Goal: Check status: Check status

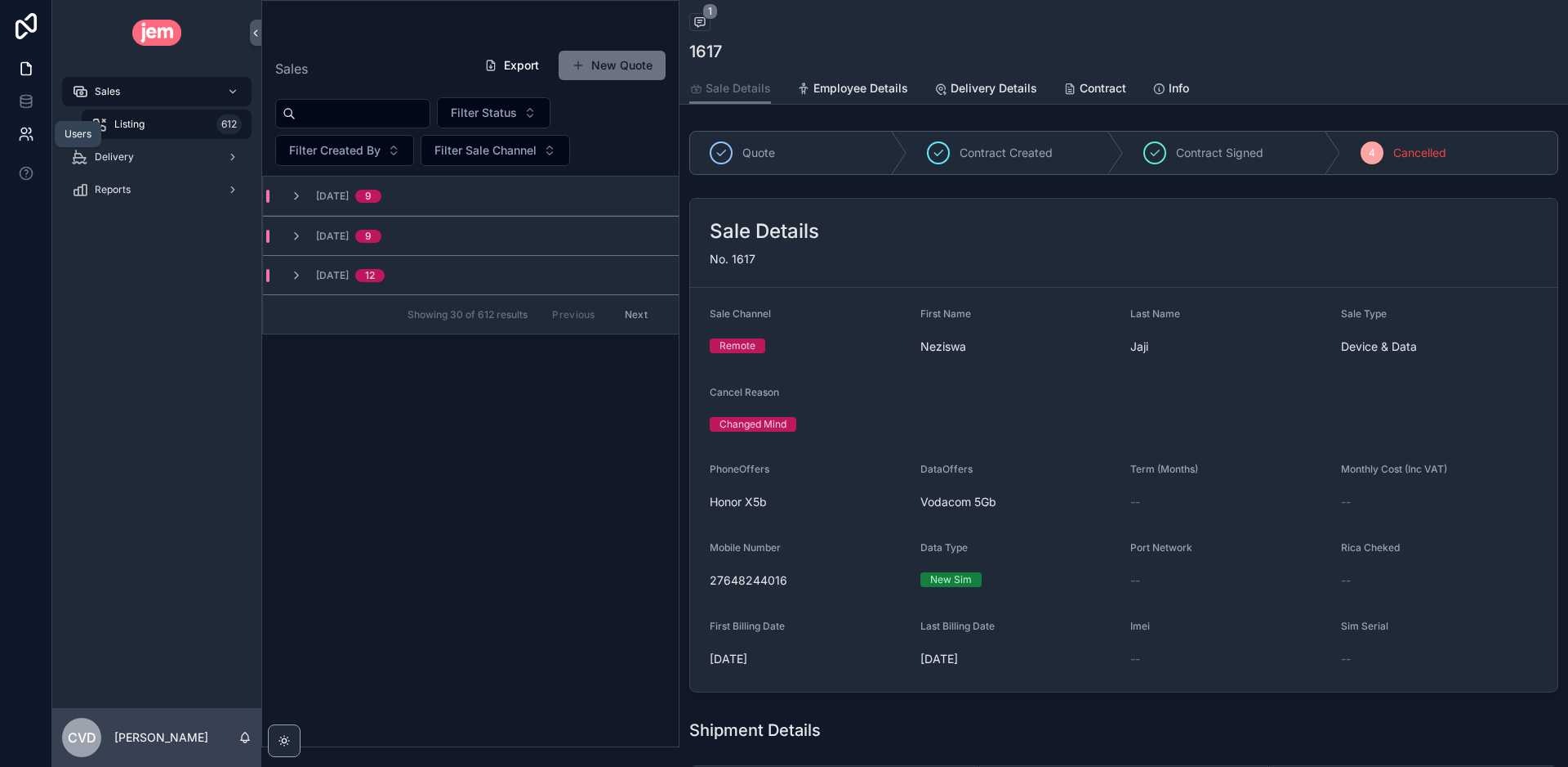
click at [25, 137] on icon at bounding box center [24, 138] width 8 height 4
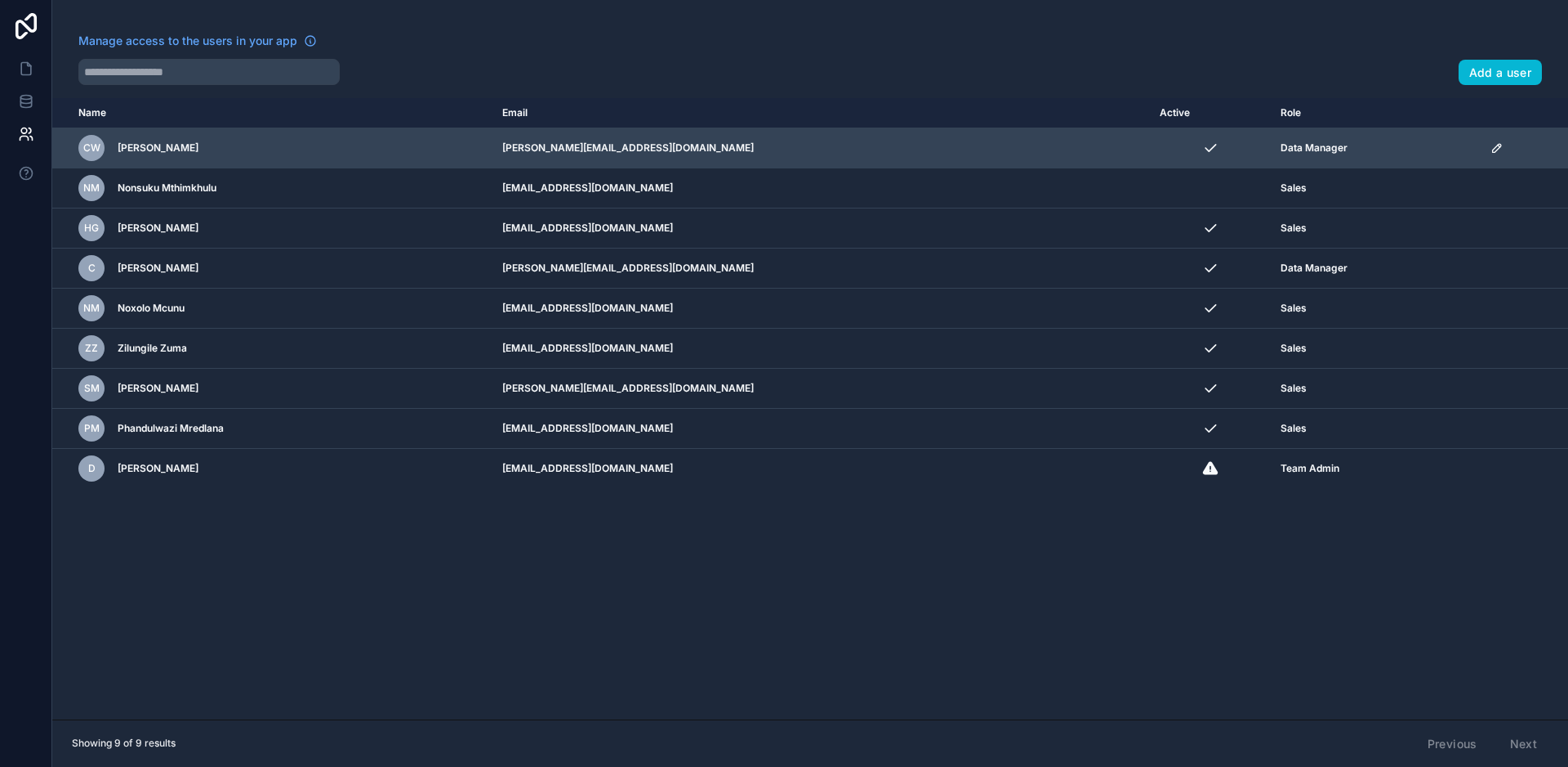
click at [1493, 152] on icon "scrollable content" at bounding box center [1498, 148] width 8 height 8
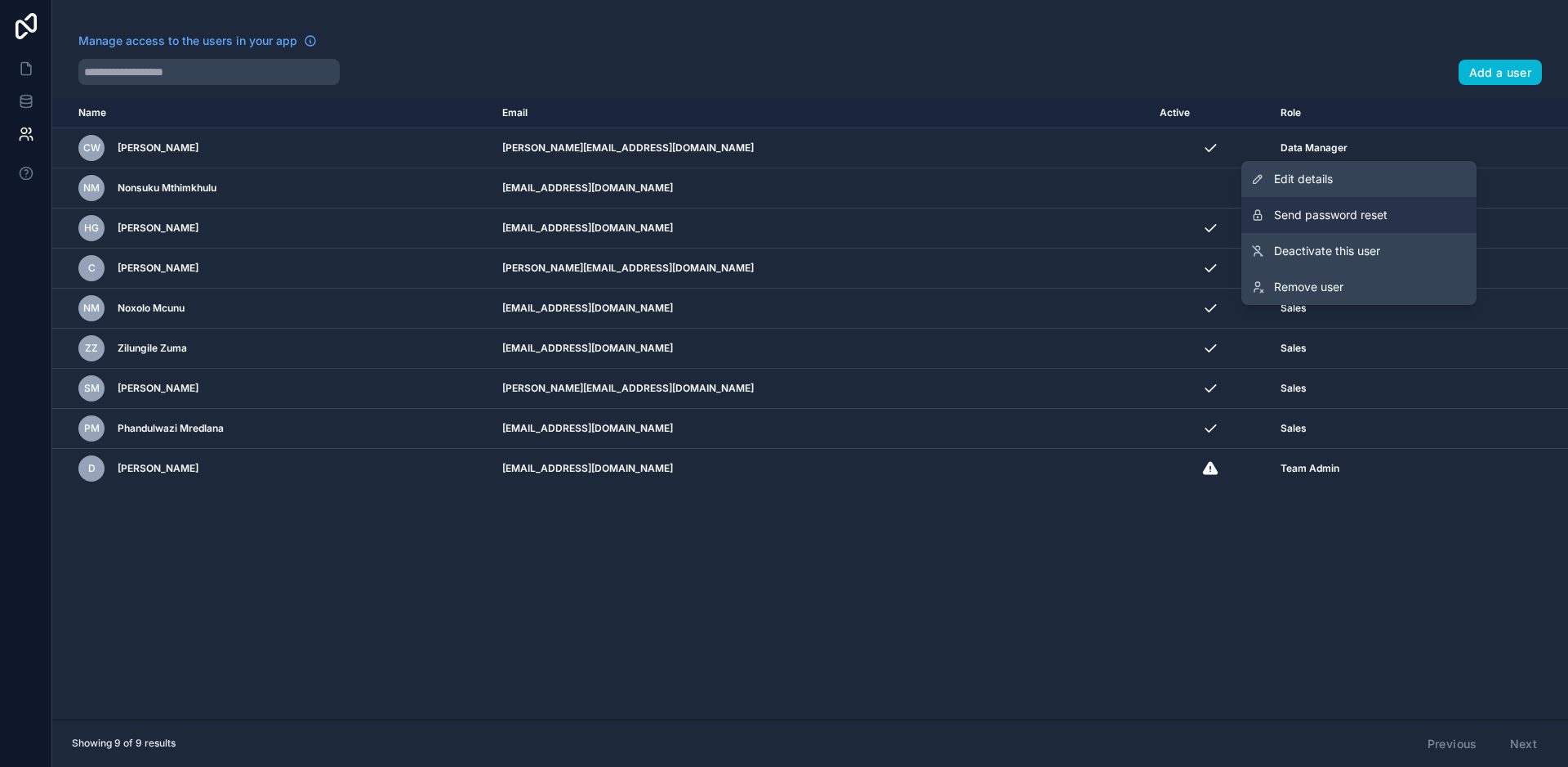
click at [1411, 207] on button "Send password reset" at bounding box center [1358, 215] width 235 height 36
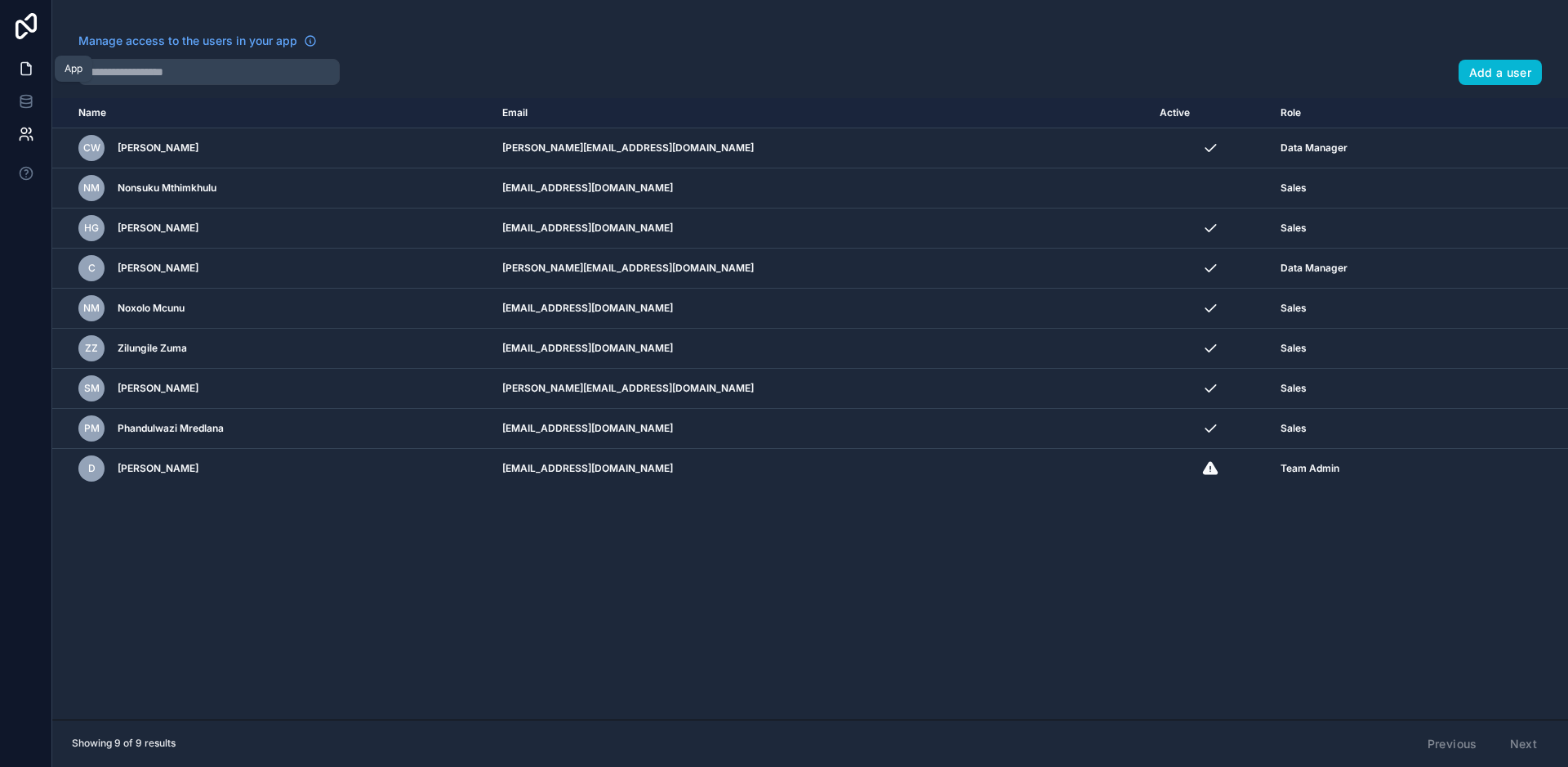
click at [21, 73] on icon at bounding box center [26, 69] width 10 height 12
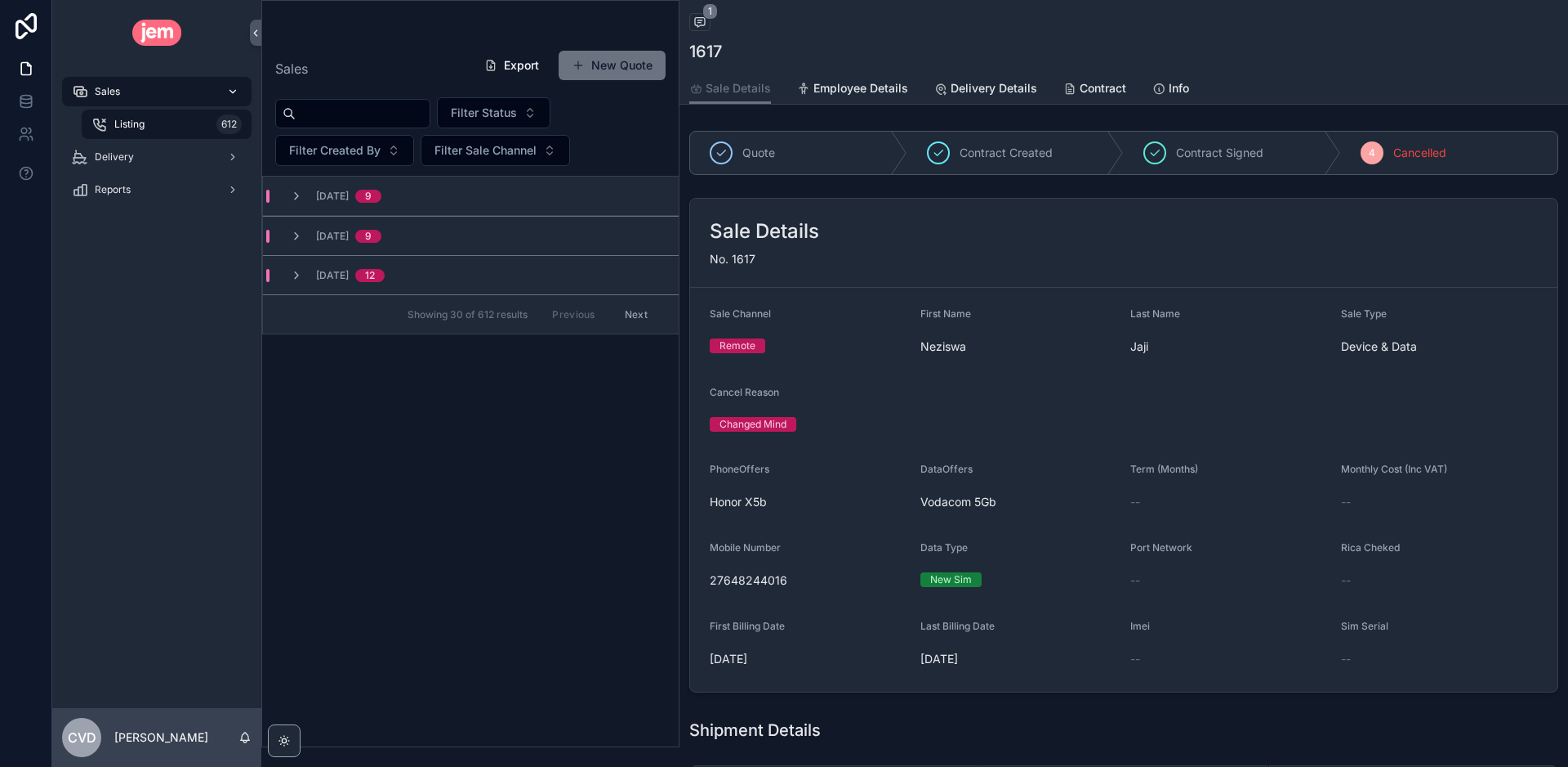
click at [96, 89] on span "Sales" at bounding box center [108, 91] width 25 height 13
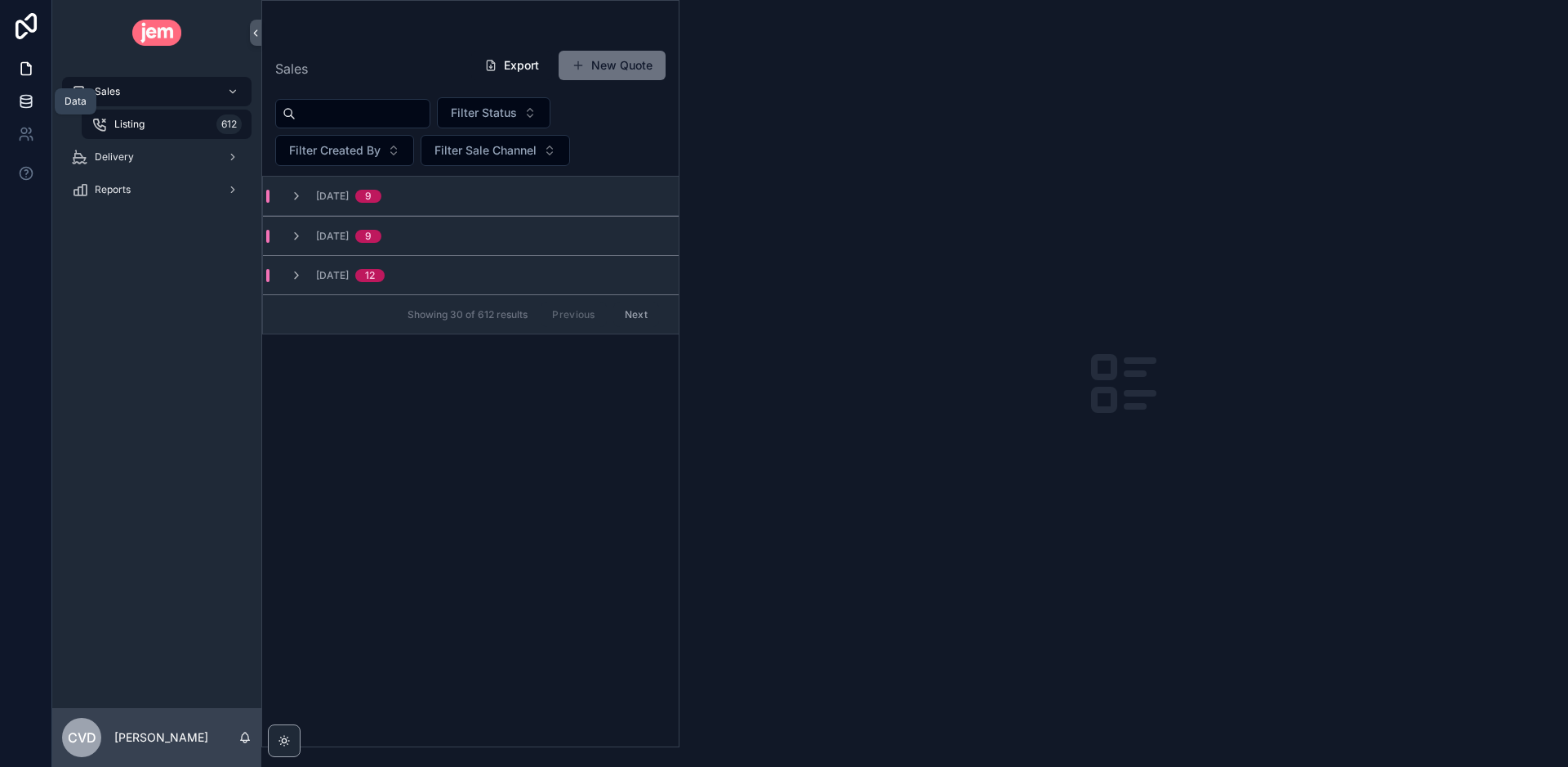
click at [20, 98] on icon at bounding box center [25, 100] width 11 height 7
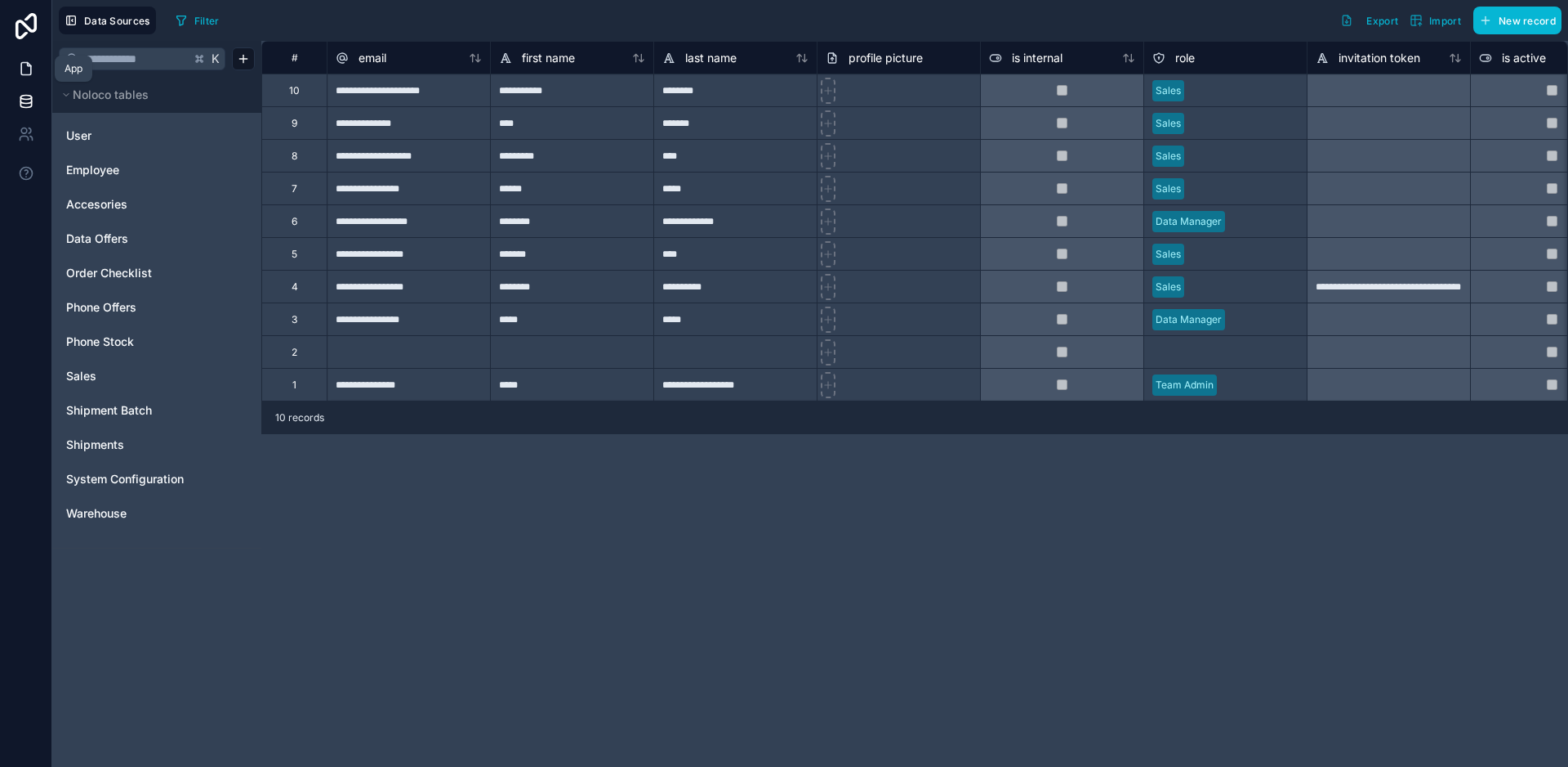
click at [21, 66] on icon at bounding box center [26, 69] width 10 height 12
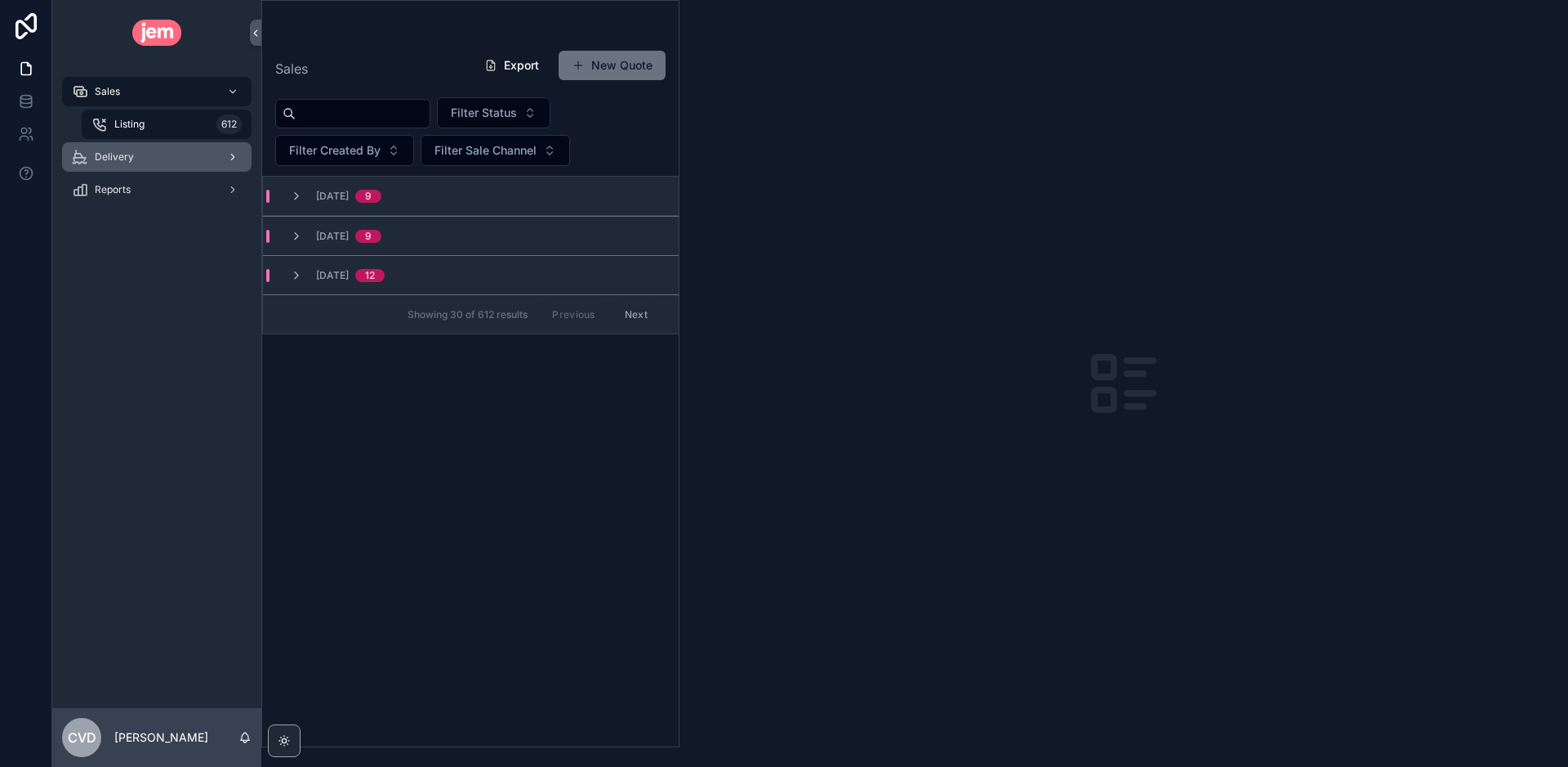
click at [111, 156] on span "Delivery" at bounding box center [115, 156] width 39 height 13
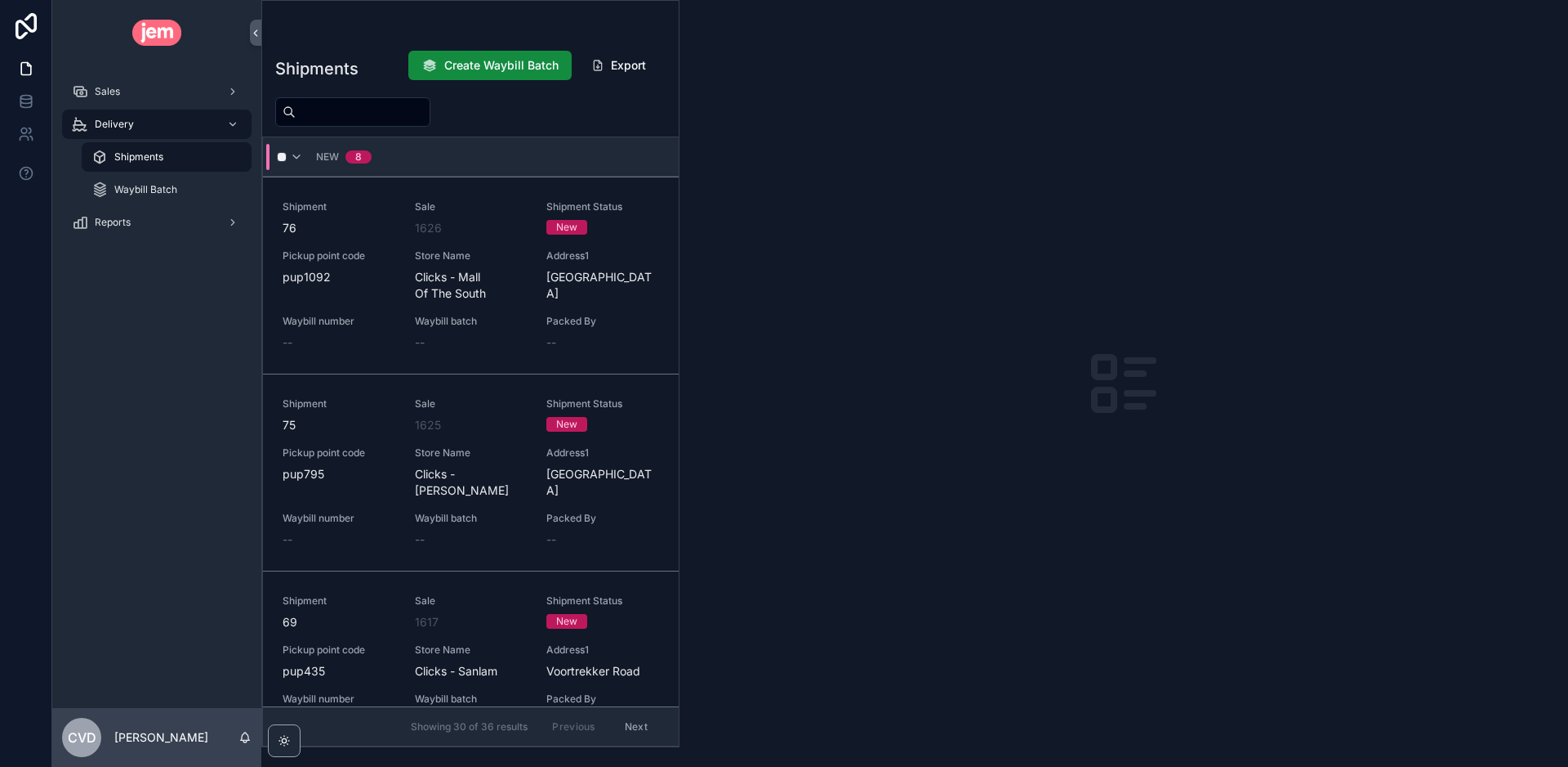
click at [304, 166] on div "New 8" at bounding box center [331, 156] width 81 height 26
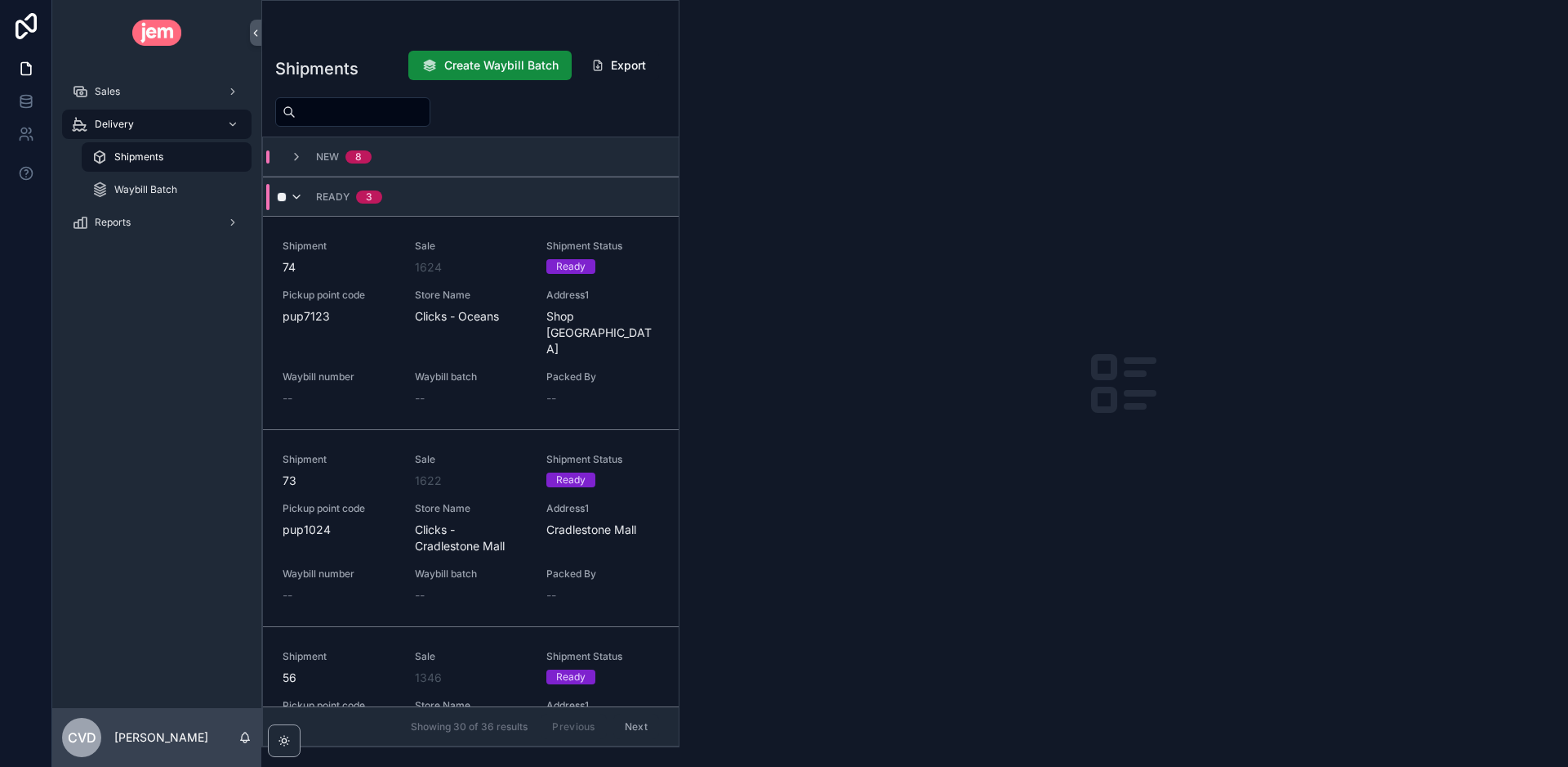
click at [292, 197] on icon "scrollable content" at bounding box center [296, 196] width 13 height 13
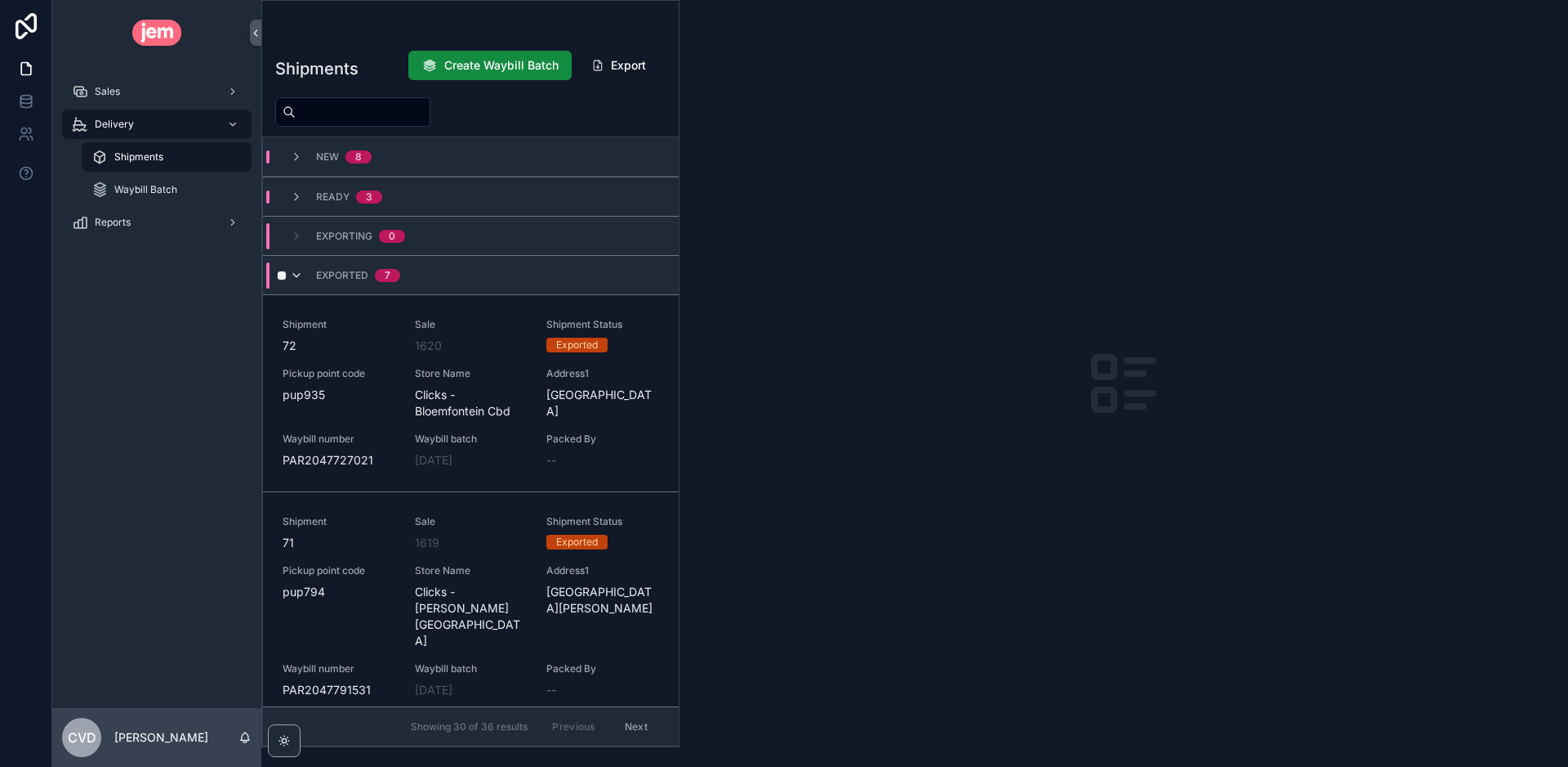
click at [293, 271] on icon "scrollable content" at bounding box center [296, 275] width 13 height 13
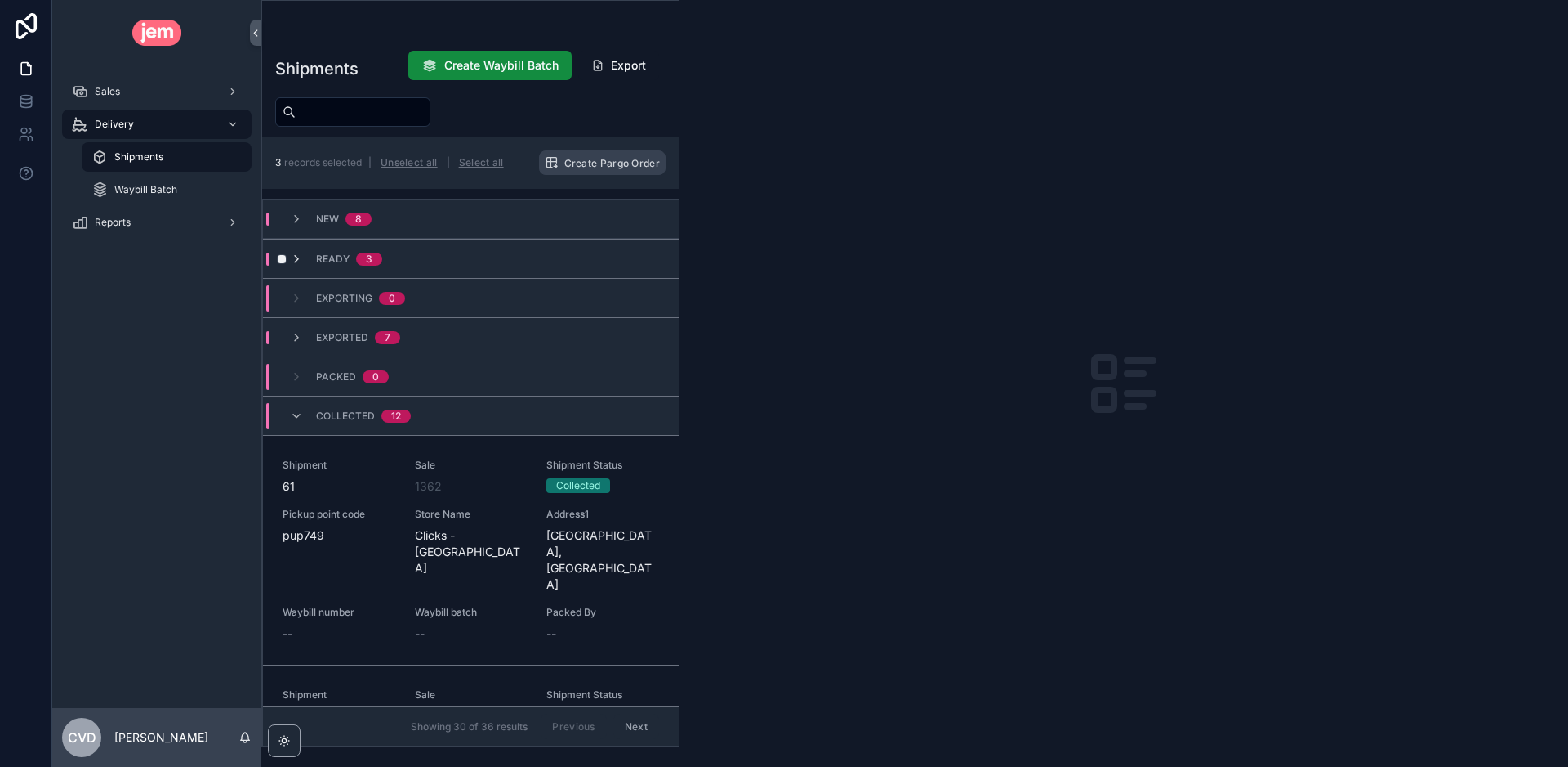
click at [298, 258] on icon "scrollable content" at bounding box center [296, 258] width 13 height 13
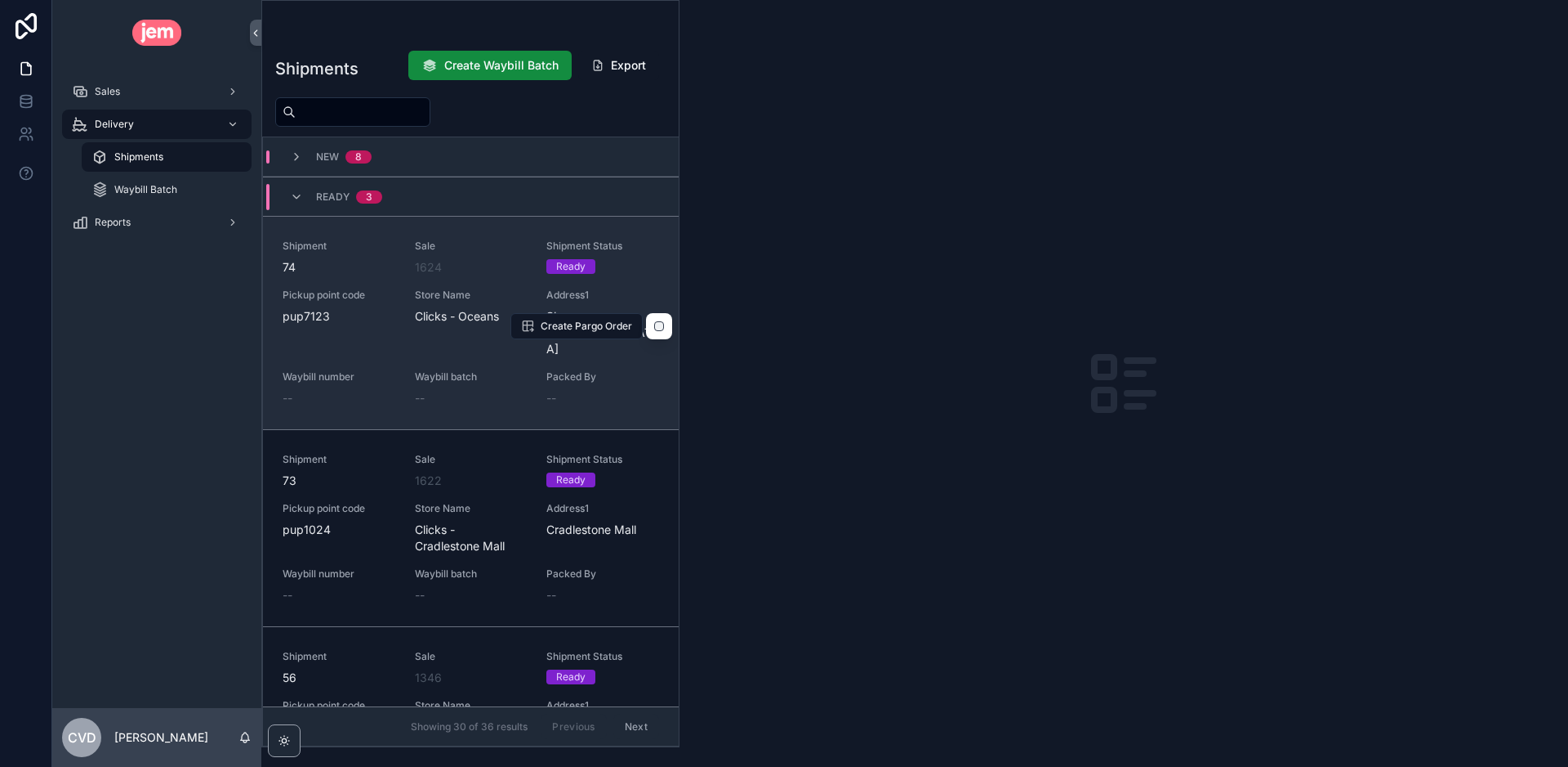
click at [618, 236] on link "Shipment 74 Sale 1624 Shipment Status Ready Pickup point code pup7123 Store Nam…" at bounding box center [471, 322] width 416 height 213
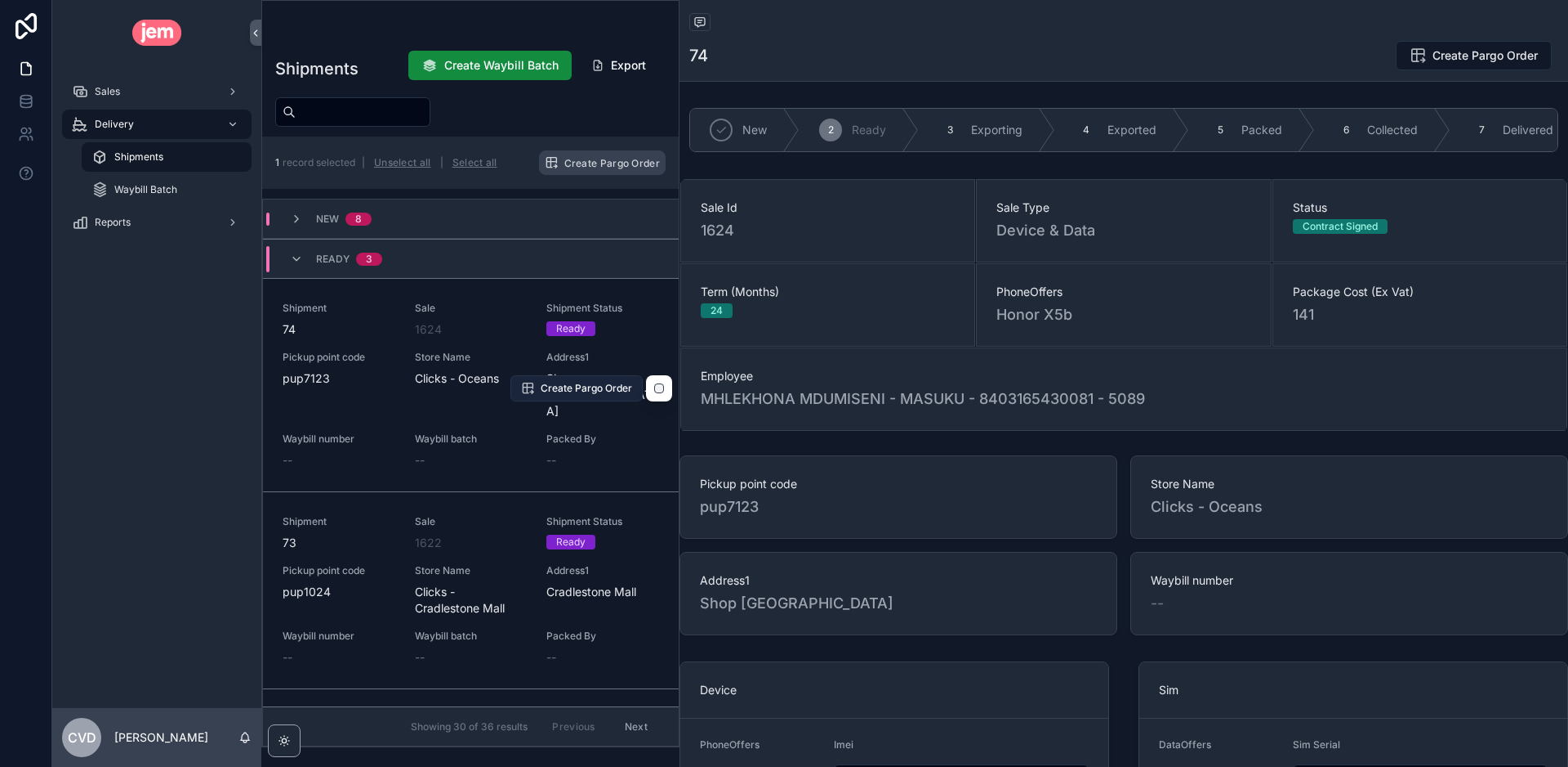
click at [602, 386] on span "Create Pargo Order" at bounding box center [587, 387] width 92 height 13
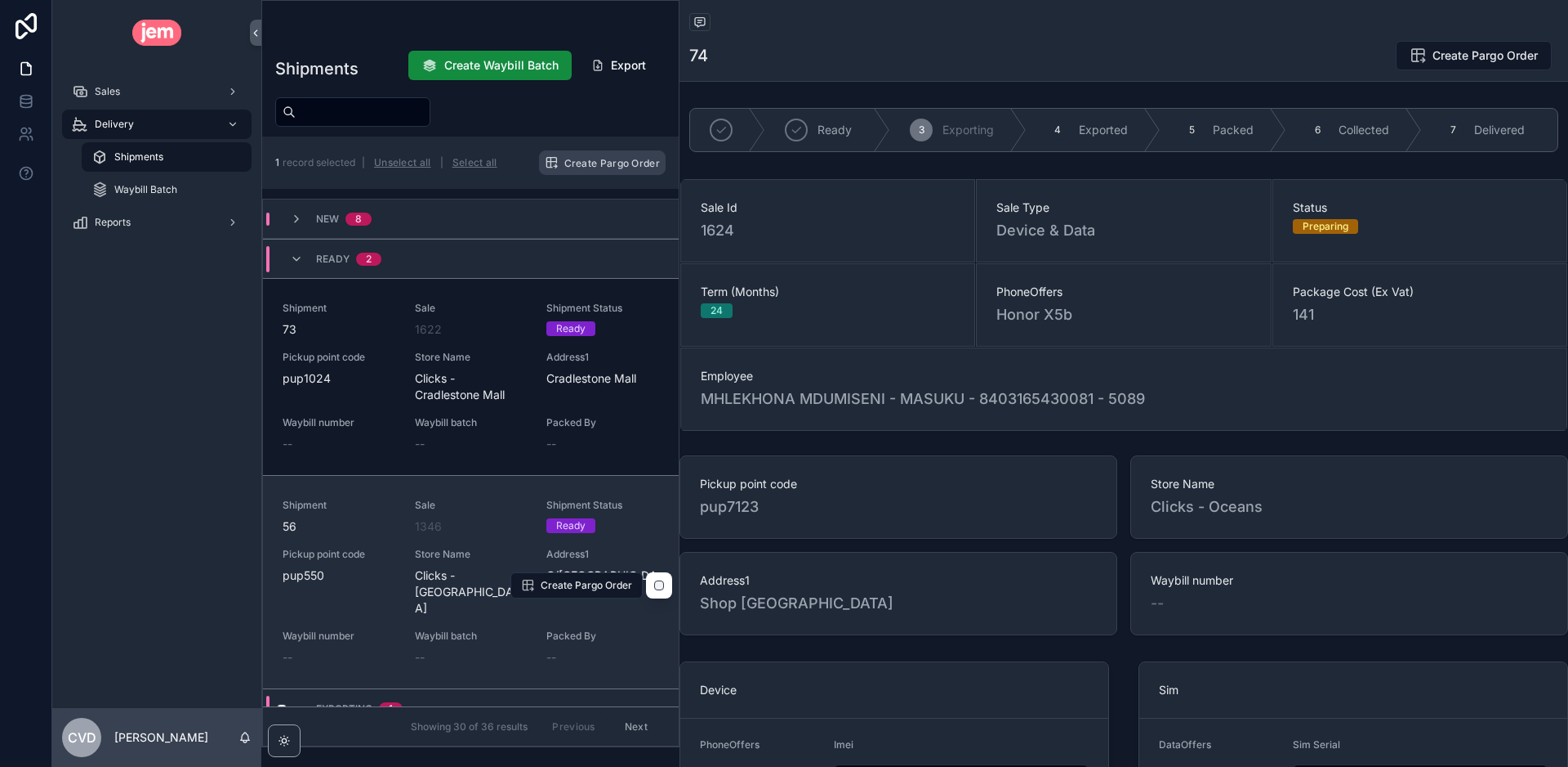
click at [607, 629] on span "Packed By" at bounding box center [603, 635] width 113 height 13
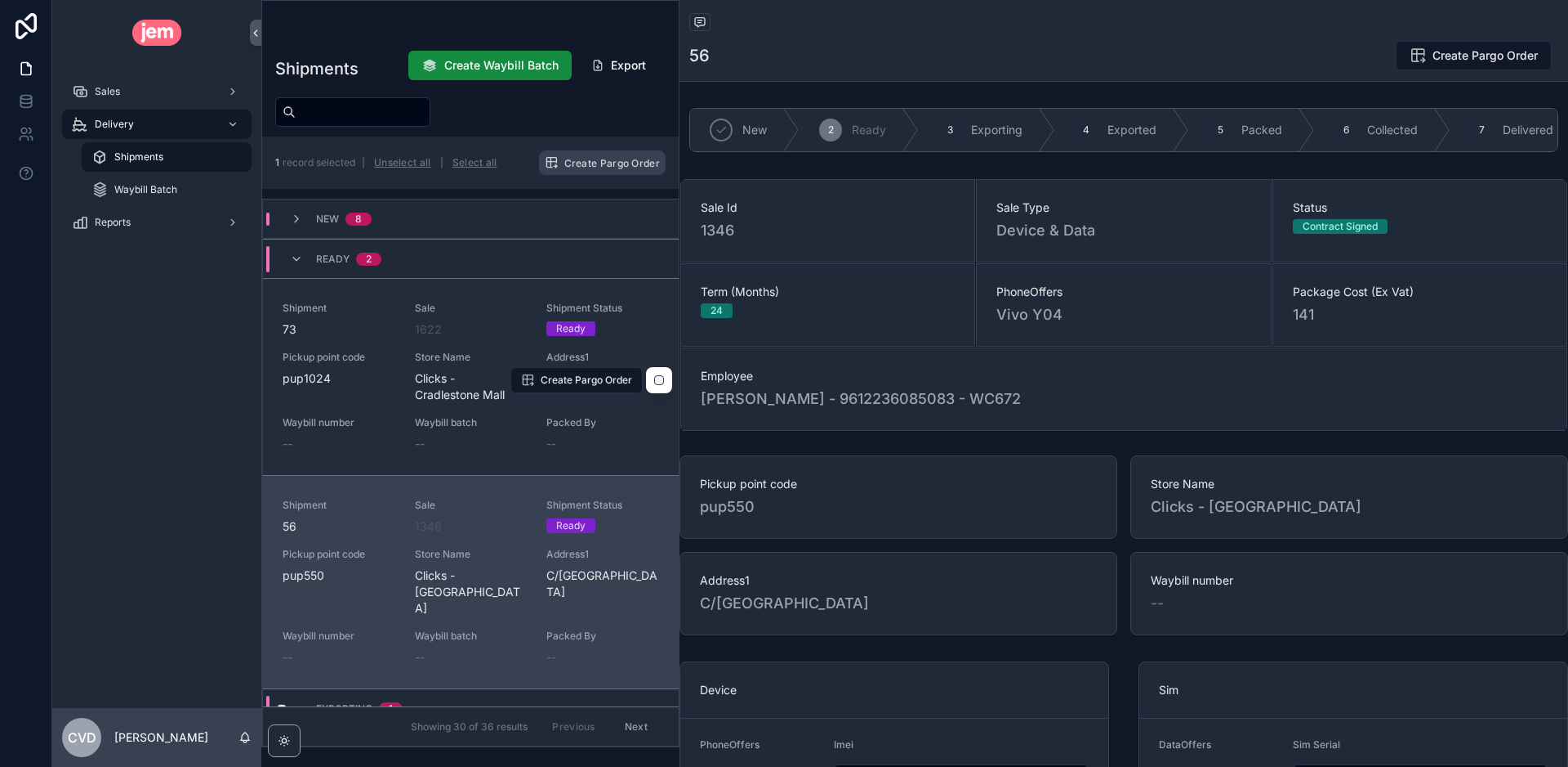
click at [621, 429] on div "Packed By --" at bounding box center [603, 434] width 113 height 36
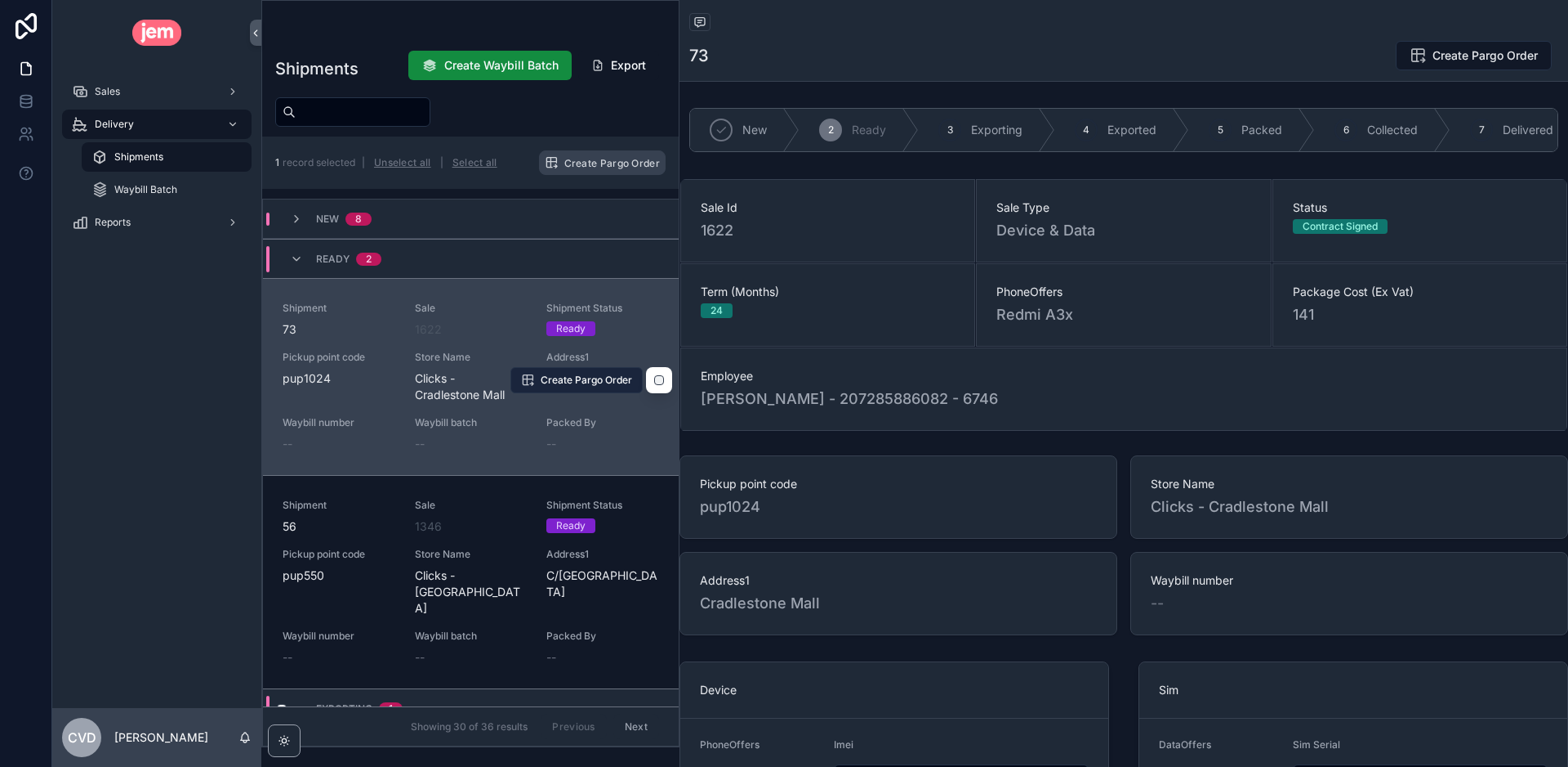
click at [604, 379] on span "Create Pargo Order" at bounding box center [587, 380] width 92 height 13
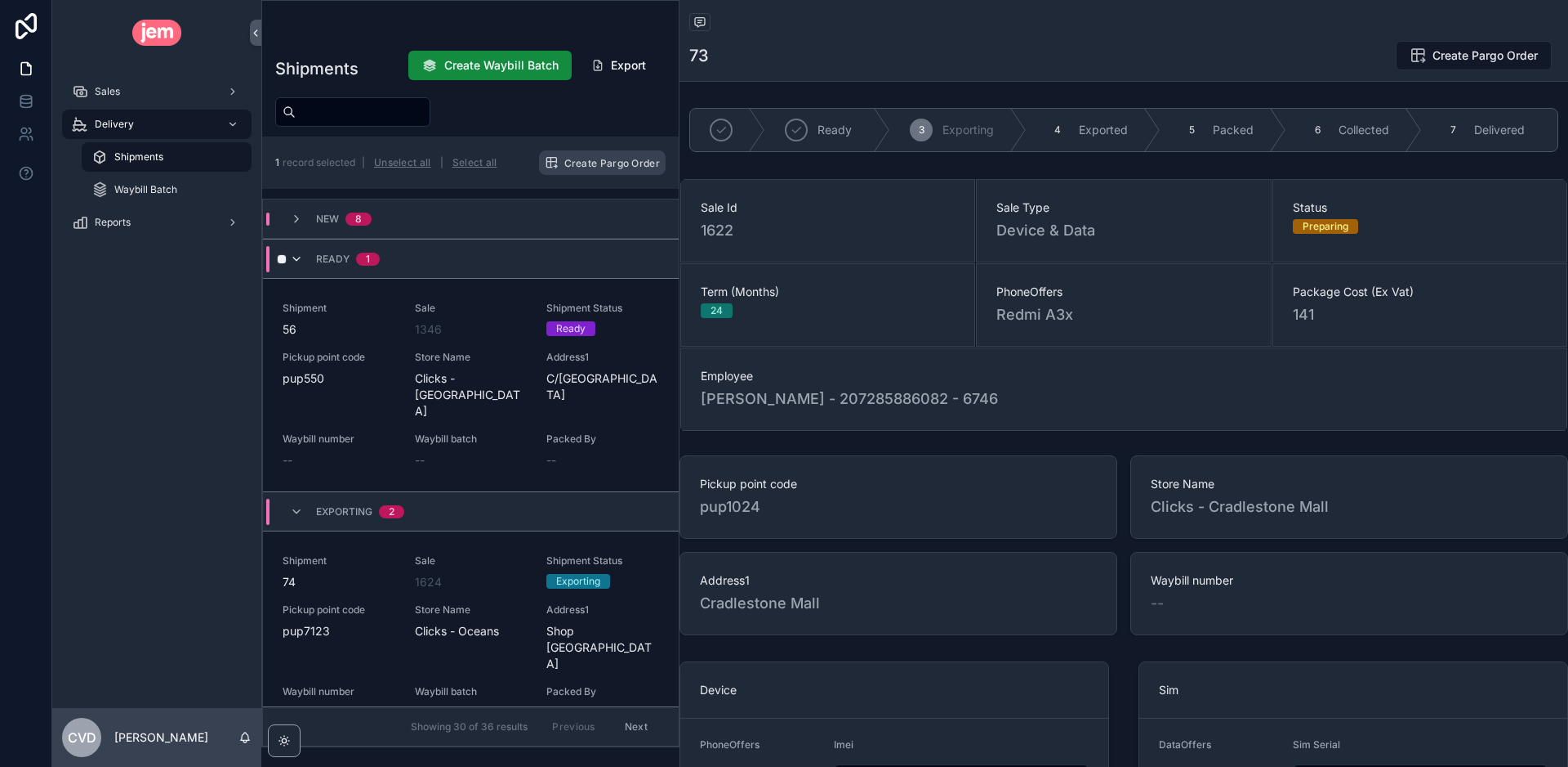
click at [294, 260] on icon "scrollable content" at bounding box center [296, 258] width 13 height 13
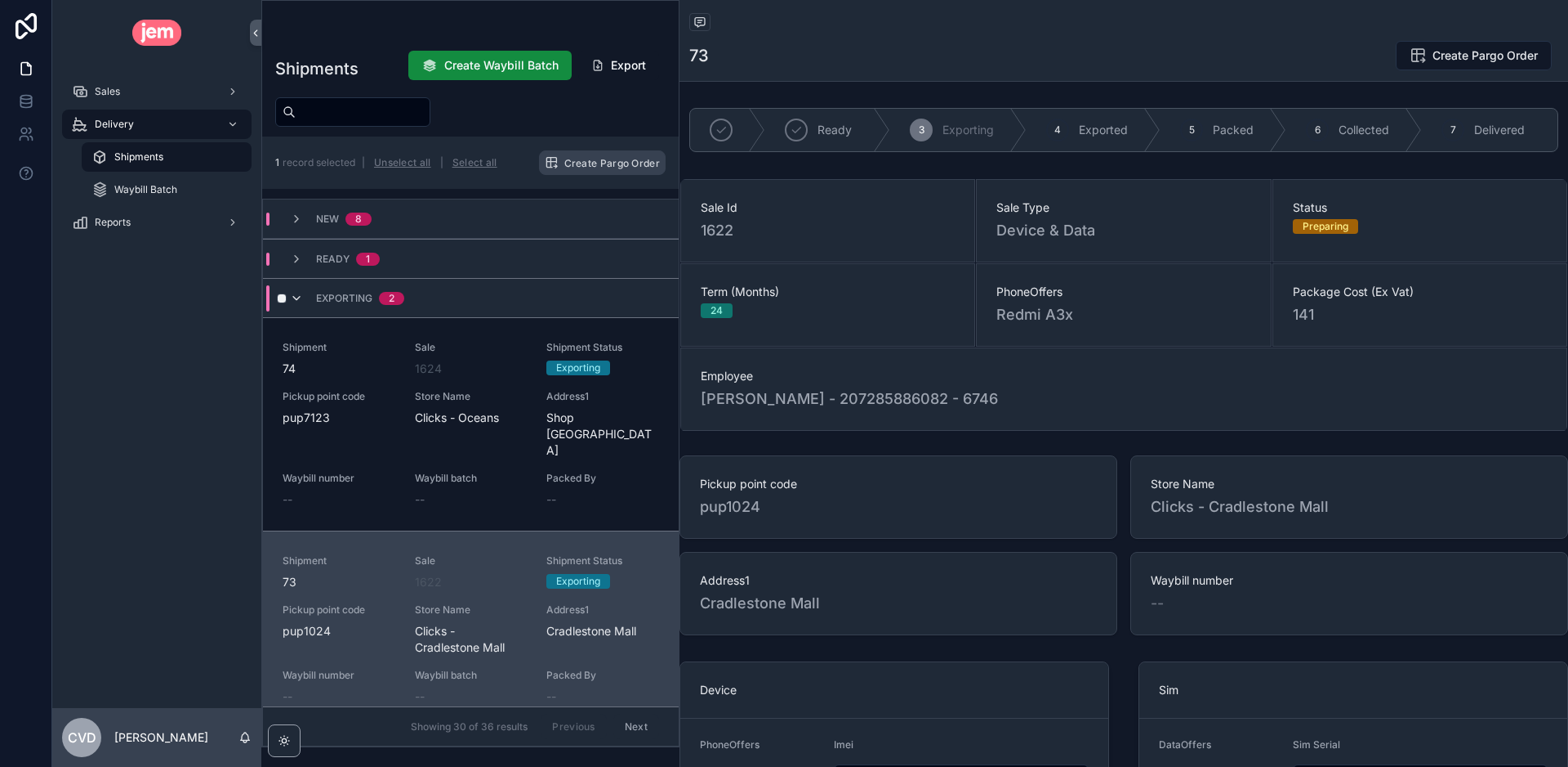
click at [295, 297] on icon "scrollable content" at bounding box center [296, 297] width 13 height 13
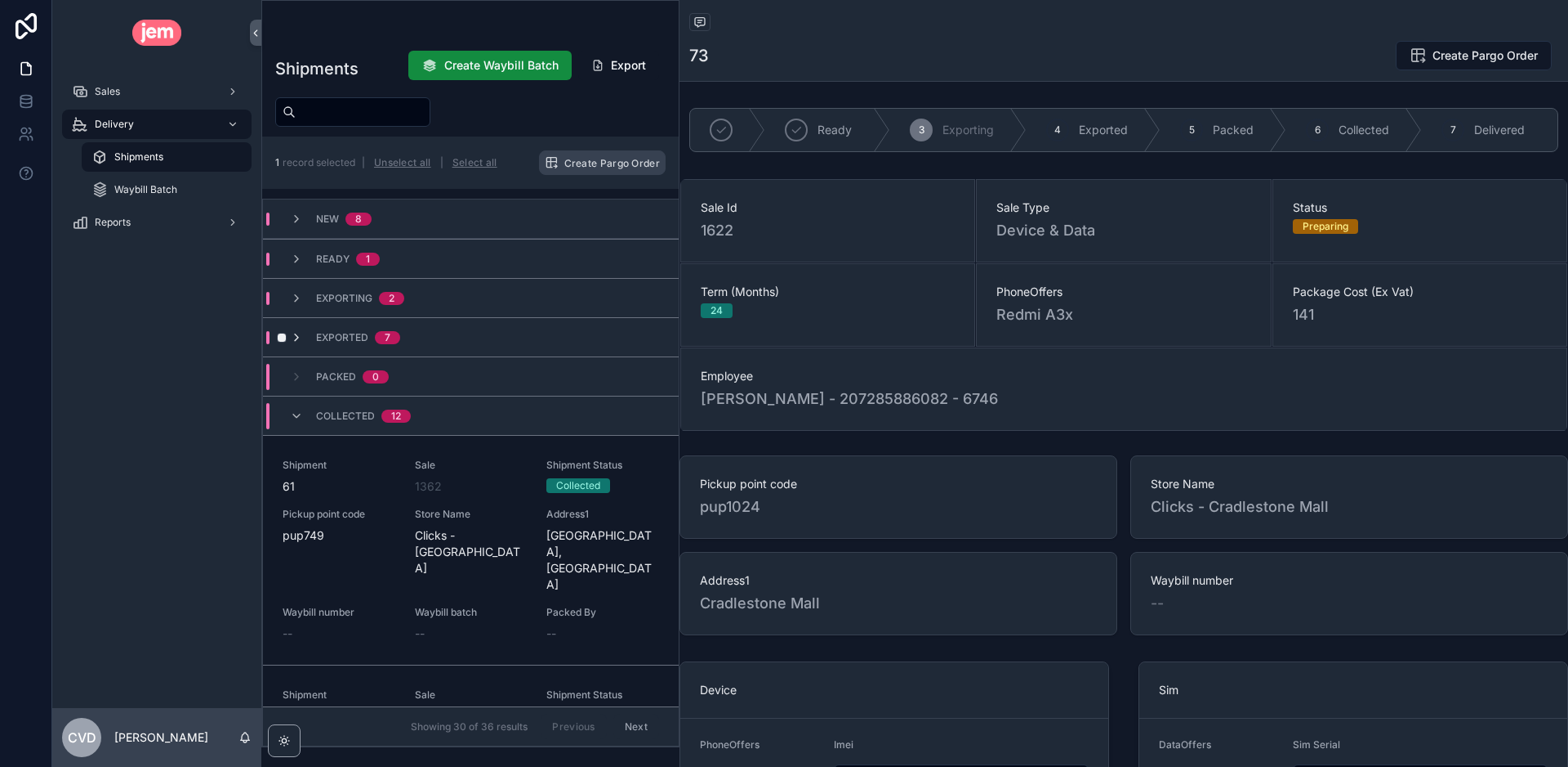
click at [300, 340] on icon "scrollable content" at bounding box center [296, 337] width 13 height 13
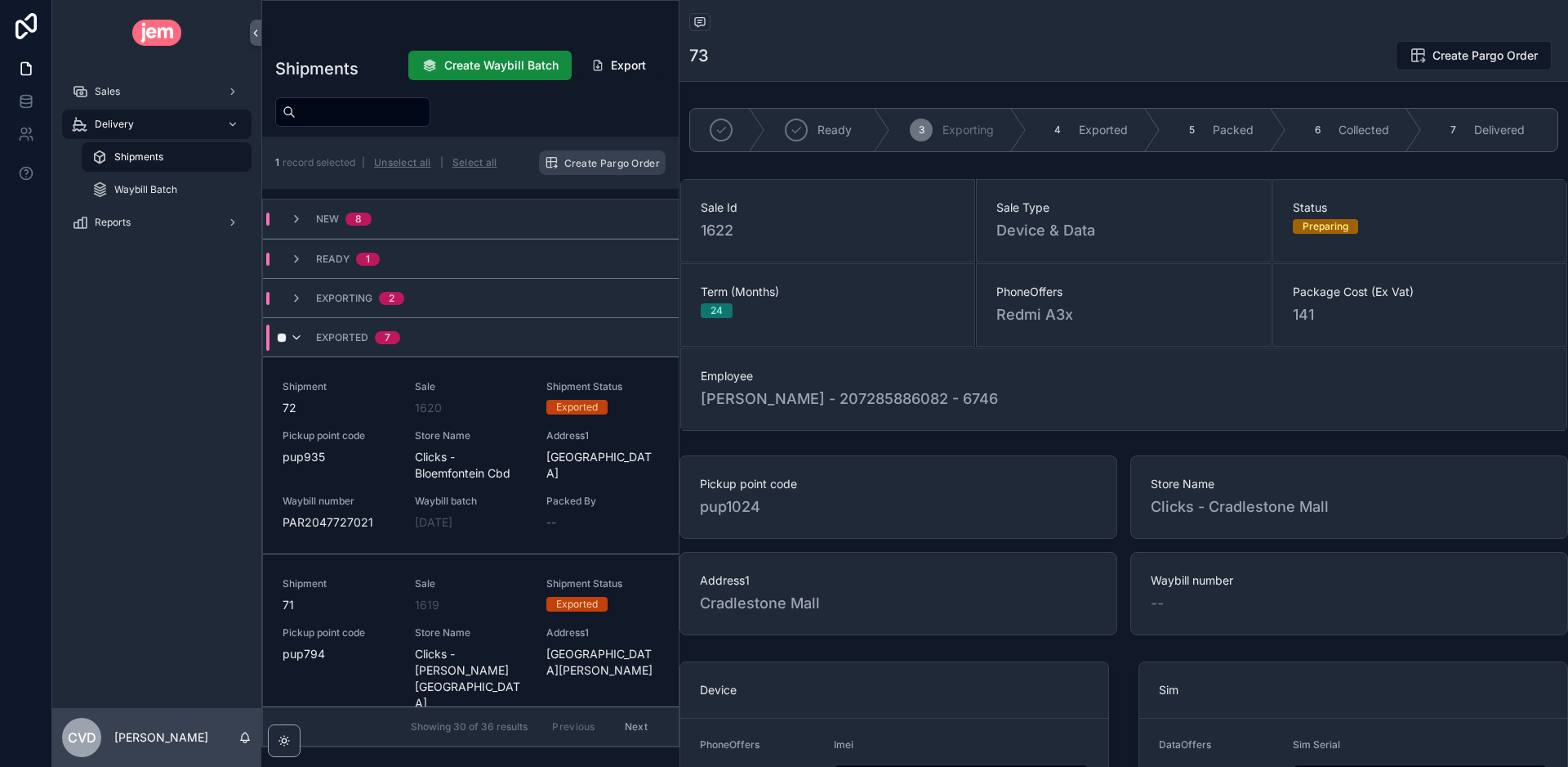
click at [301, 335] on icon "scrollable content" at bounding box center [296, 337] width 13 height 13
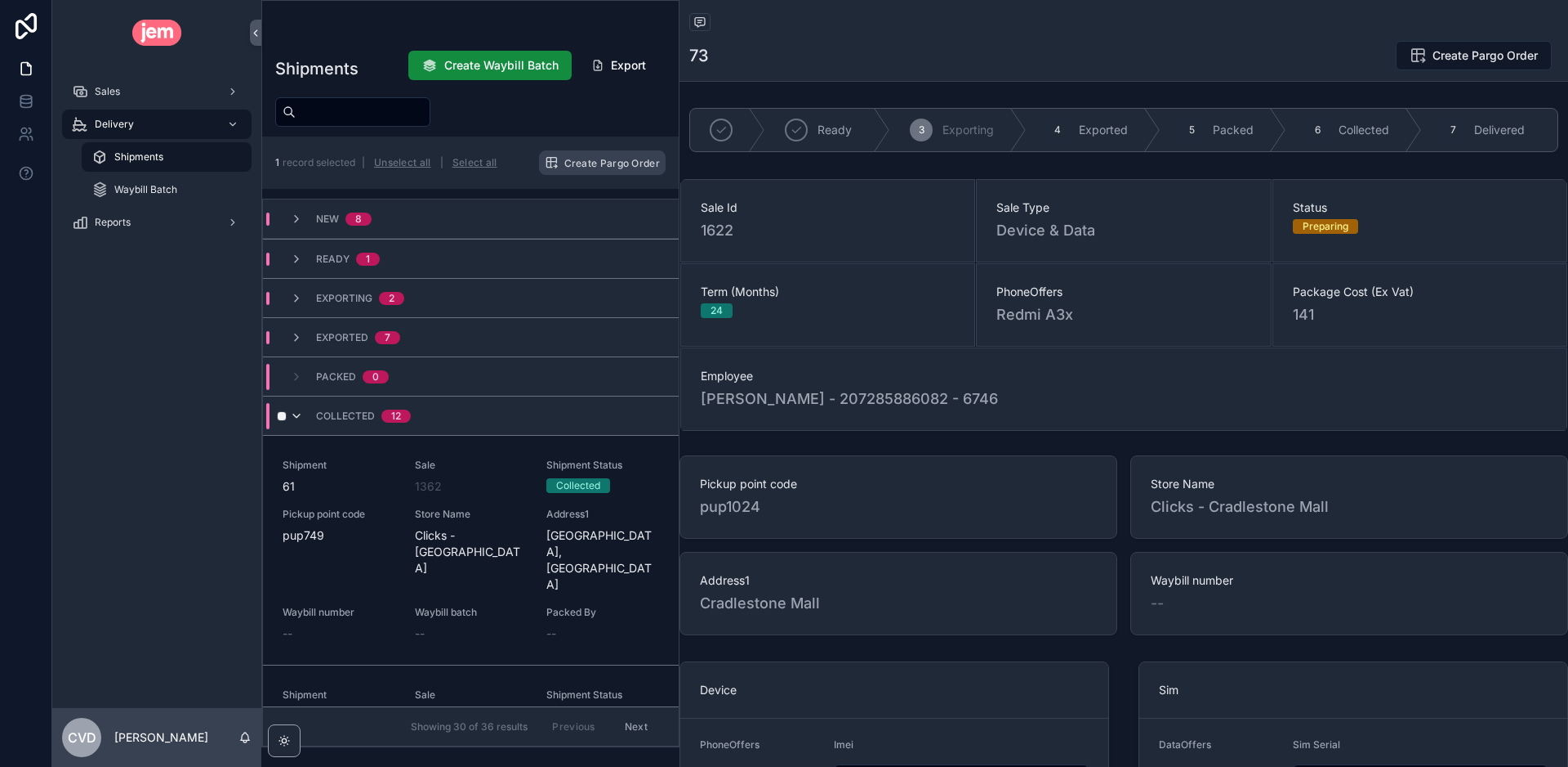
click at [293, 419] on icon "scrollable content" at bounding box center [296, 415] width 13 height 13
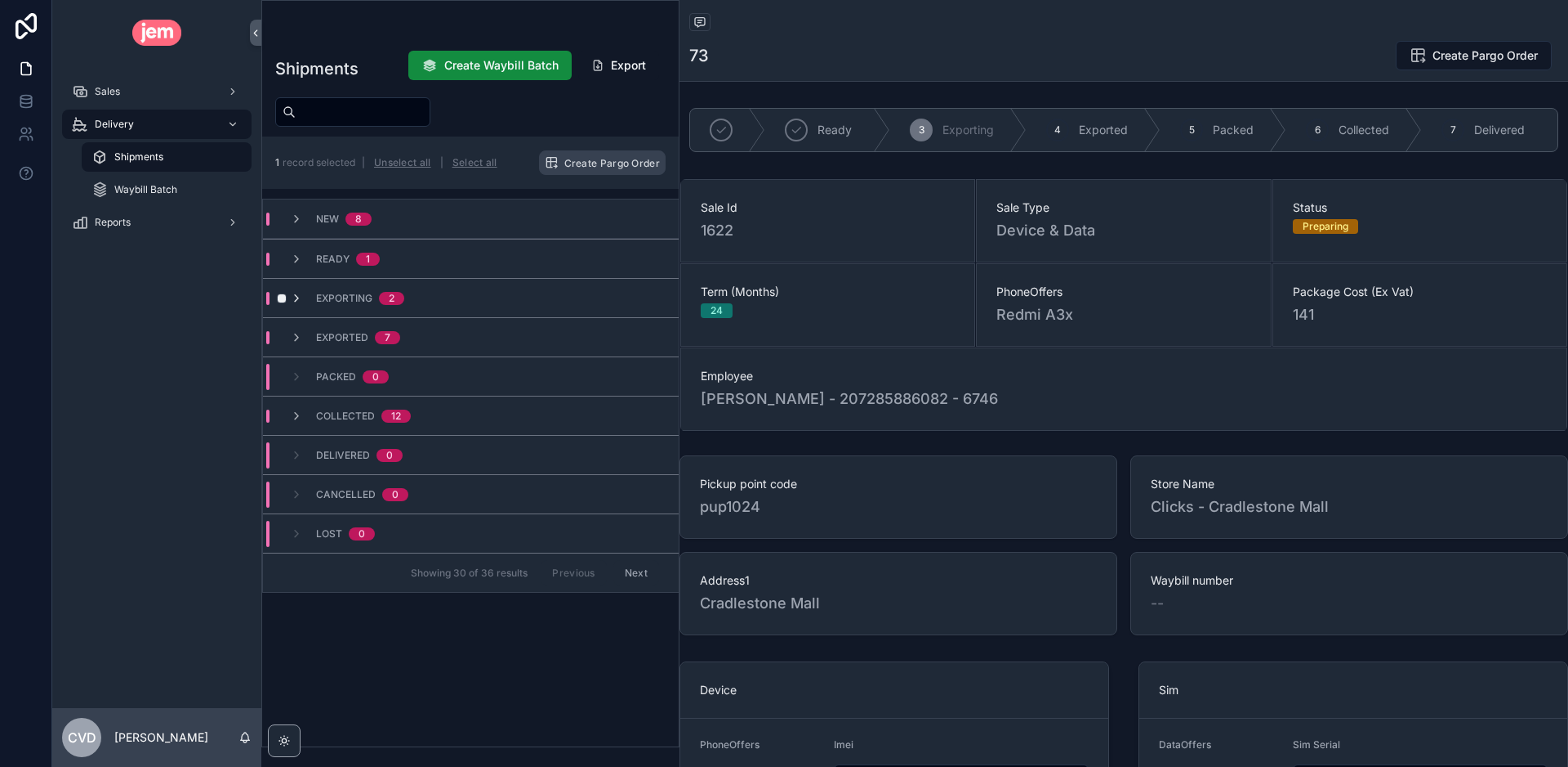
click at [298, 299] on icon "scrollable content" at bounding box center [296, 297] width 13 height 13
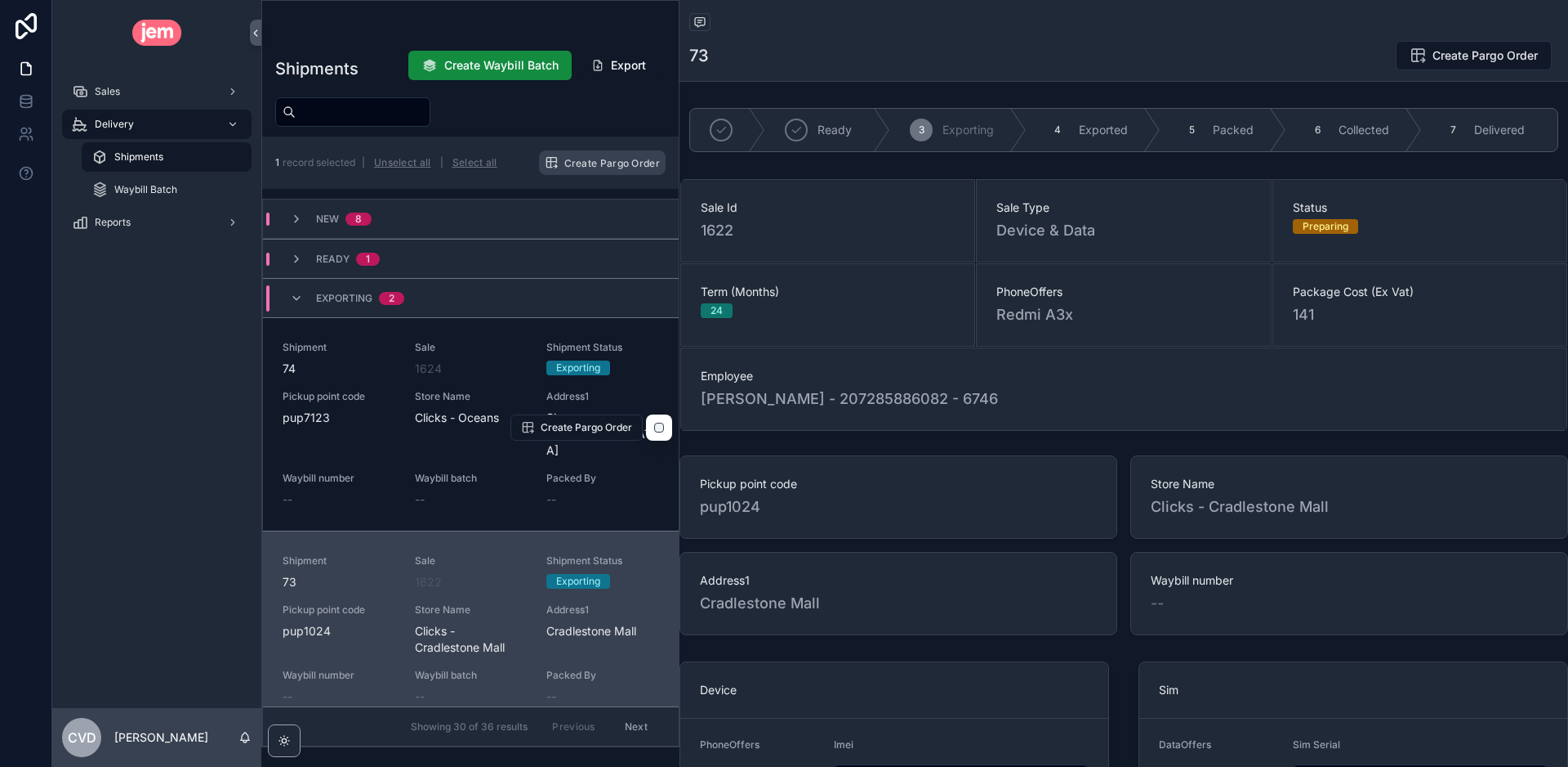
click at [474, 351] on span "Sale" at bounding box center [471, 347] width 113 height 13
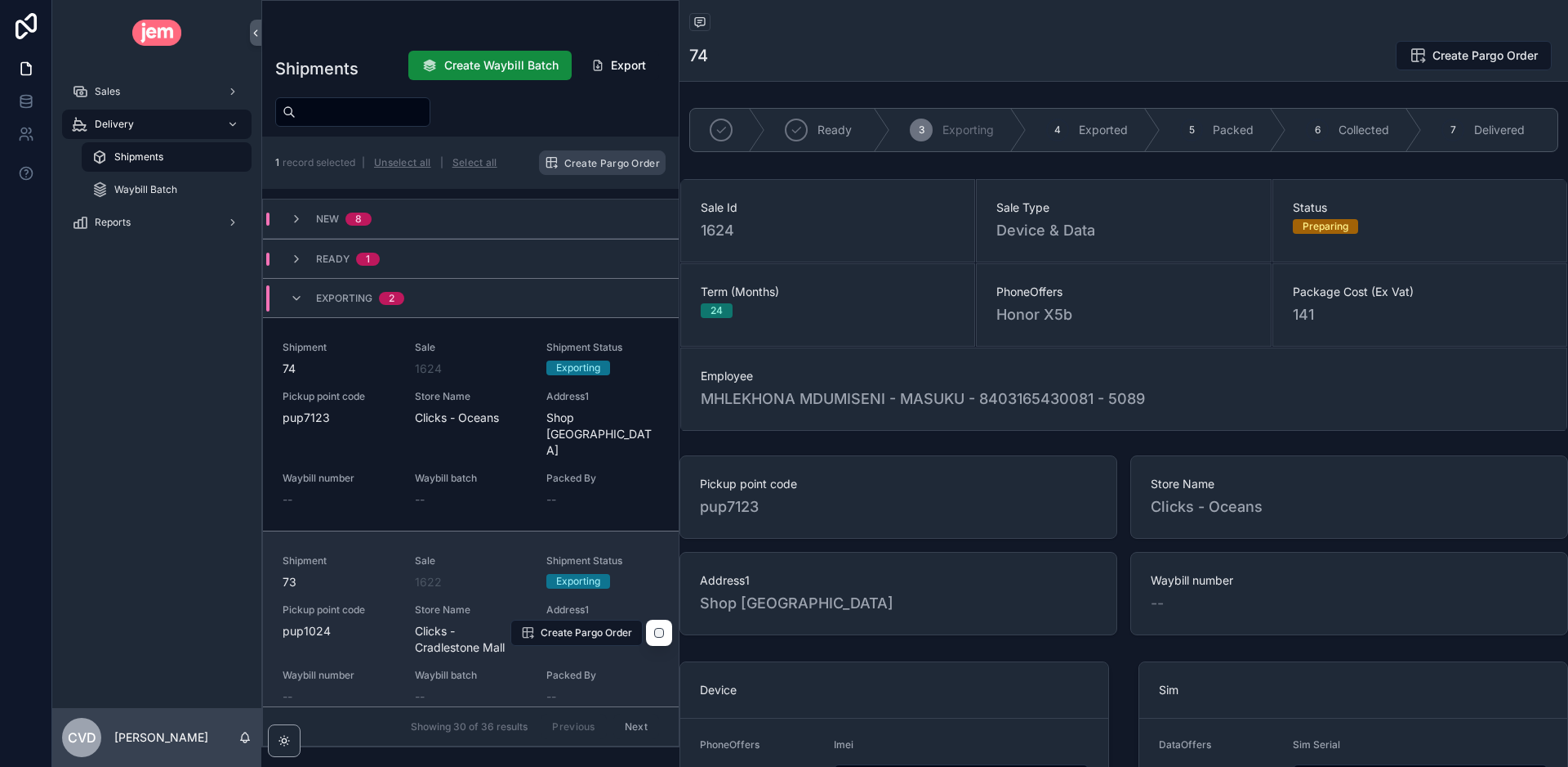
click at [487, 573] on div "1622" at bounding box center [471, 581] width 113 height 16
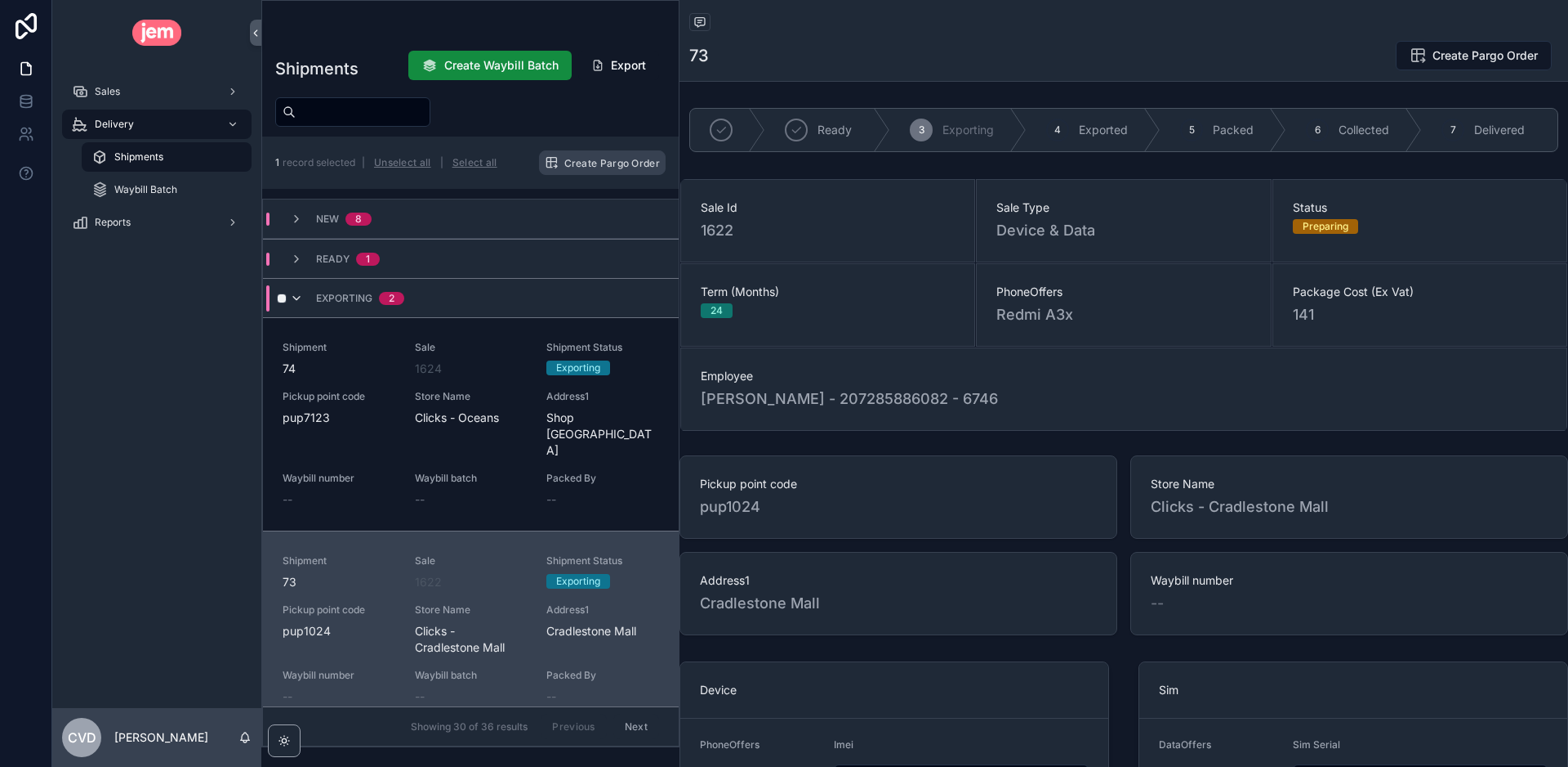
click at [299, 291] on icon "scrollable content" at bounding box center [296, 297] width 13 height 13
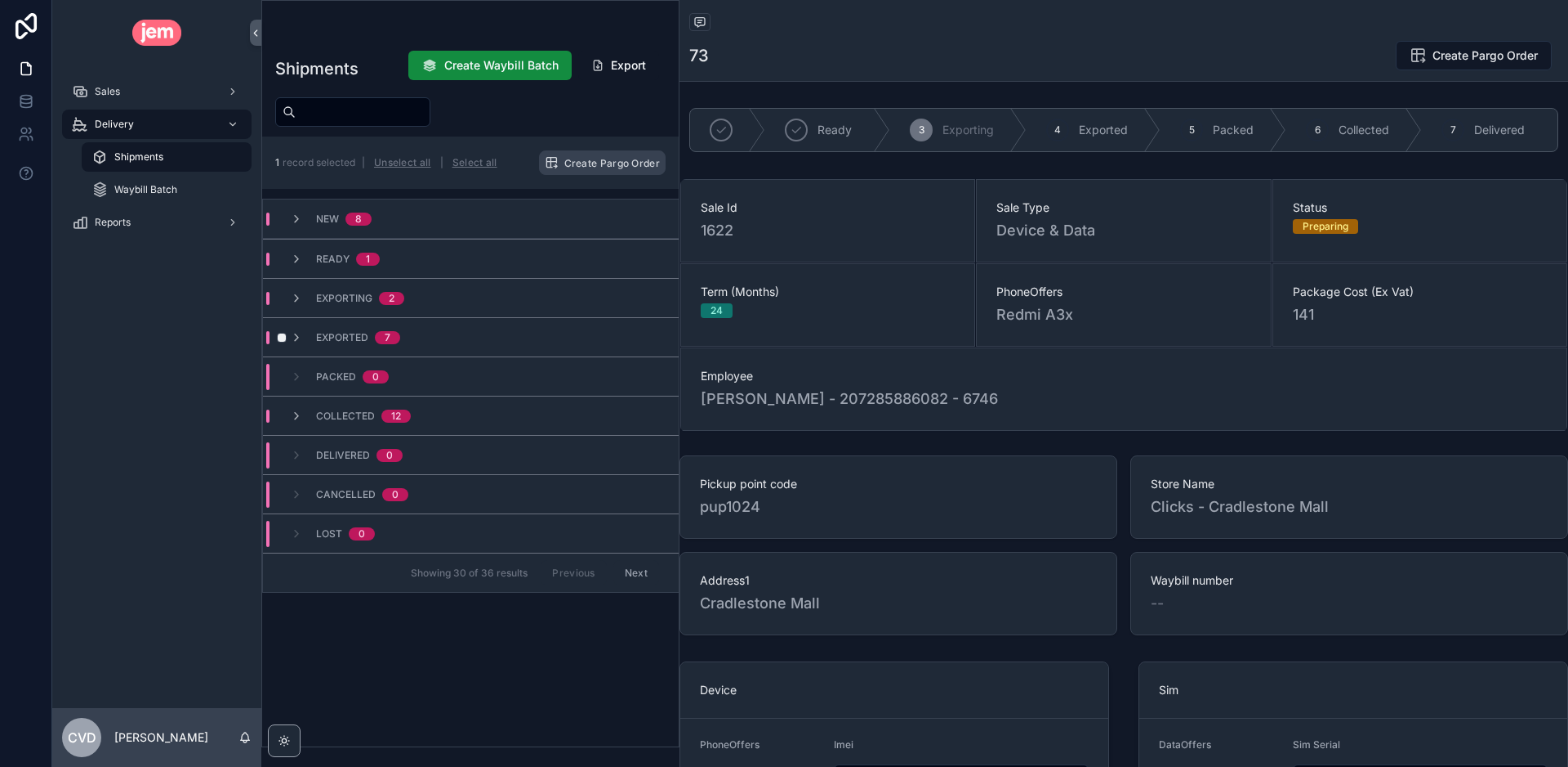
click at [335, 341] on span "Exported" at bounding box center [342, 337] width 53 height 13
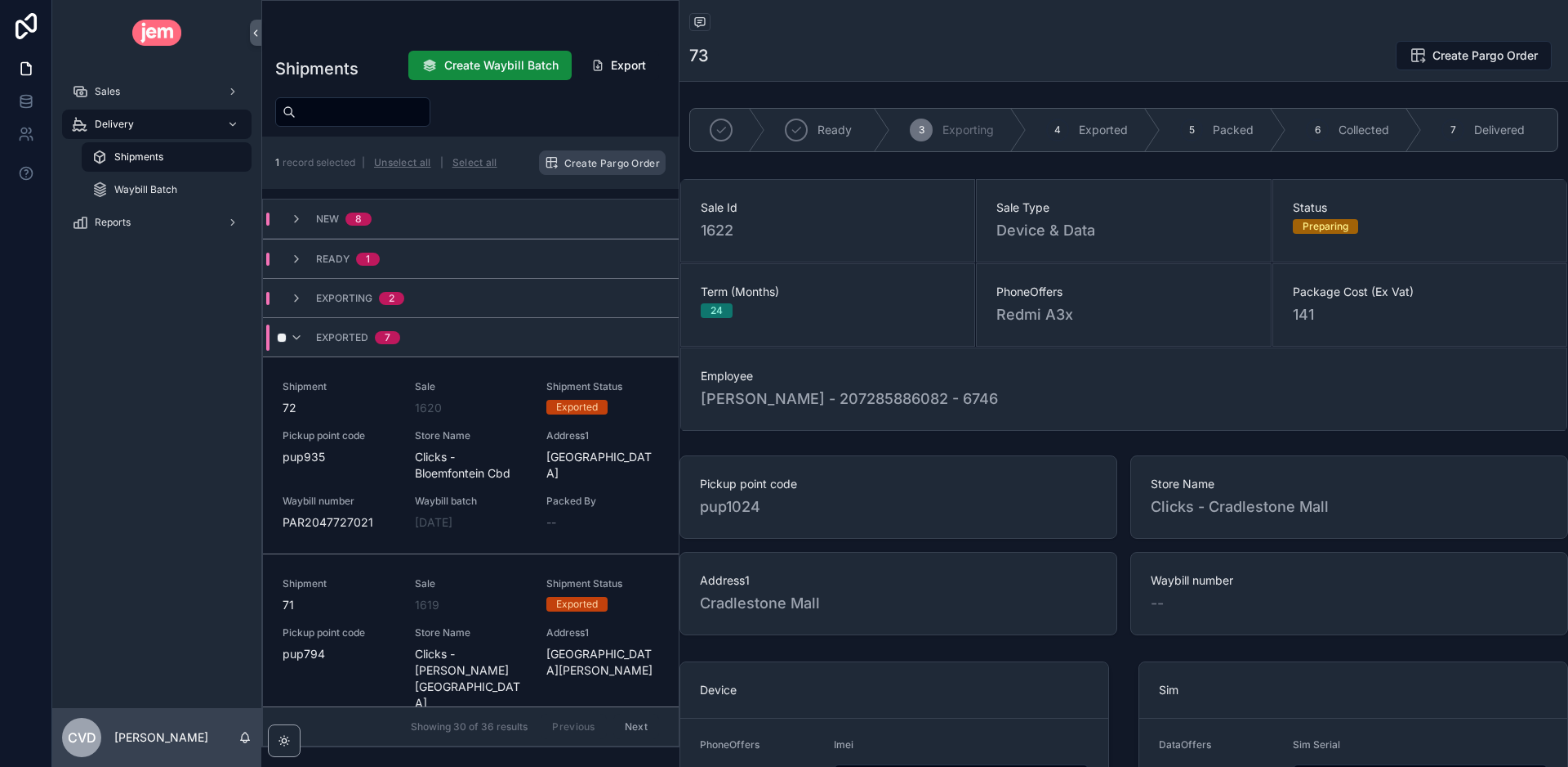
click at [497, 337] on div "Exported 7" at bounding box center [471, 336] width 416 height 39
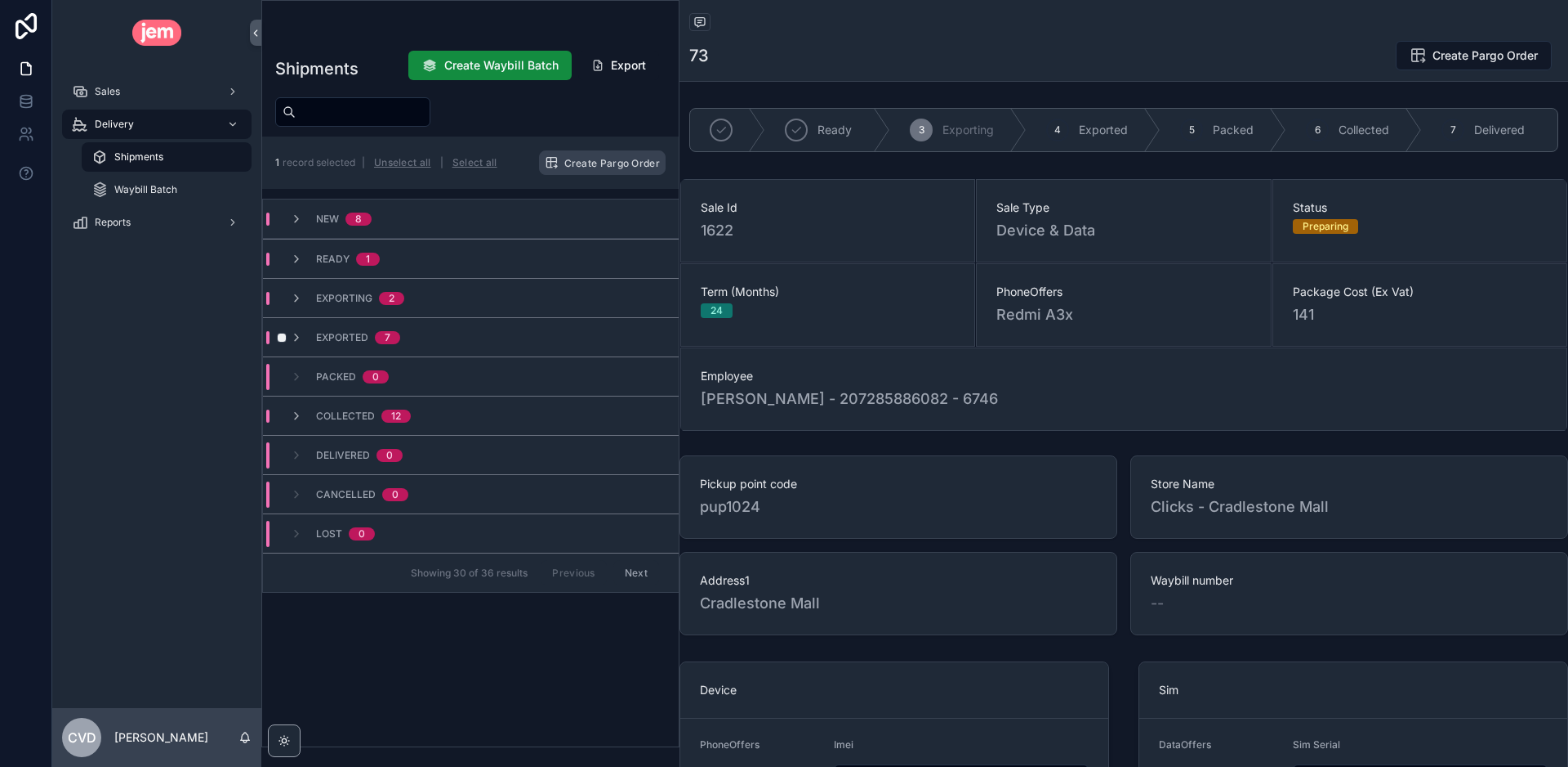
click at [296, 344] on div "Exported 7" at bounding box center [471, 336] width 416 height 39
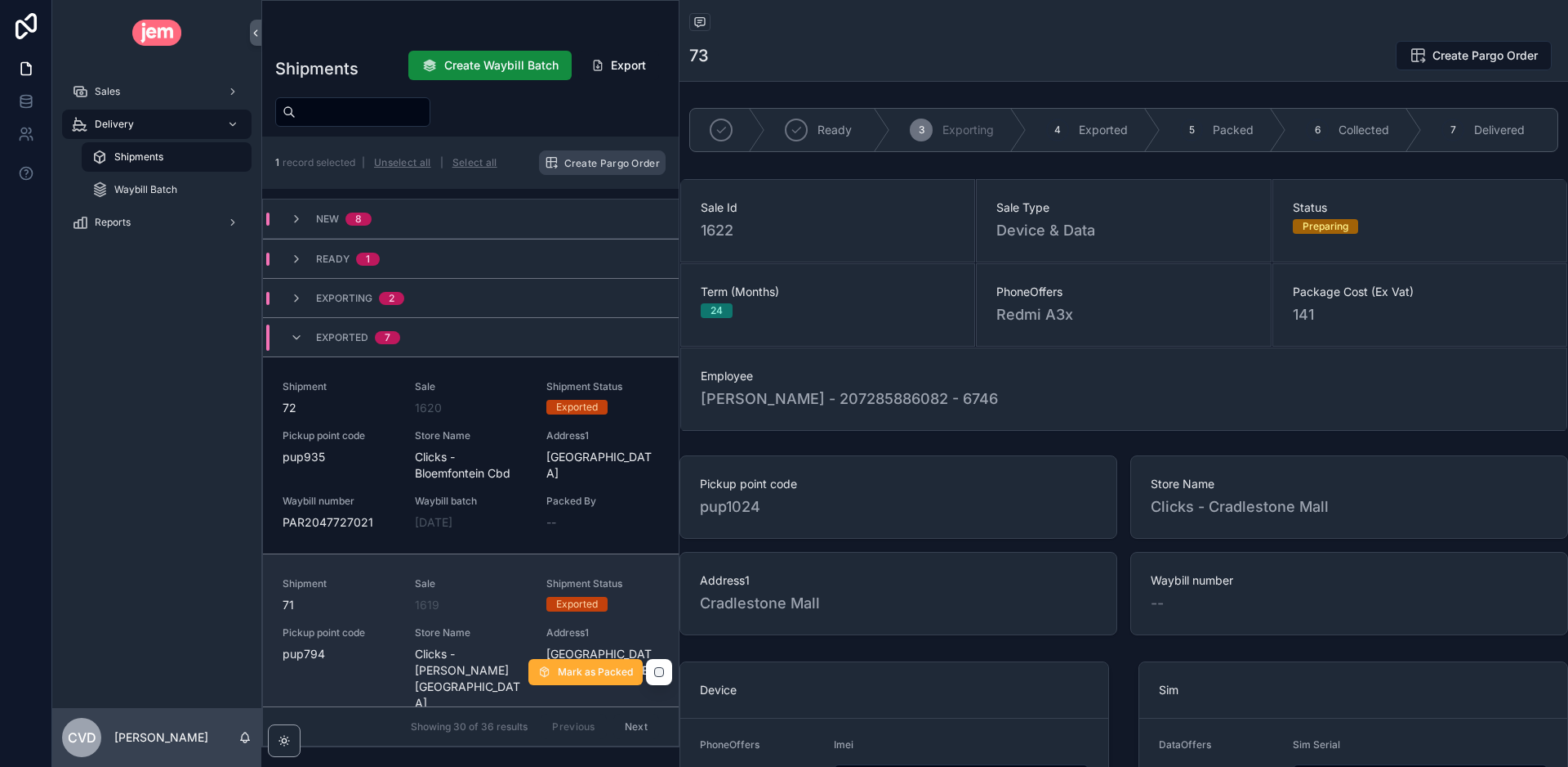
scroll to position [108, 0]
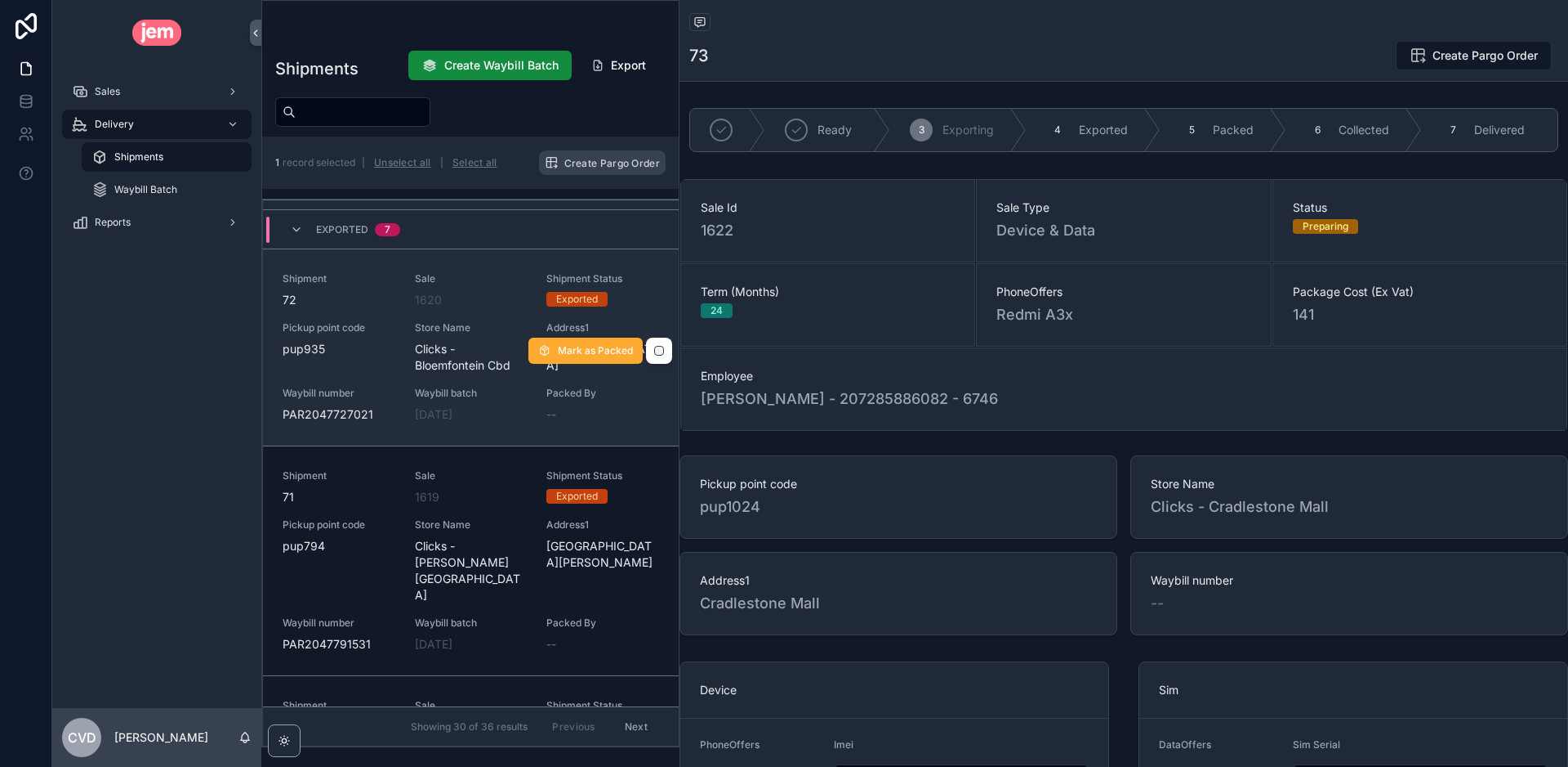
click at [357, 277] on span "Shipment" at bounding box center [339, 278] width 113 height 13
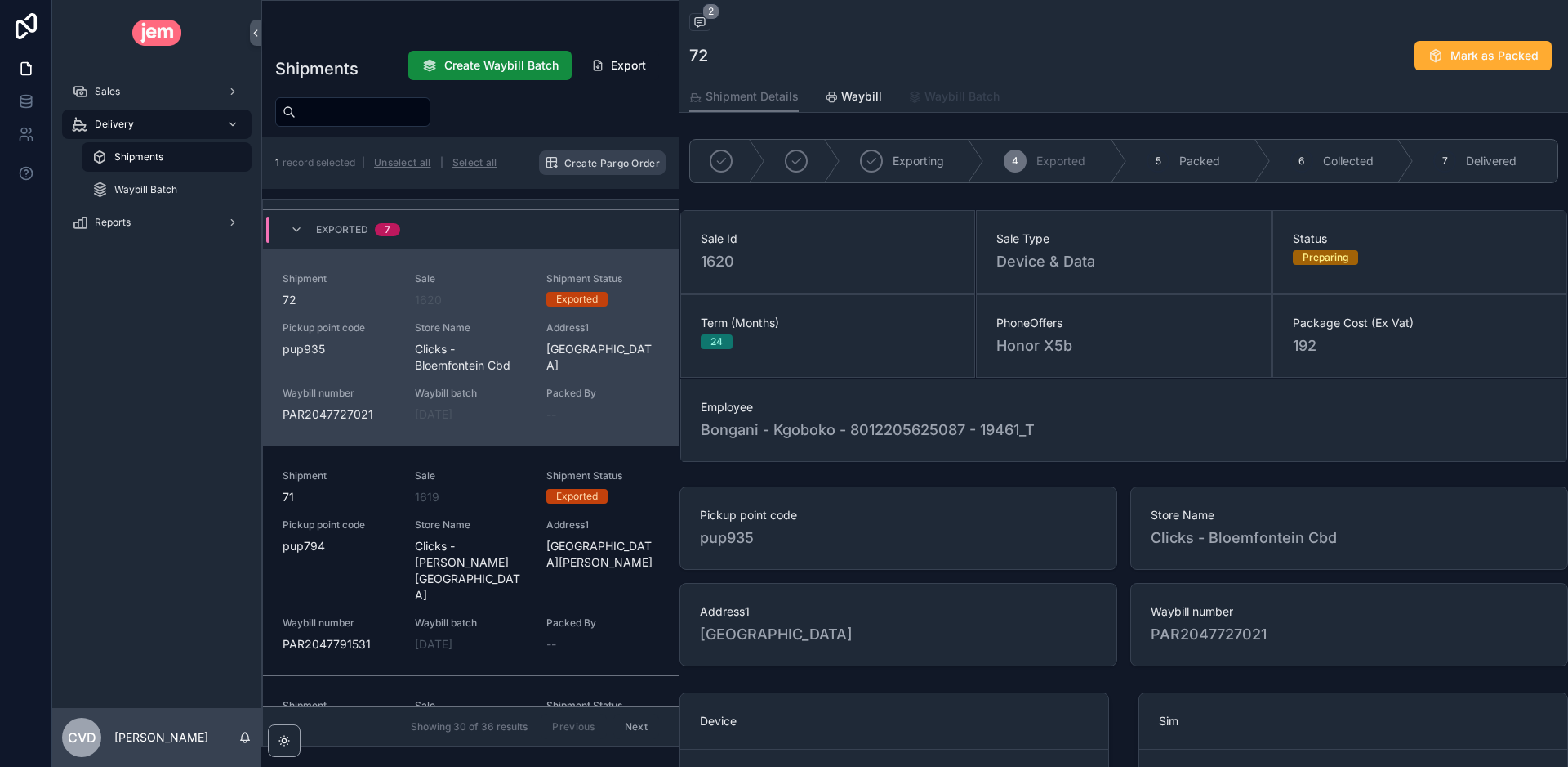
click at [945, 97] on span "Waybill Batch" at bounding box center [962, 96] width 76 height 16
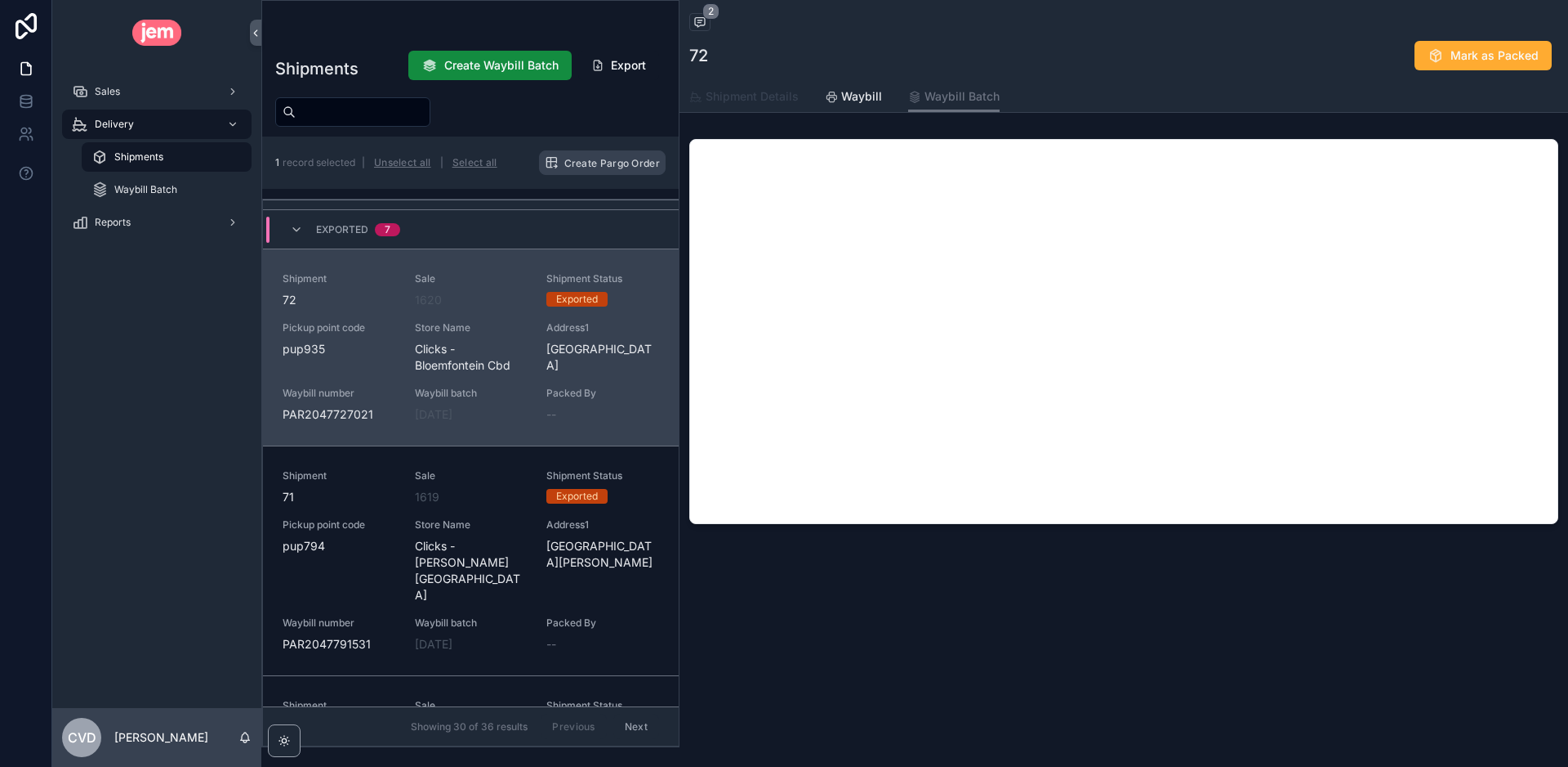
click at [753, 99] on span "Shipment Details" at bounding box center [752, 96] width 93 height 16
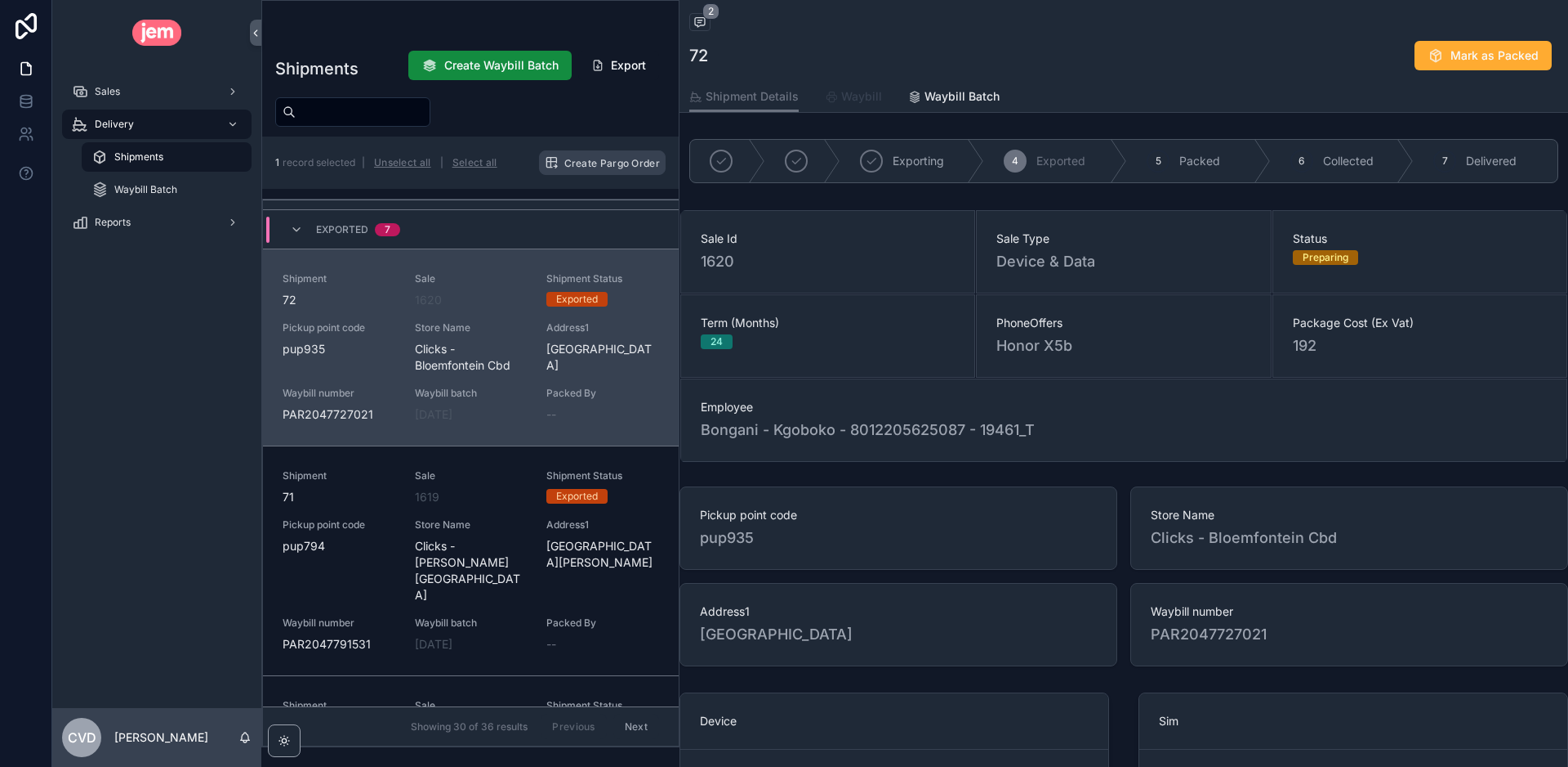
click at [844, 97] on span "Waybill" at bounding box center [862, 96] width 41 height 16
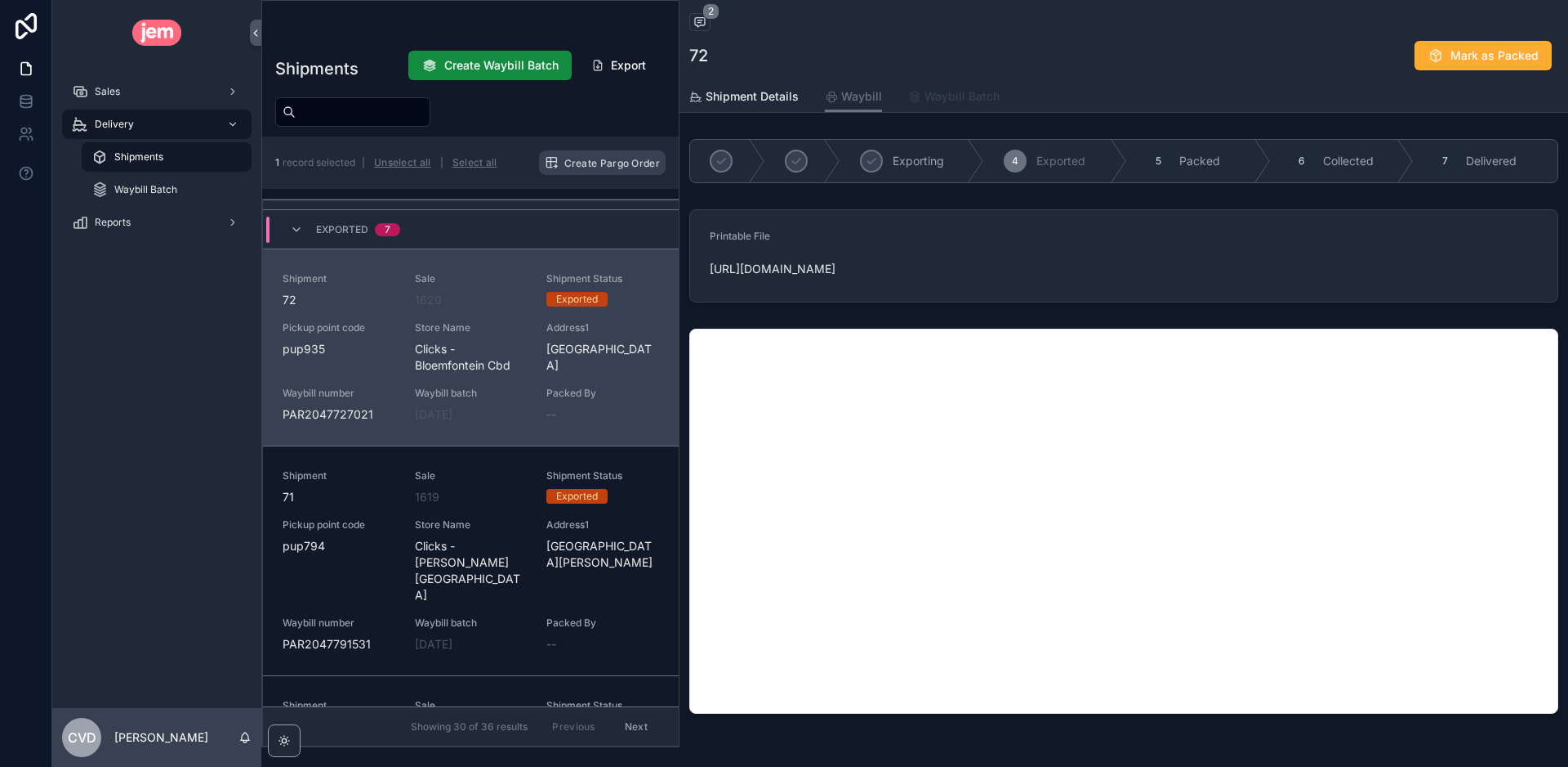
click at [948, 94] on span "Waybill Batch" at bounding box center [962, 96] width 76 height 16
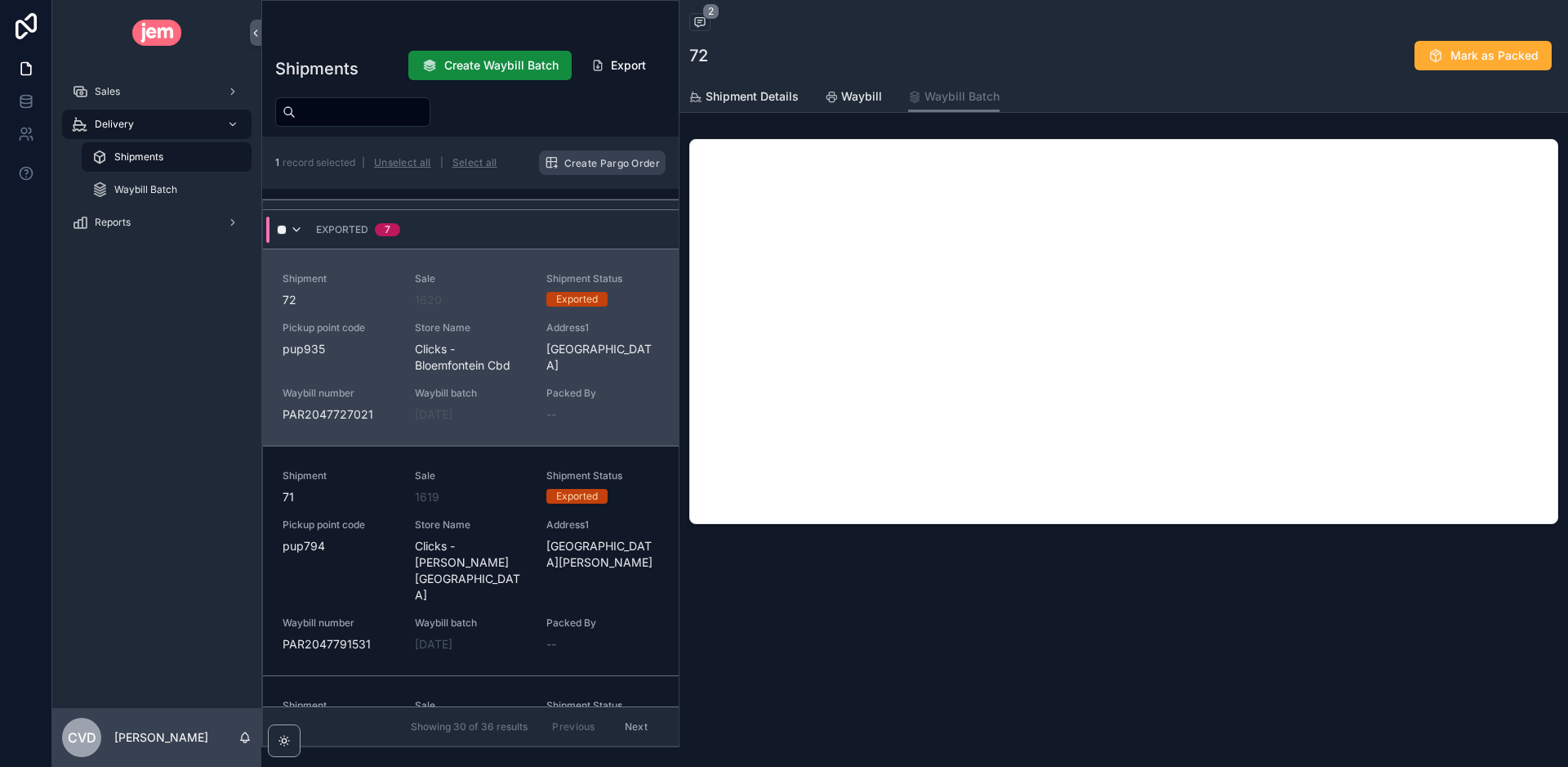
click at [298, 228] on icon "scrollable content" at bounding box center [296, 229] width 13 height 13
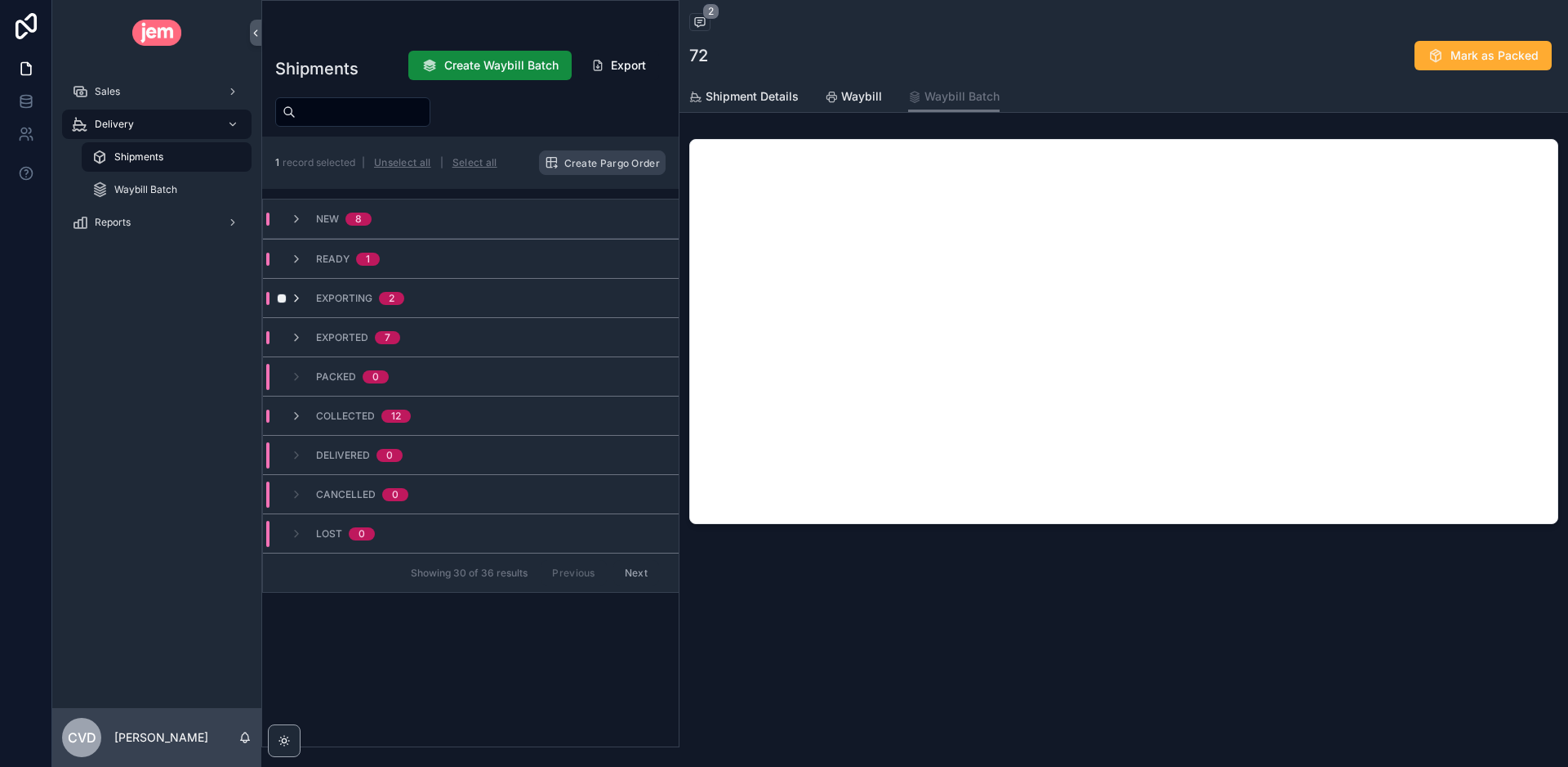
click at [299, 299] on icon "scrollable content" at bounding box center [296, 297] width 13 height 13
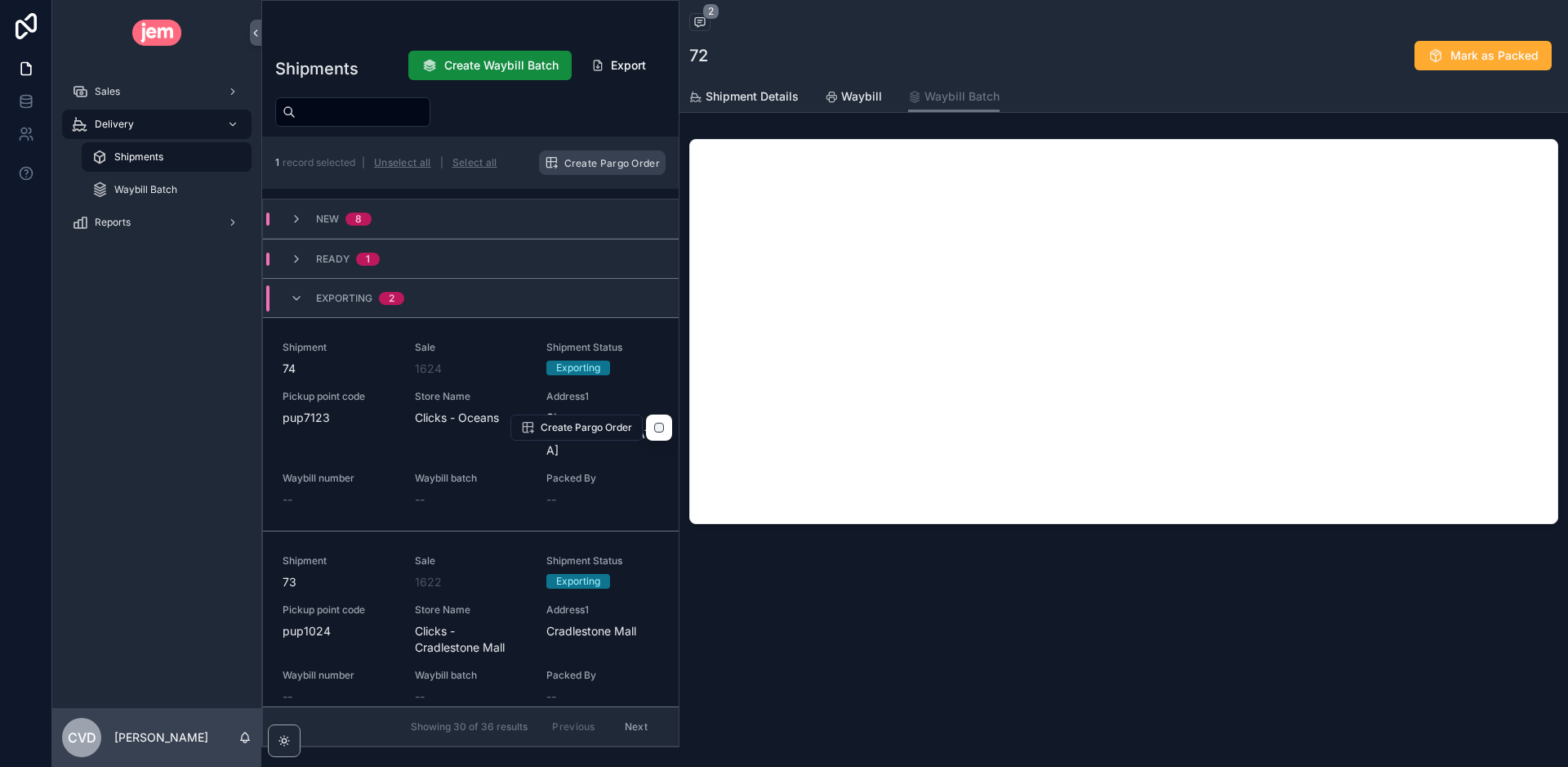
click at [477, 356] on div "Sale 1624" at bounding box center [471, 358] width 113 height 36
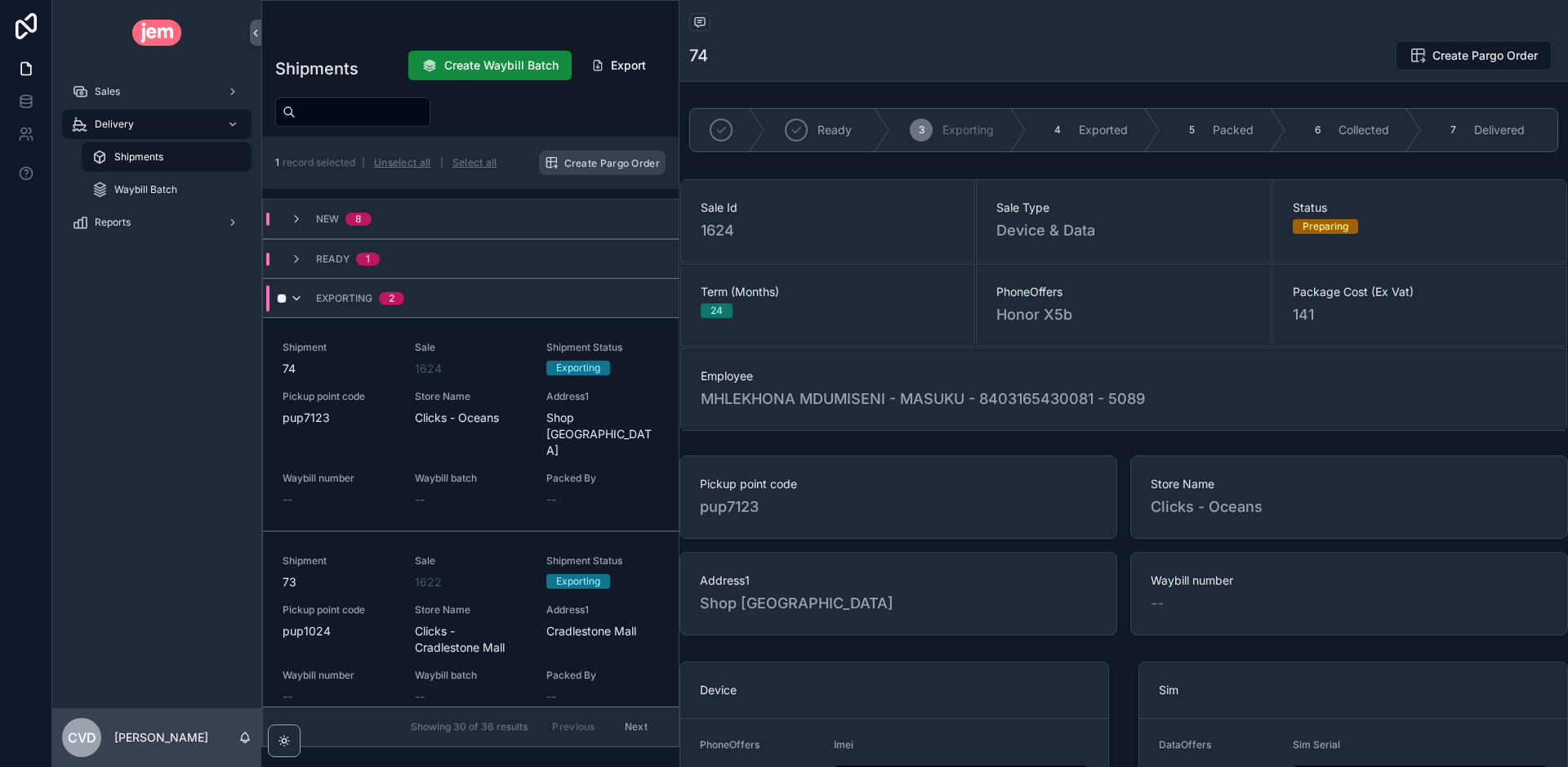
click at [295, 296] on icon "scrollable content" at bounding box center [296, 297] width 13 height 13
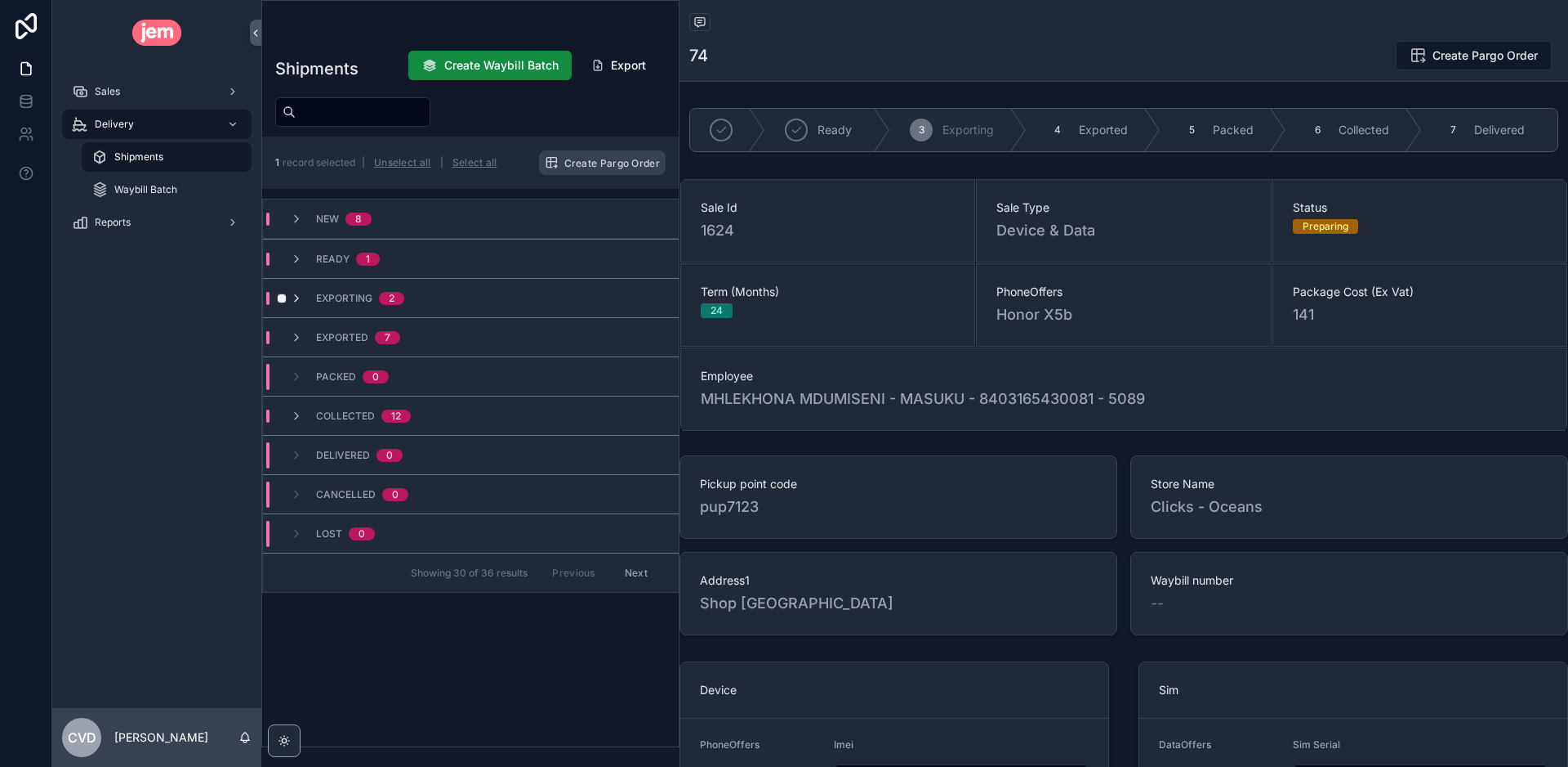
click at [300, 296] on icon "scrollable content" at bounding box center [296, 297] width 13 height 13
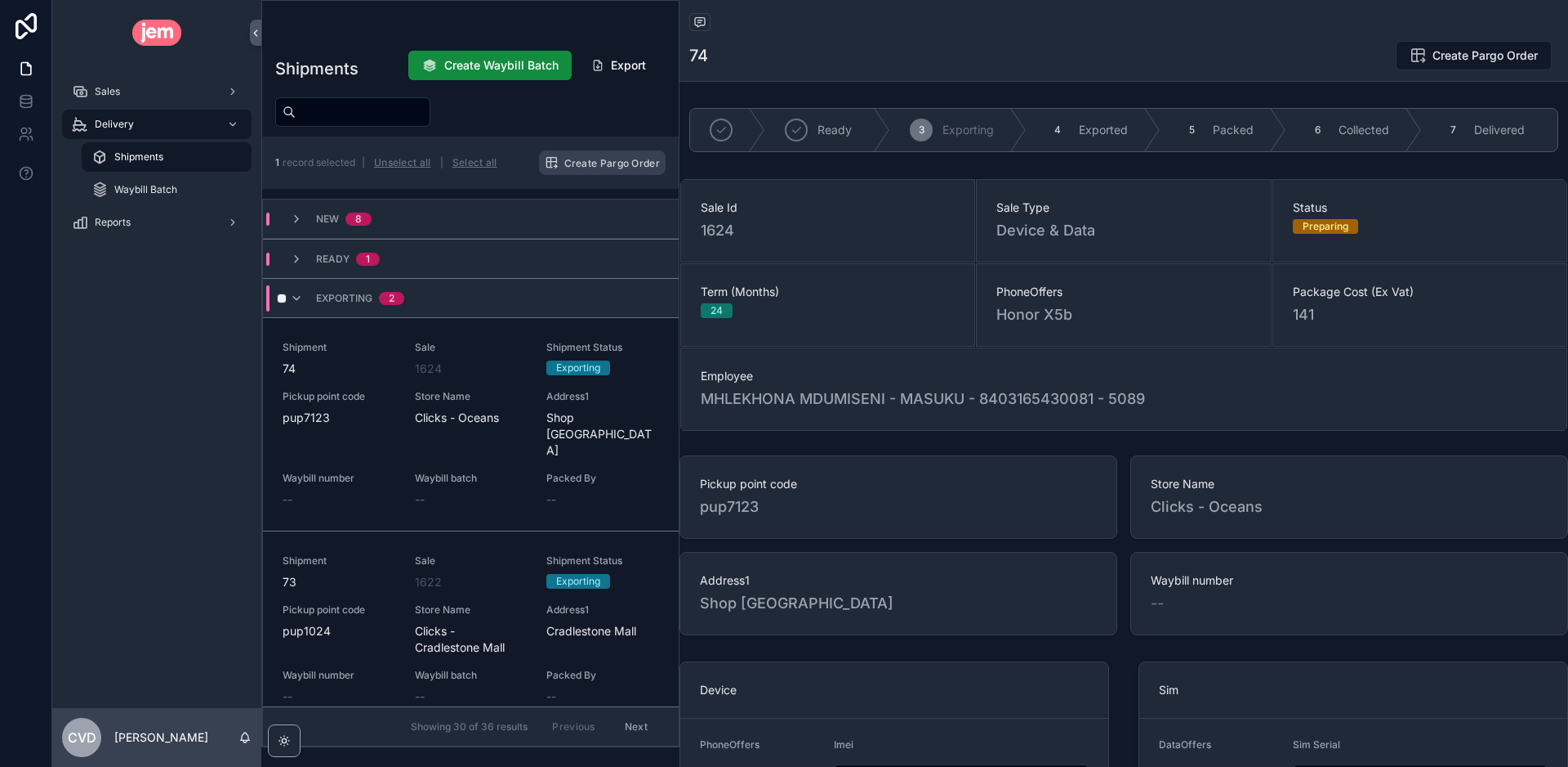
click at [312, 299] on div "Exporting 2" at bounding box center [347, 298] width 115 height 26
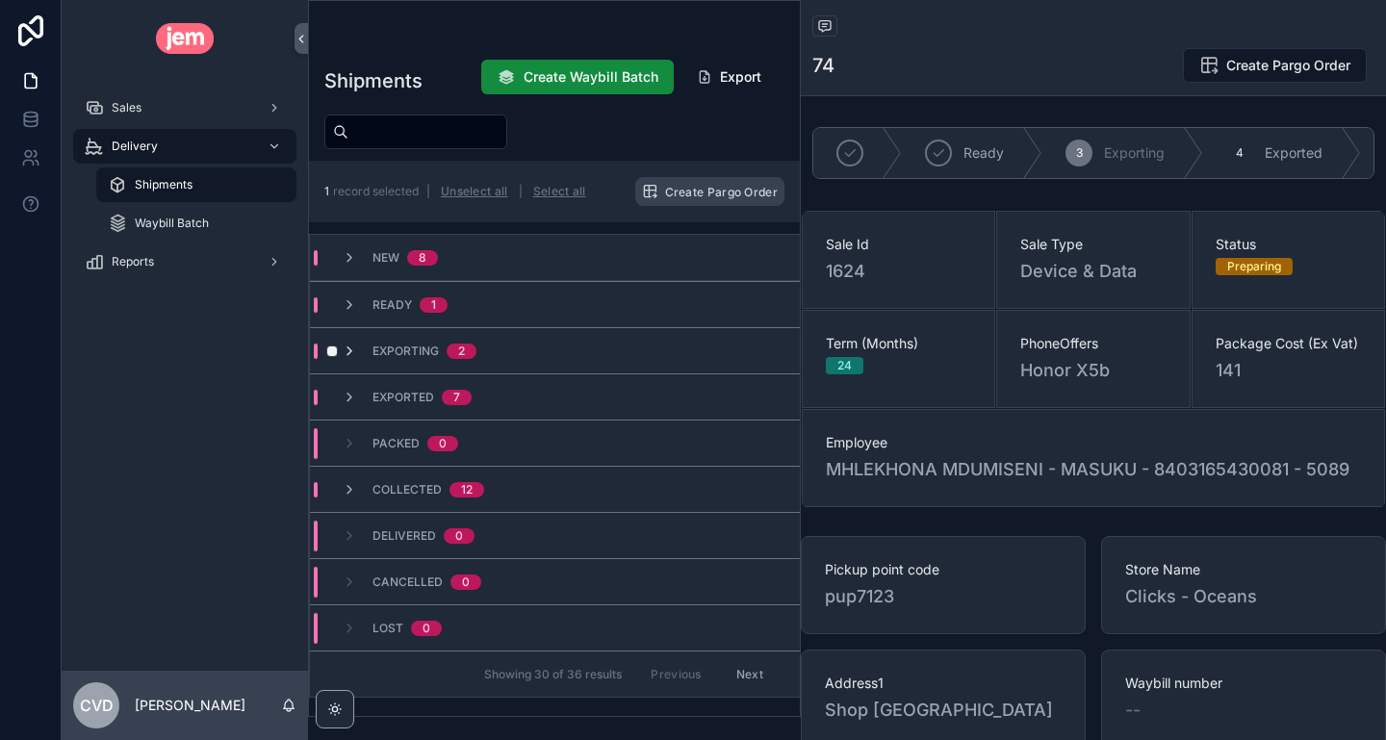
click at [348, 350] on icon "scrollable content" at bounding box center [349, 350] width 15 height 15
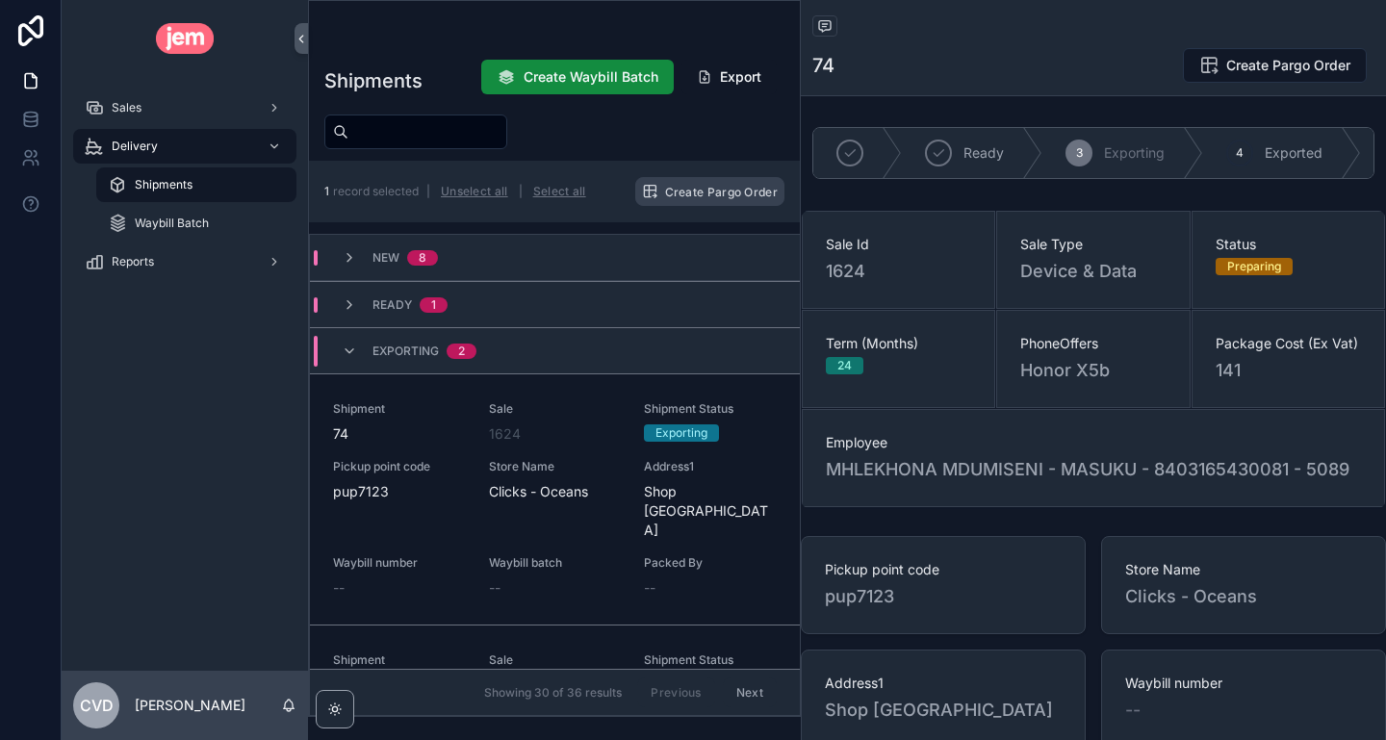
click at [348, 350] on icon "scrollable content" at bounding box center [349, 350] width 15 height 15
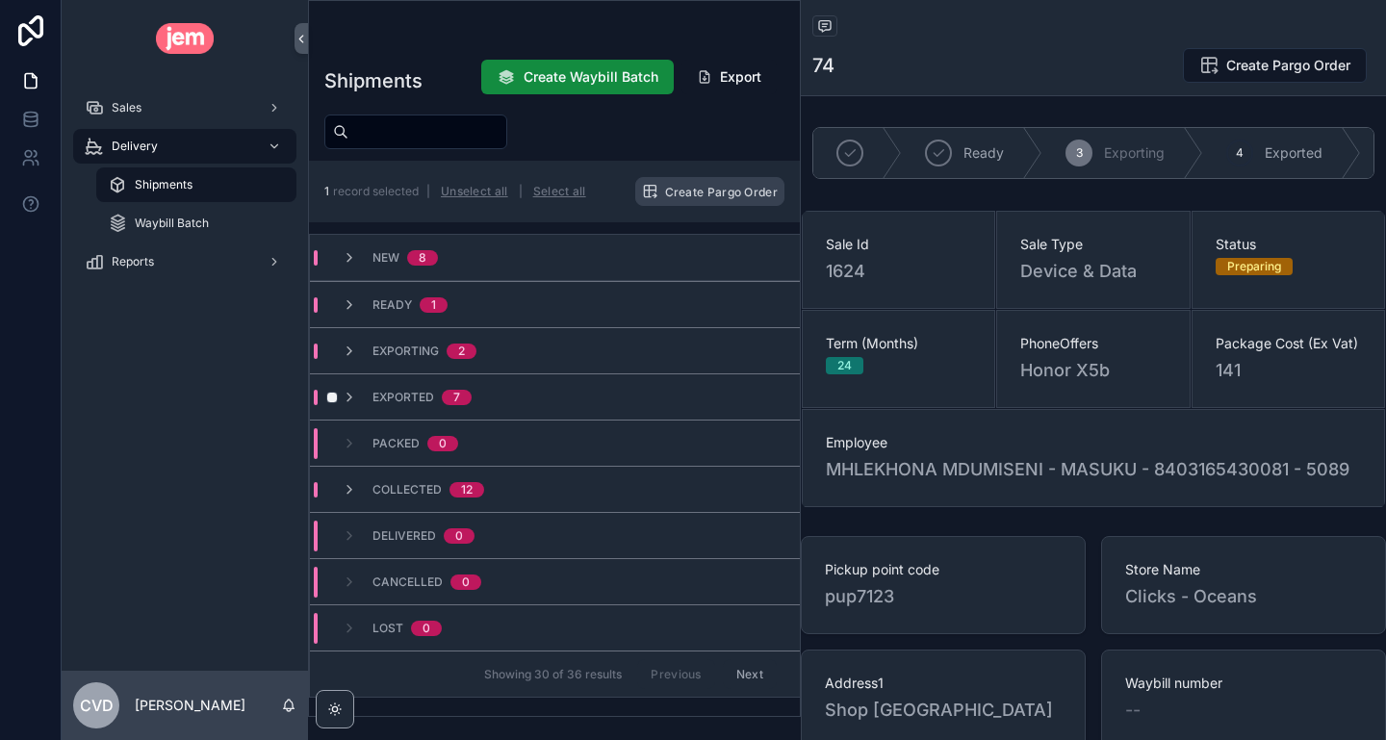
click at [357, 400] on div "Exported 7" at bounding box center [407, 397] width 130 height 15
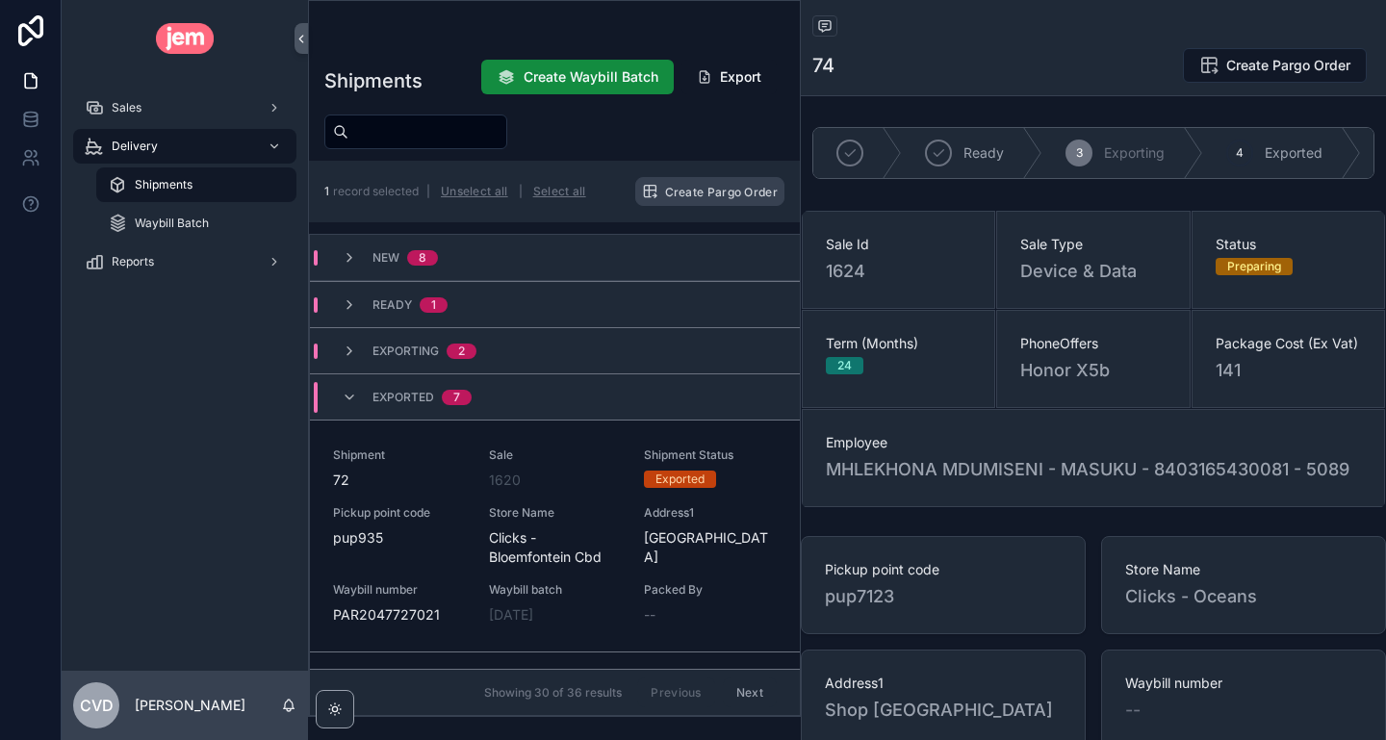
click at [357, 400] on div "Exported 7" at bounding box center [407, 397] width 130 height 31
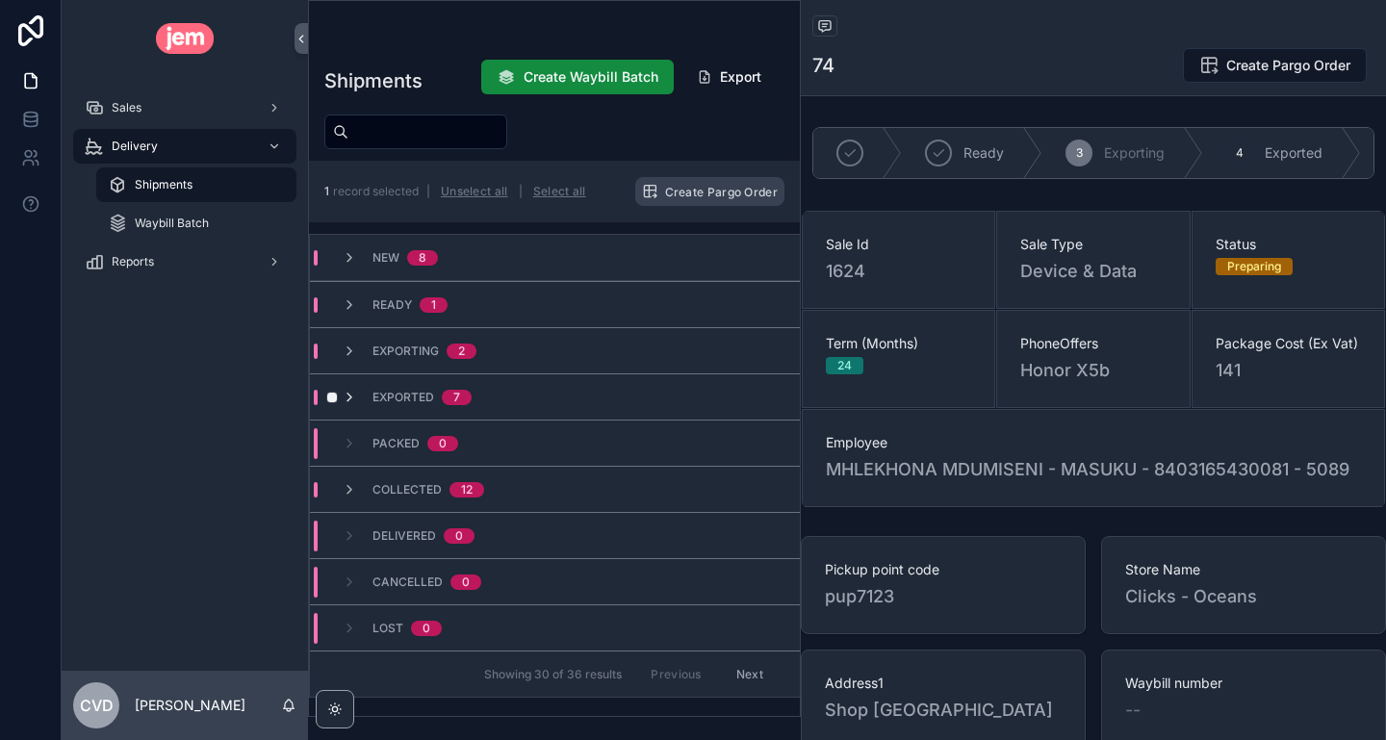
click at [343, 395] on icon "scrollable content" at bounding box center [349, 397] width 15 height 15
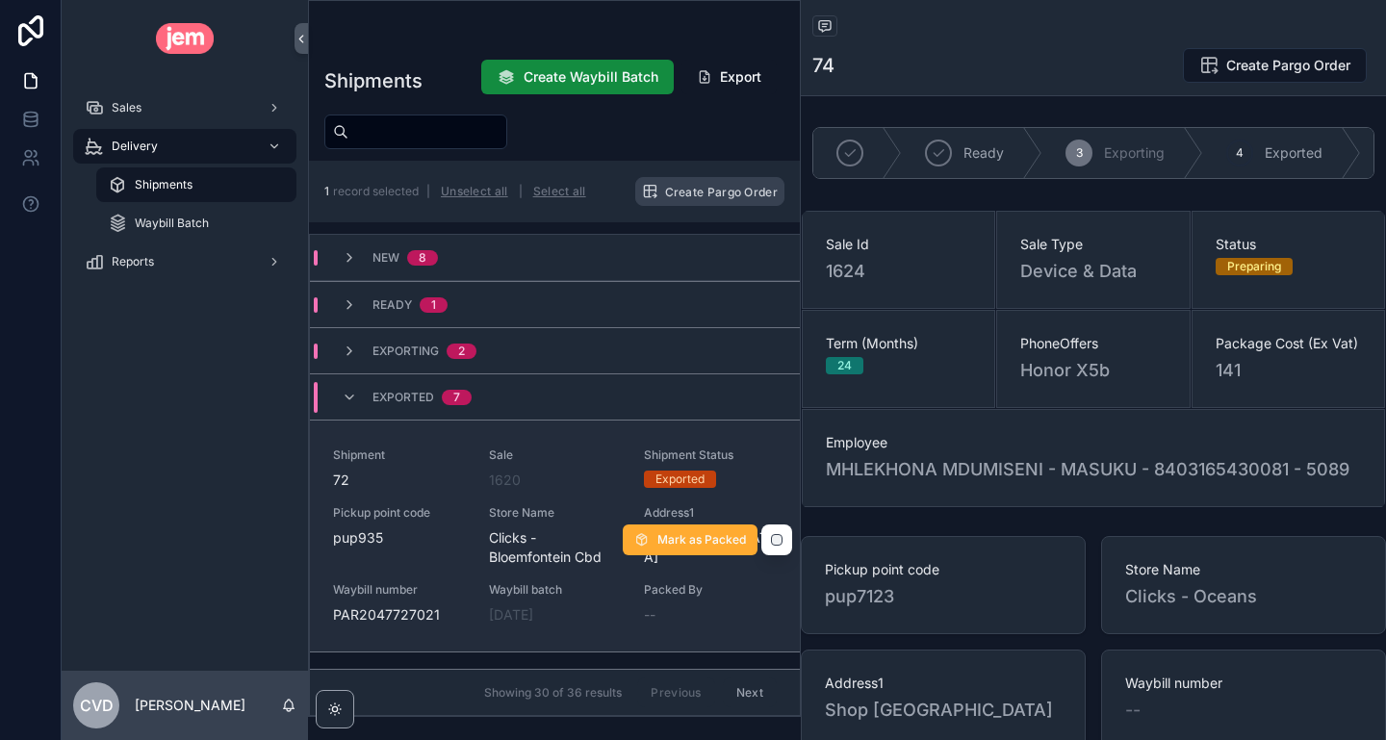
scroll to position [344, 0]
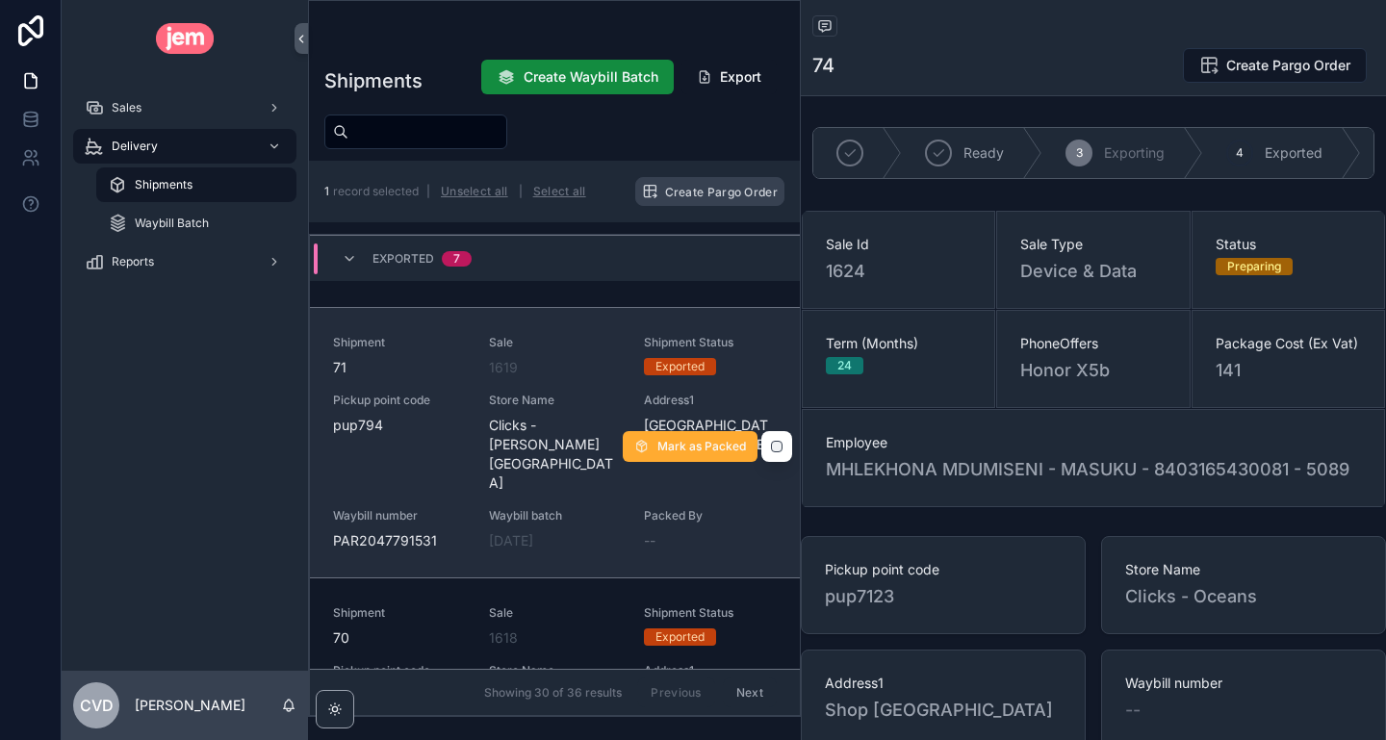
click at [544, 353] on div "Sale 1619" at bounding box center [555, 356] width 133 height 42
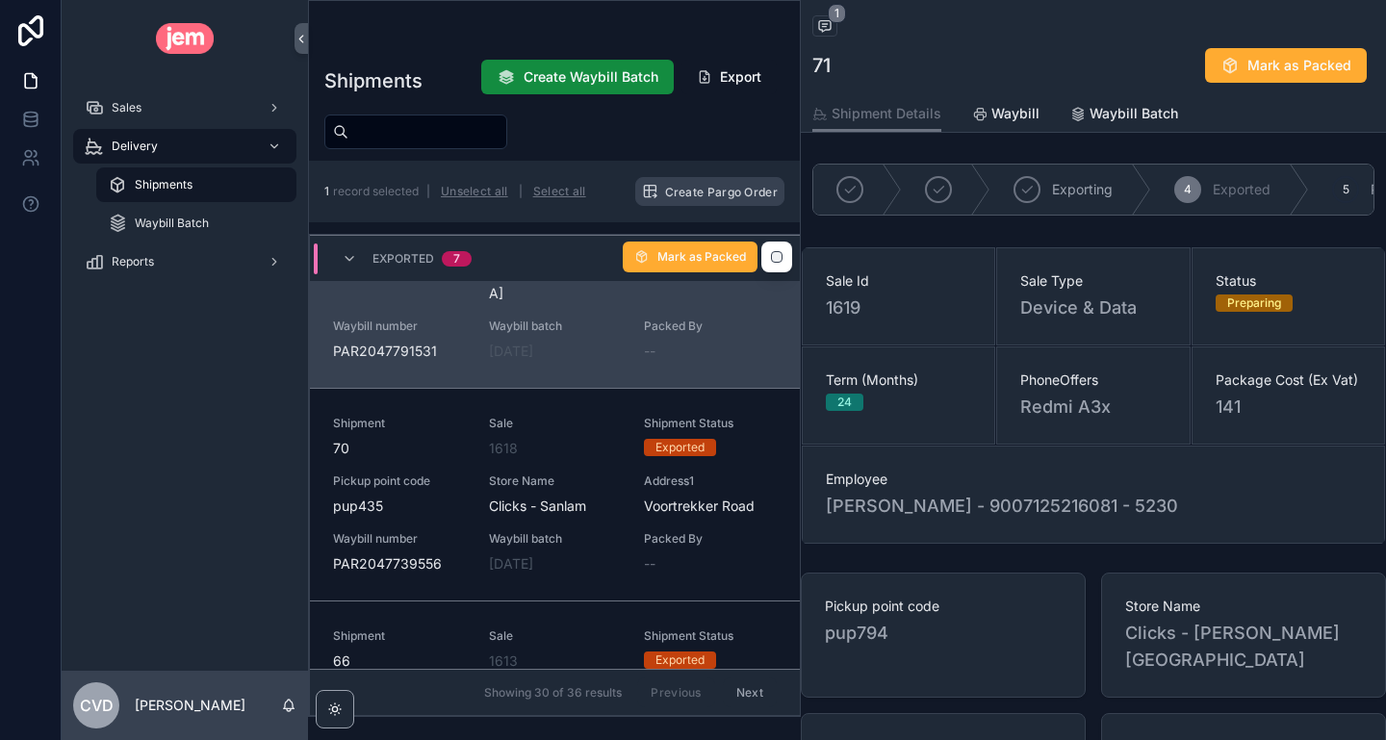
scroll to position [540, 0]
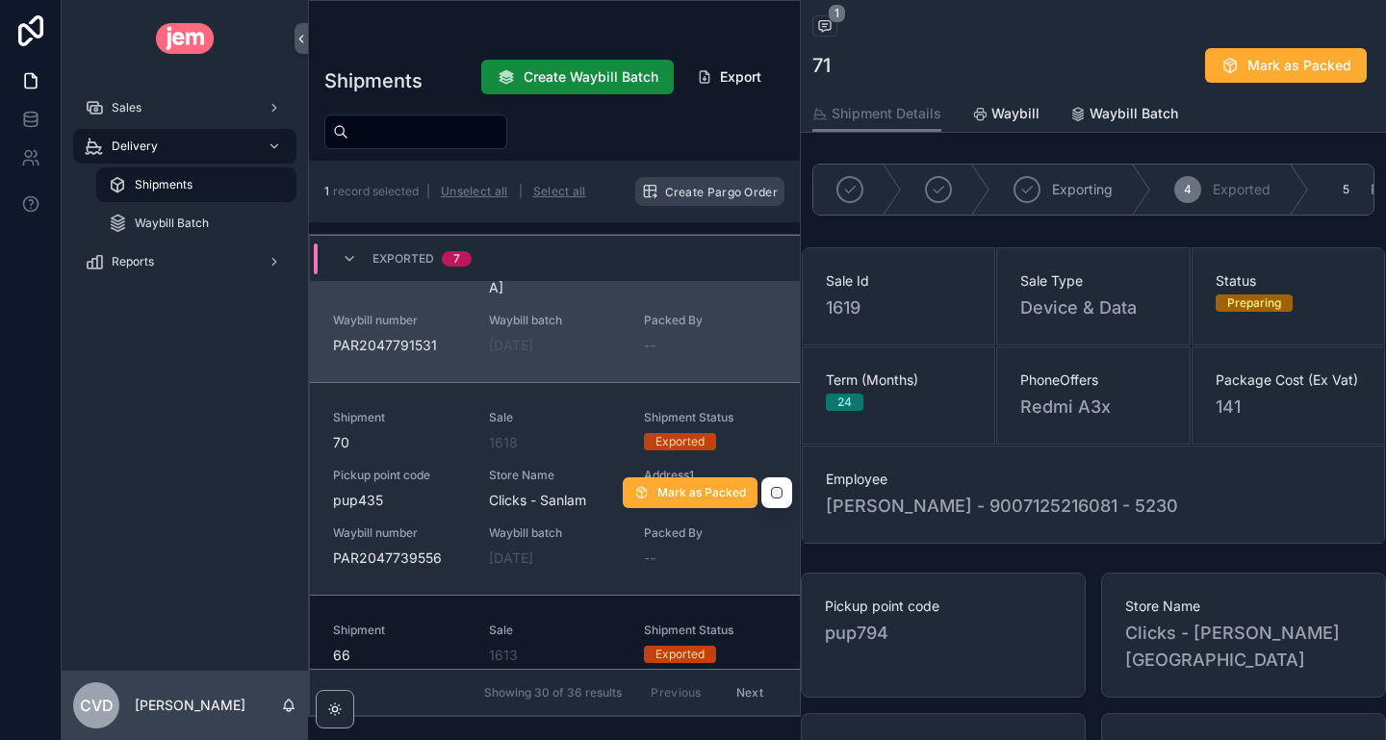
click at [598, 410] on div "Sale 1618" at bounding box center [555, 431] width 133 height 42
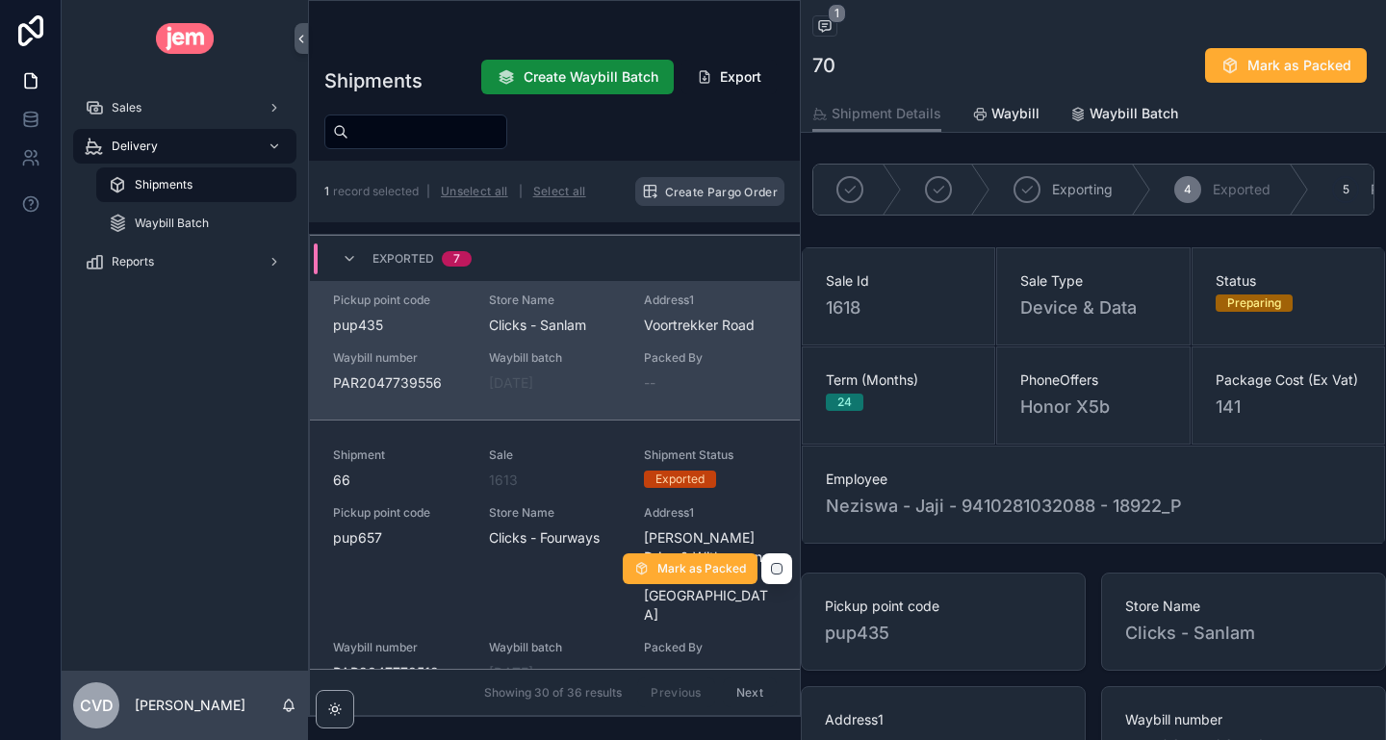
scroll to position [717, 0]
click at [594, 469] on div "1613" at bounding box center [555, 478] width 133 height 19
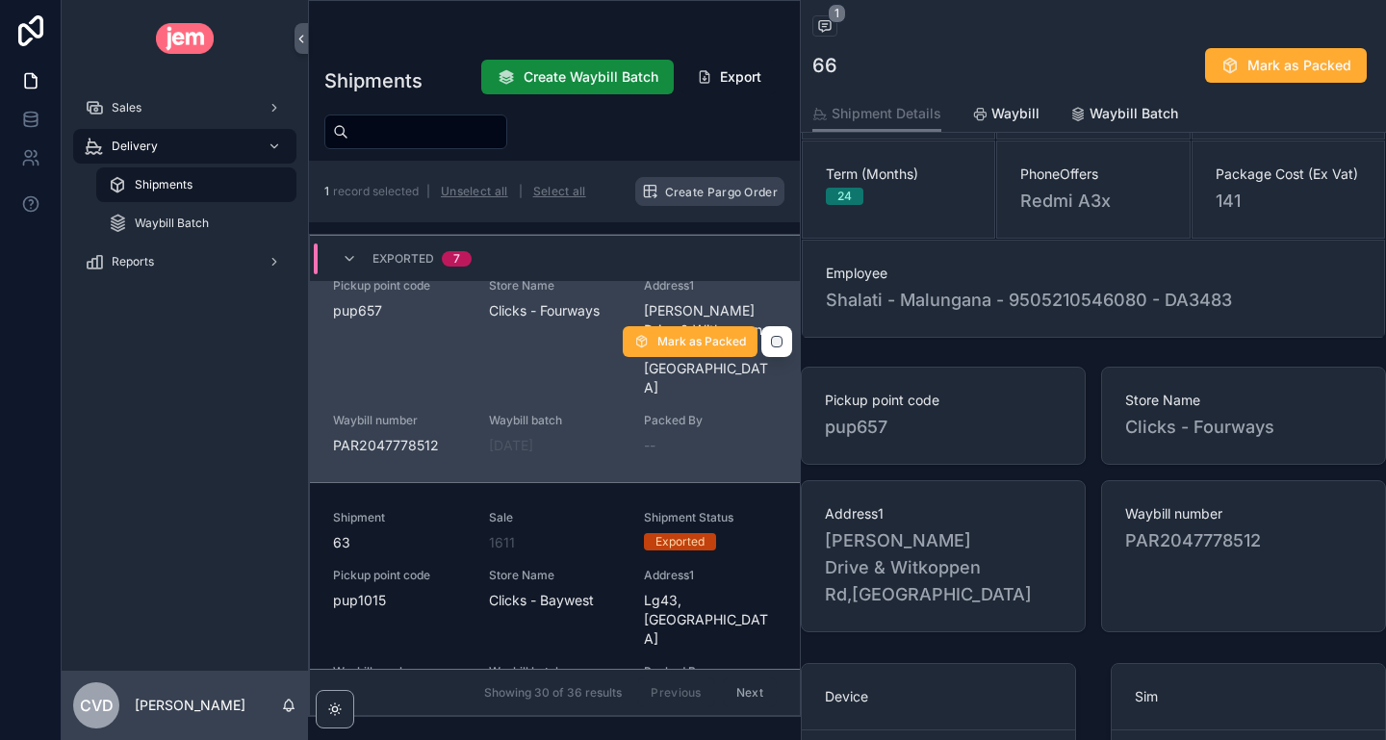
scroll to position [947, 0]
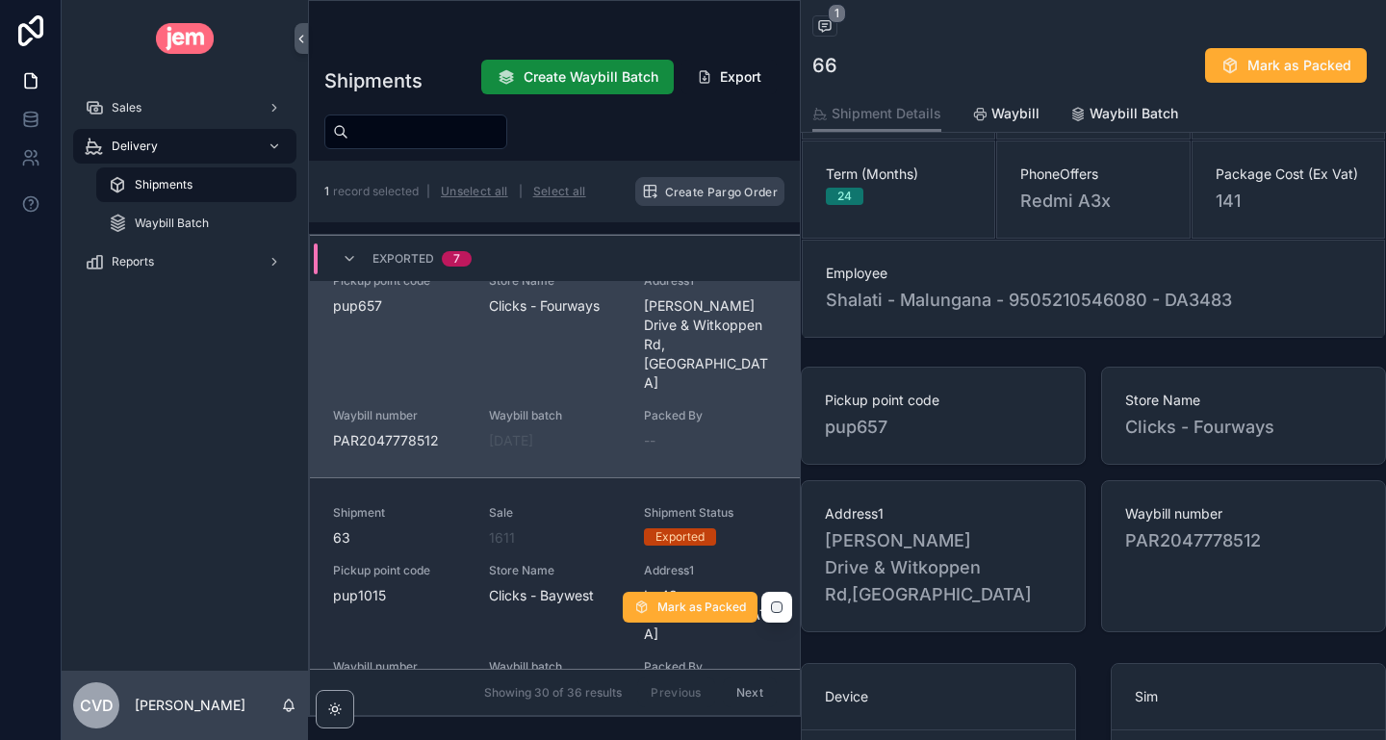
click at [582, 528] on div "1611" at bounding box center [555, 537] width 133 height 19
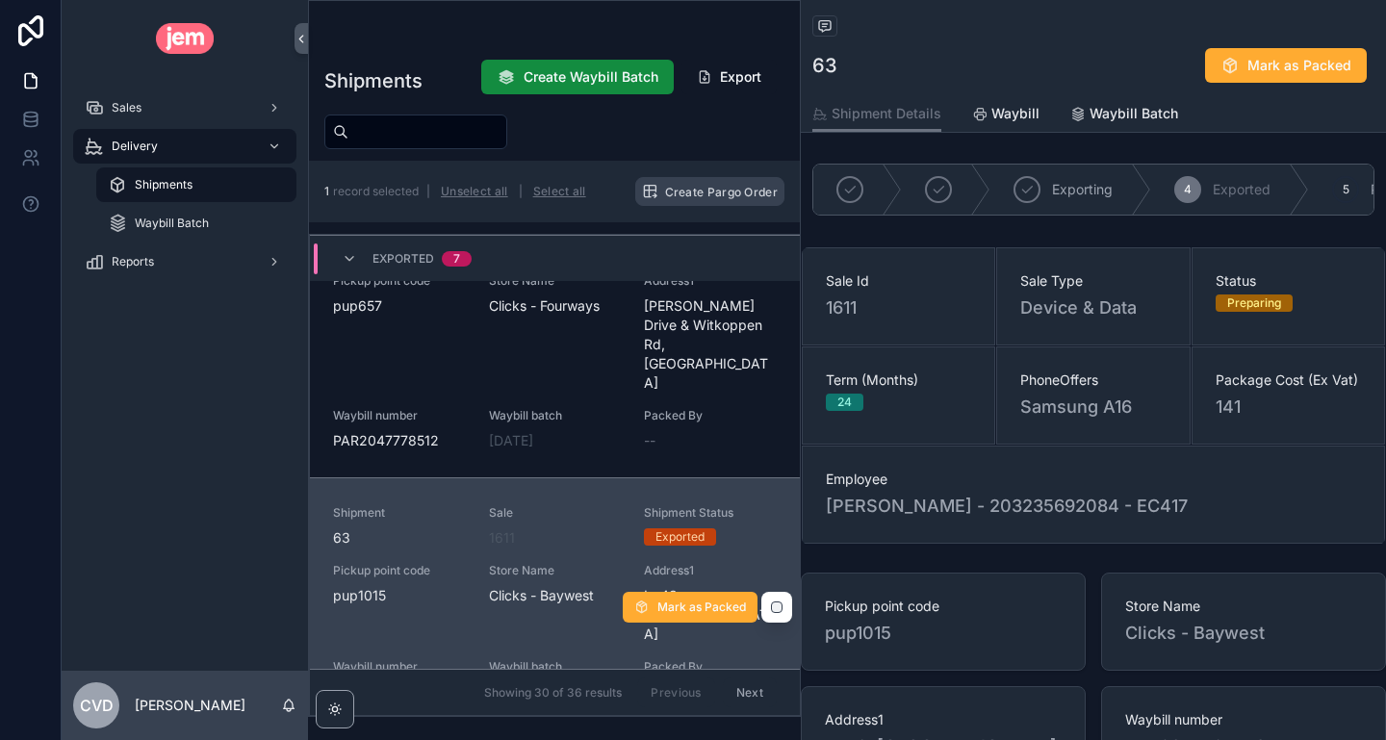
scroll to position [1281, 0]
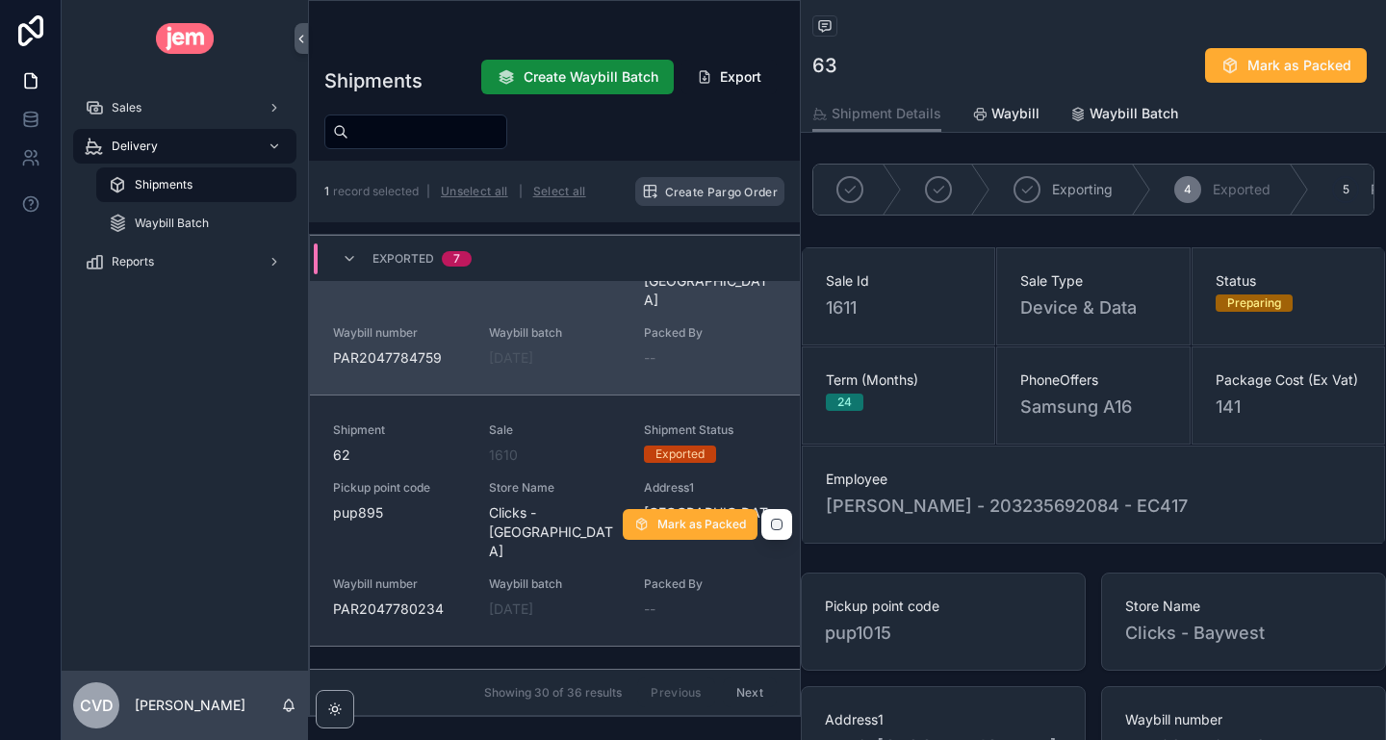
click at [572, 445] on div "1610" at bounding box center [555, 454] width 133 height 19
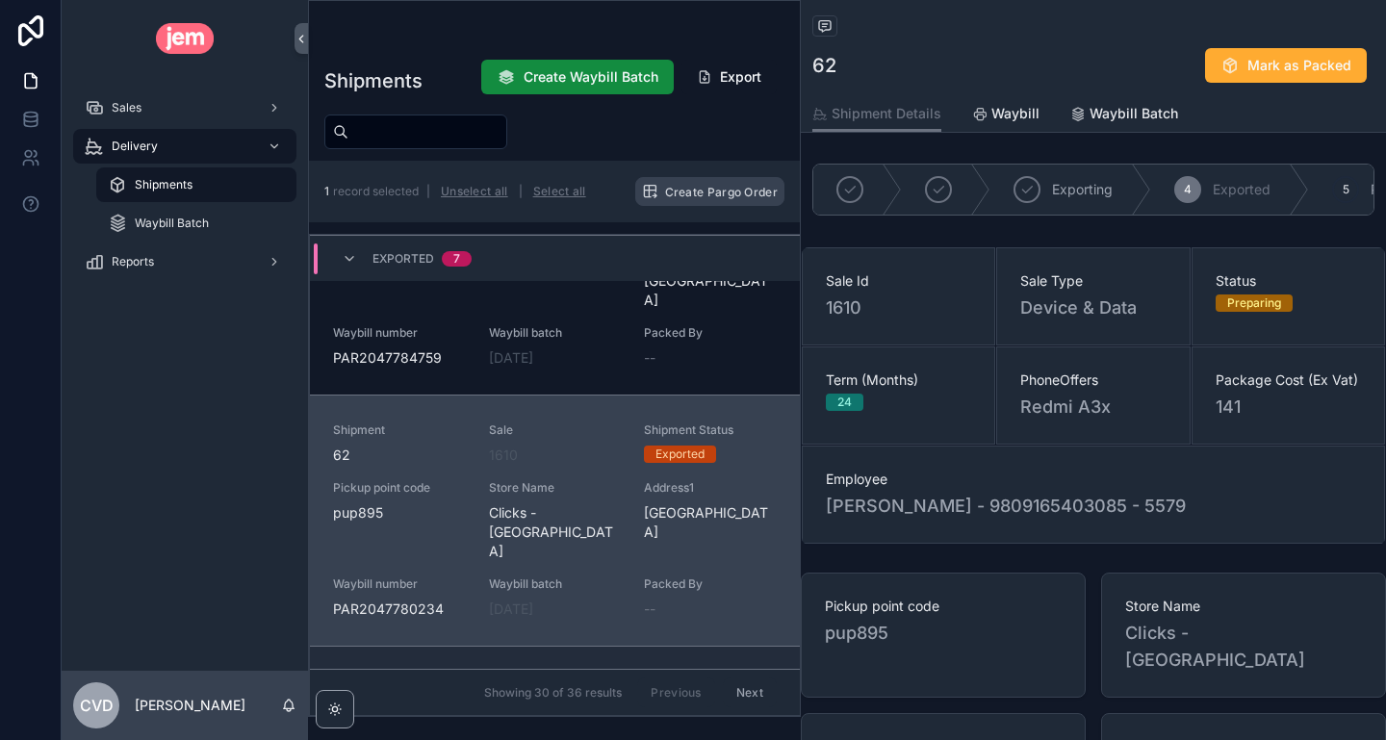
click at [576, 697] on div "1177" at bounding box center [555, 706] width 133 height 19
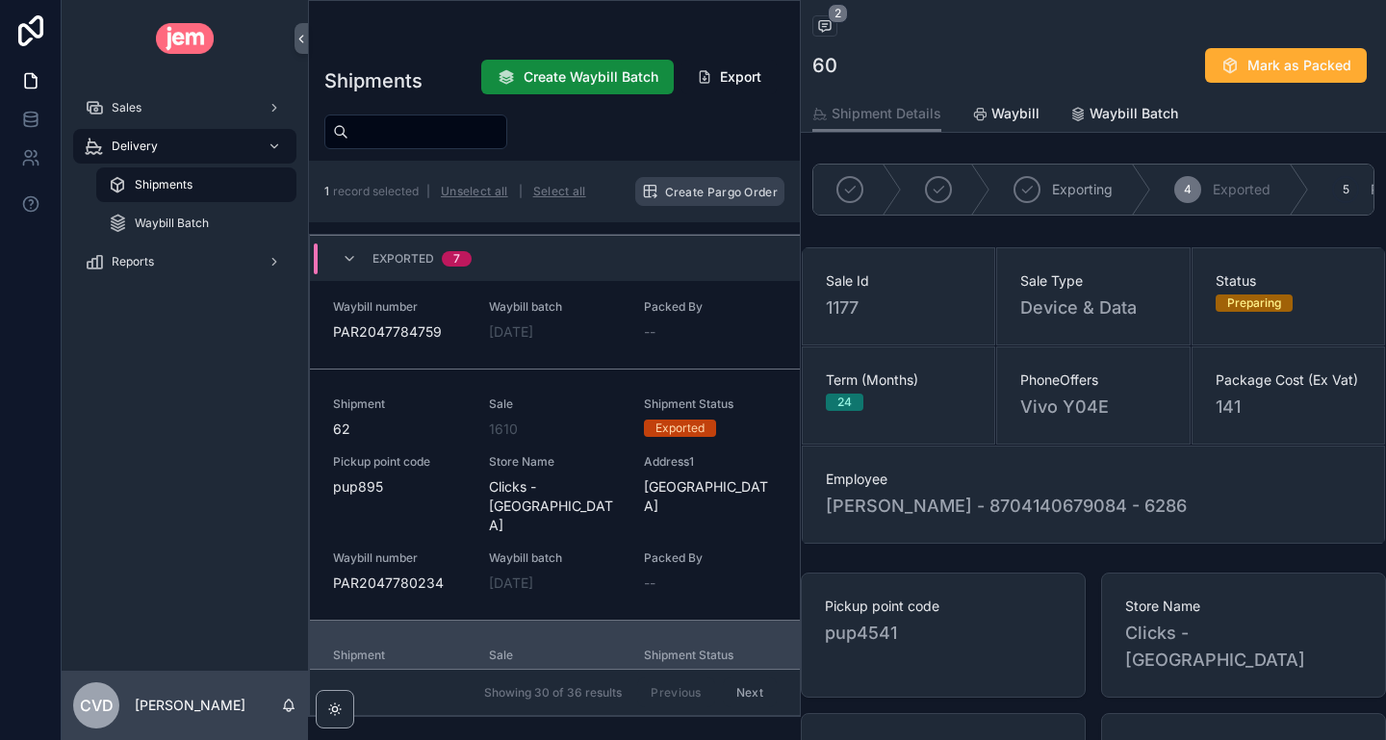
scroll to position [1305, 0]
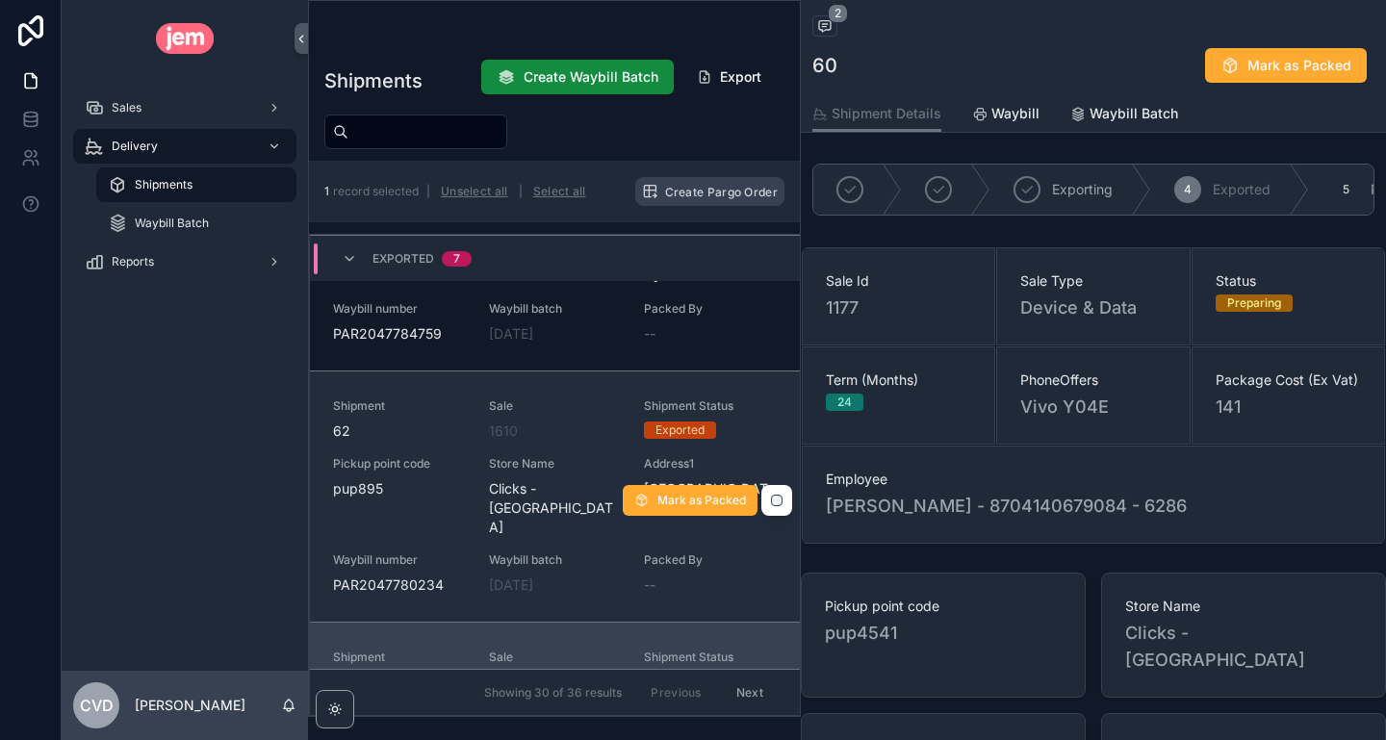
click at [537, 421] on div "1610" at bounding box center [555, 430] width 133 height 19
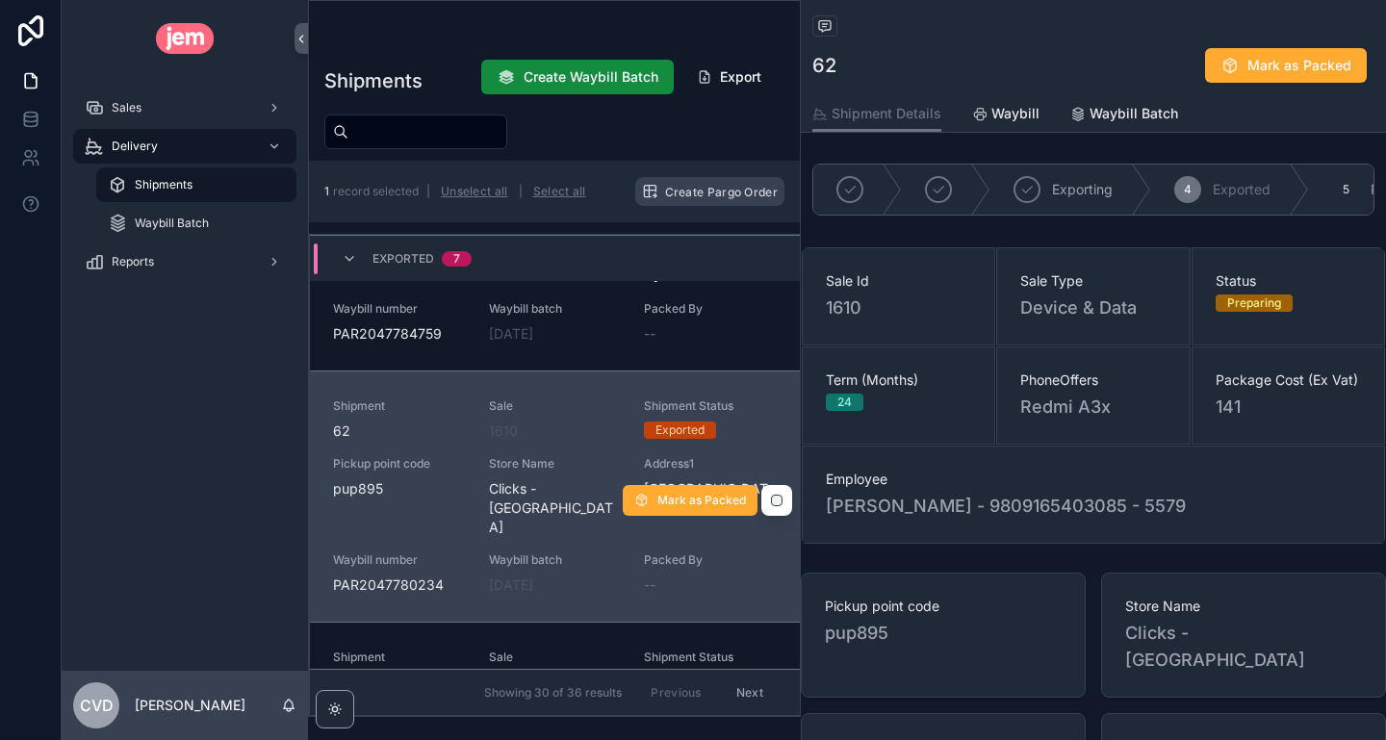
scroll to position [1085, 0]
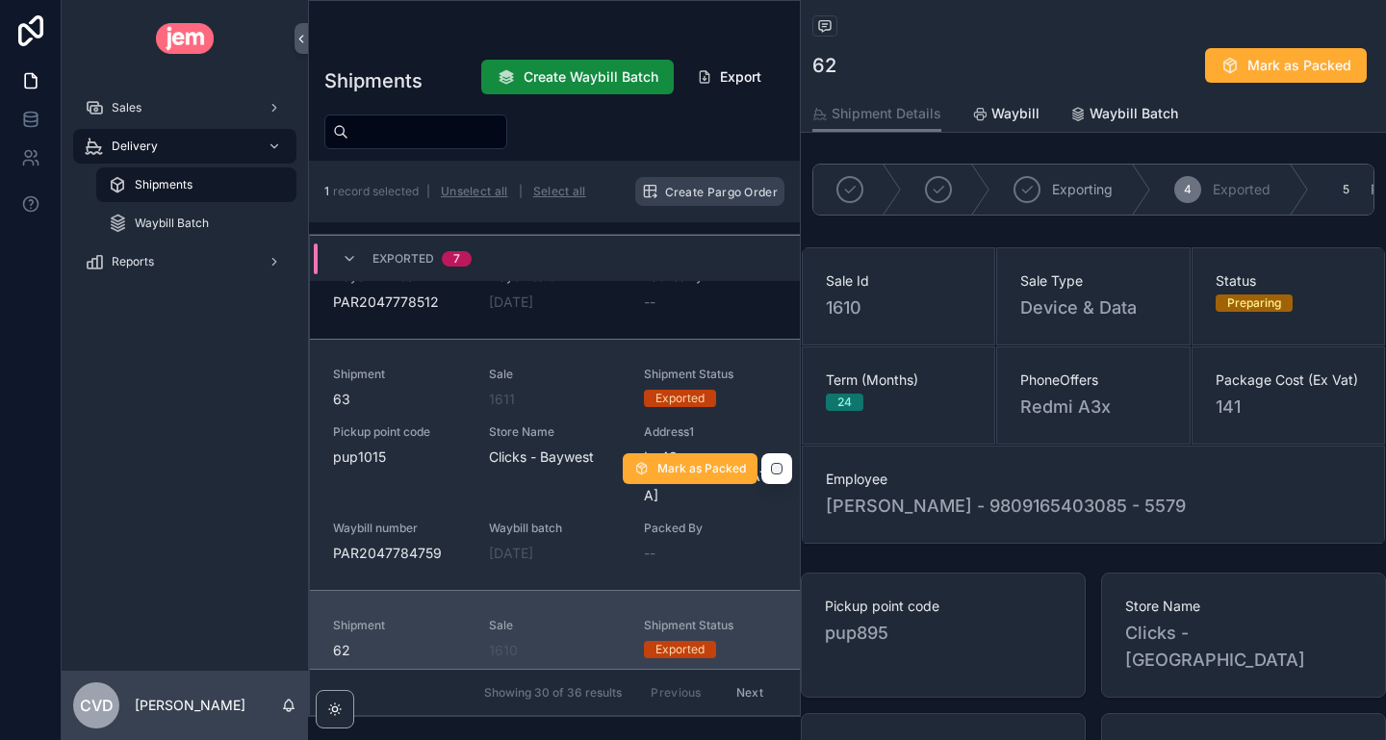
click at [570, 390] on div "1611" at bounding box center [555, 399] width 133 height 19
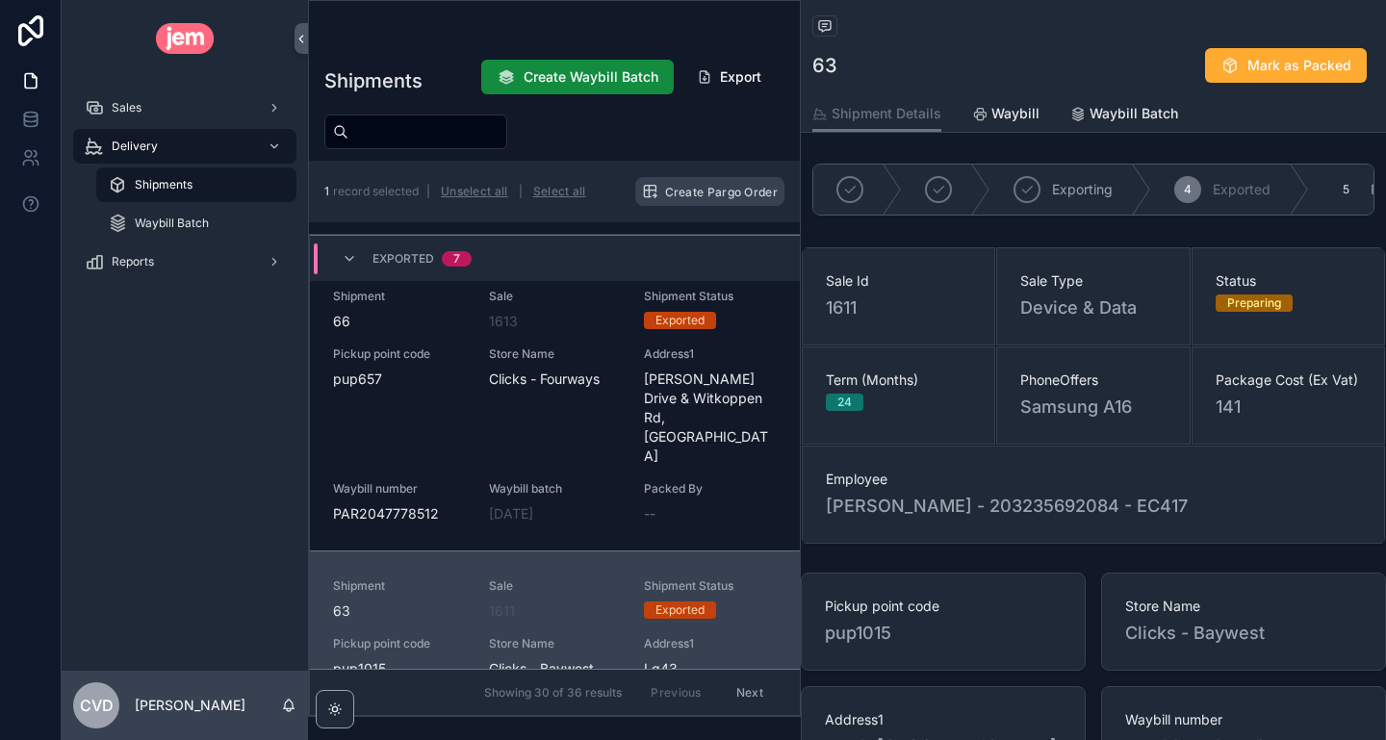
scroll to position [872, 0]
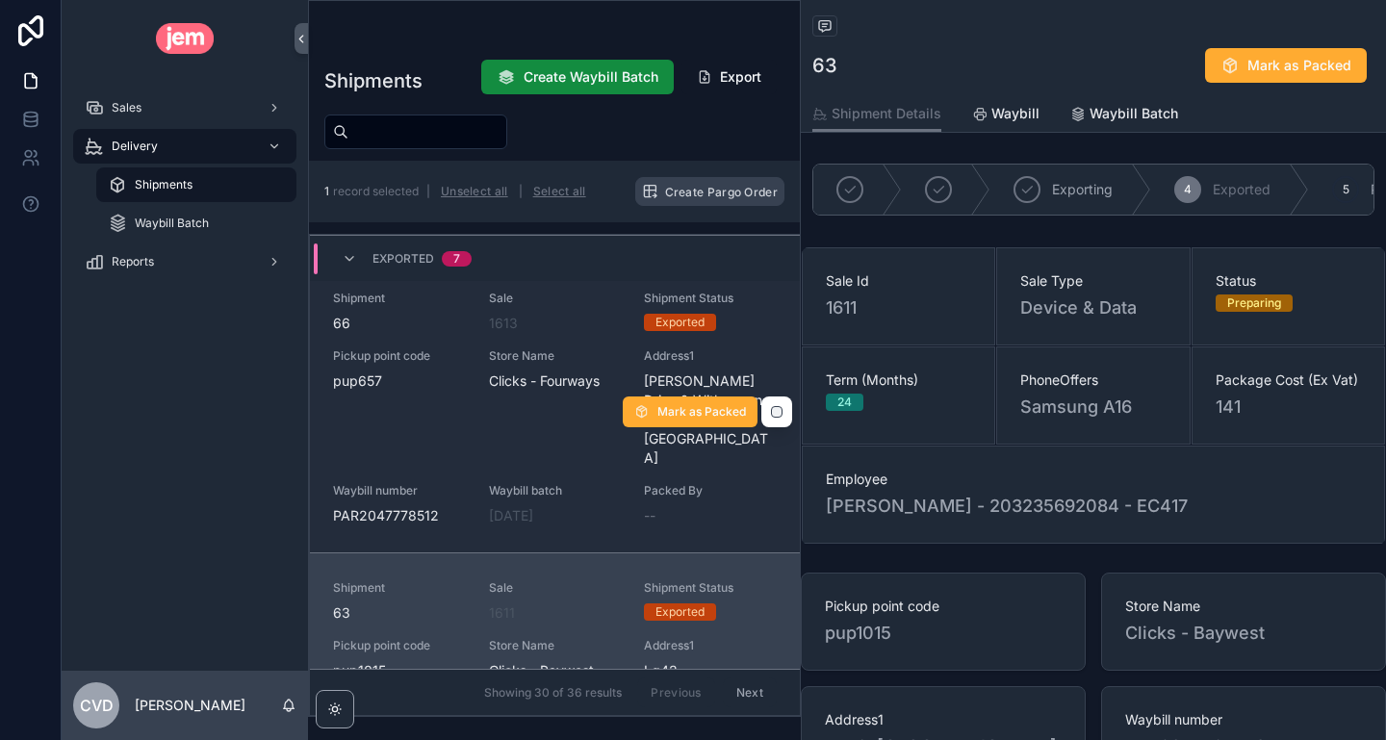
click at [587, 309] on div "Shipment 66 Sale 1613 Shipment Status Exported Pickup point code pup657 Store N…" at bounding box center [555, 408] width 444 height 235
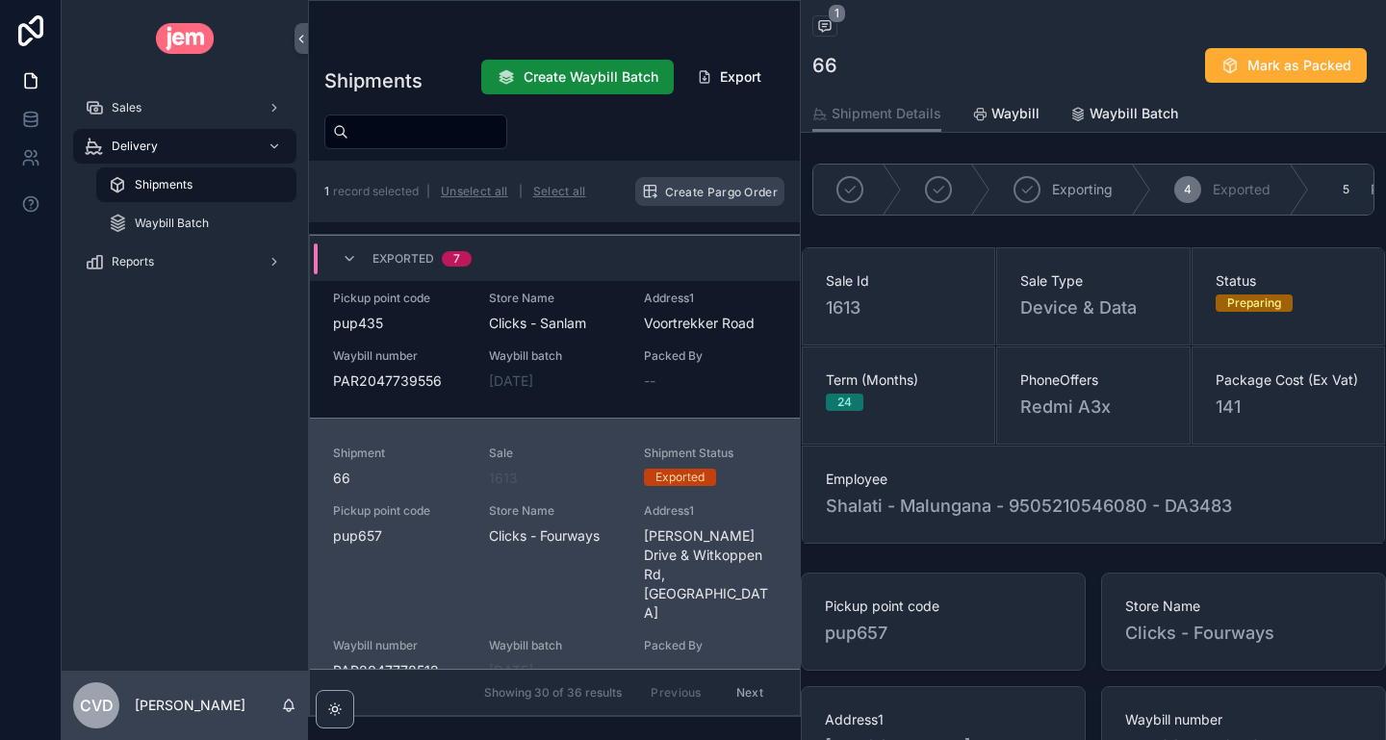
scroll to position [672, 0]
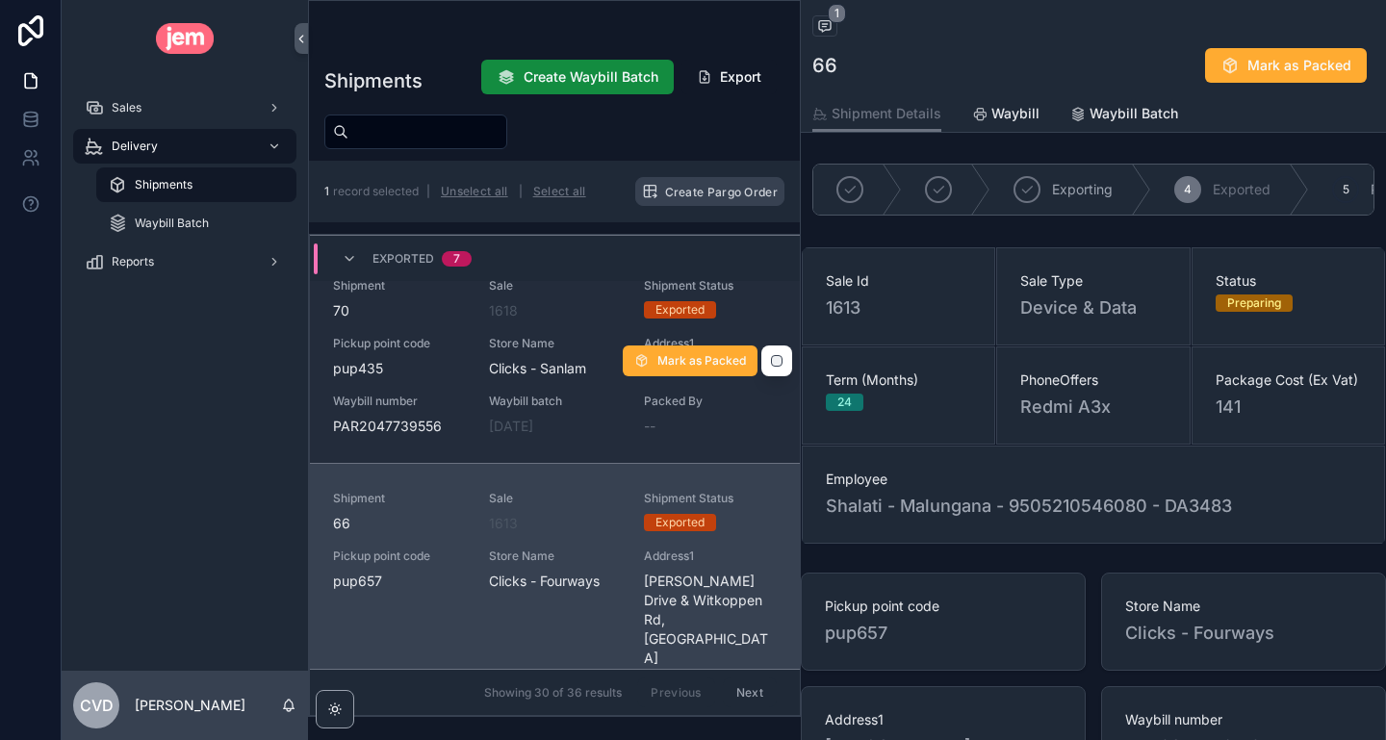
click at [586, 336] on div "Store Name Clicks - Sanlam" at bounding box center [555, 357] width 133 height 42
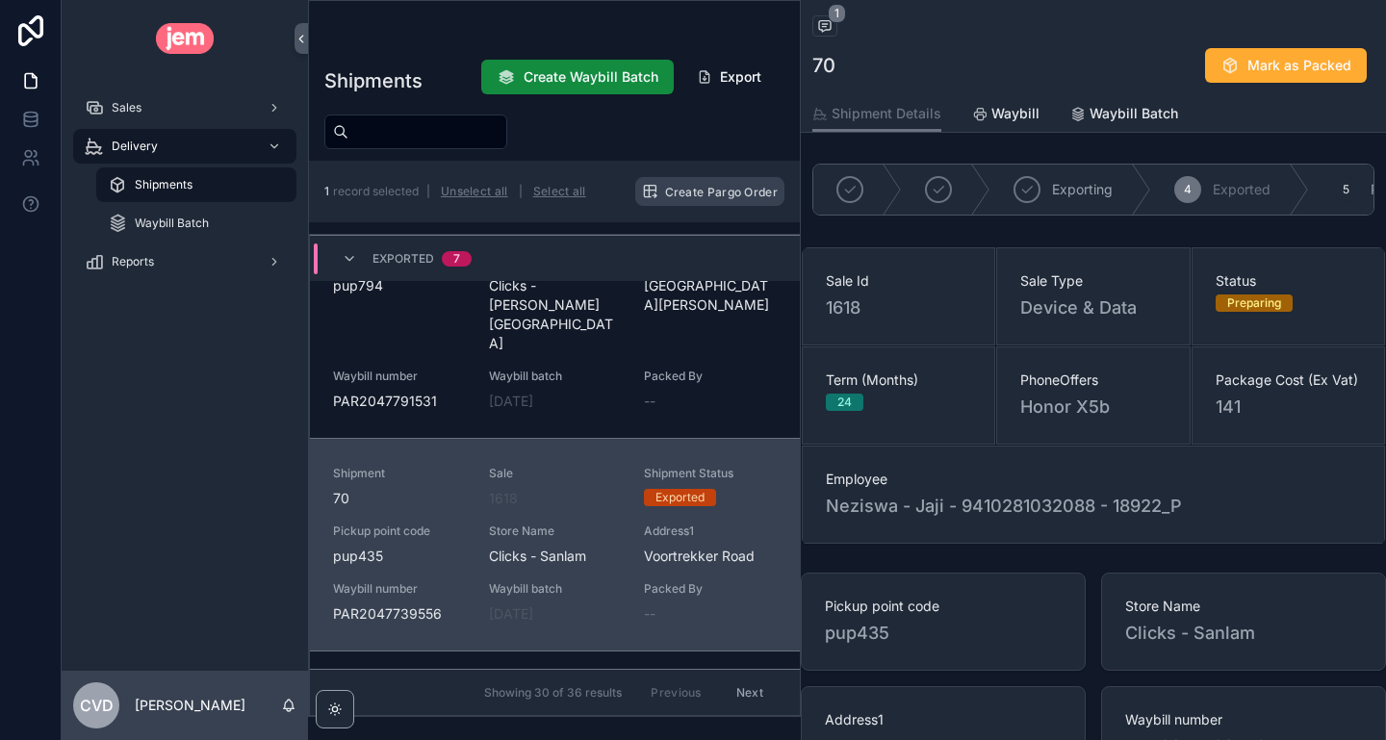
scroll to position [456, 0]
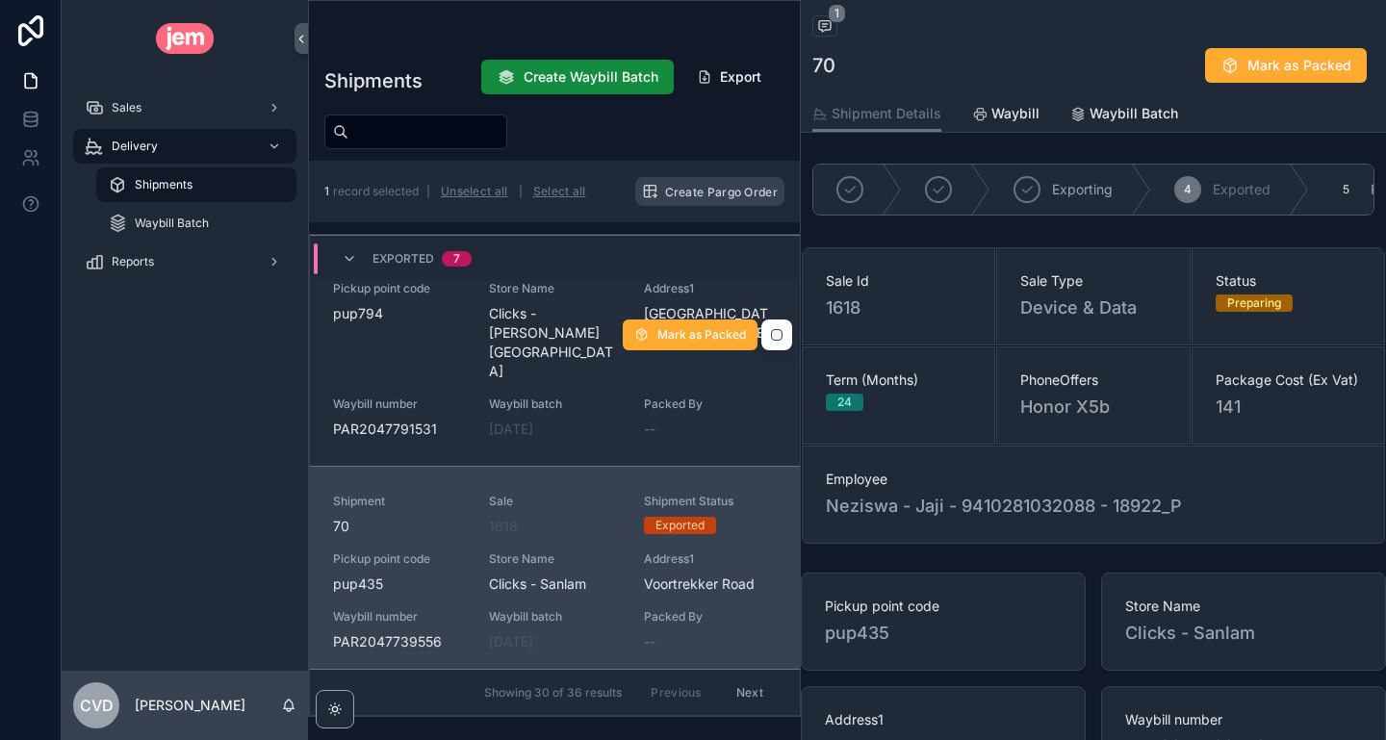
click at [584, 300] on div "Store Name Clicks - Norwood Mall" at bounding box center [555, 331] width 133 height 100
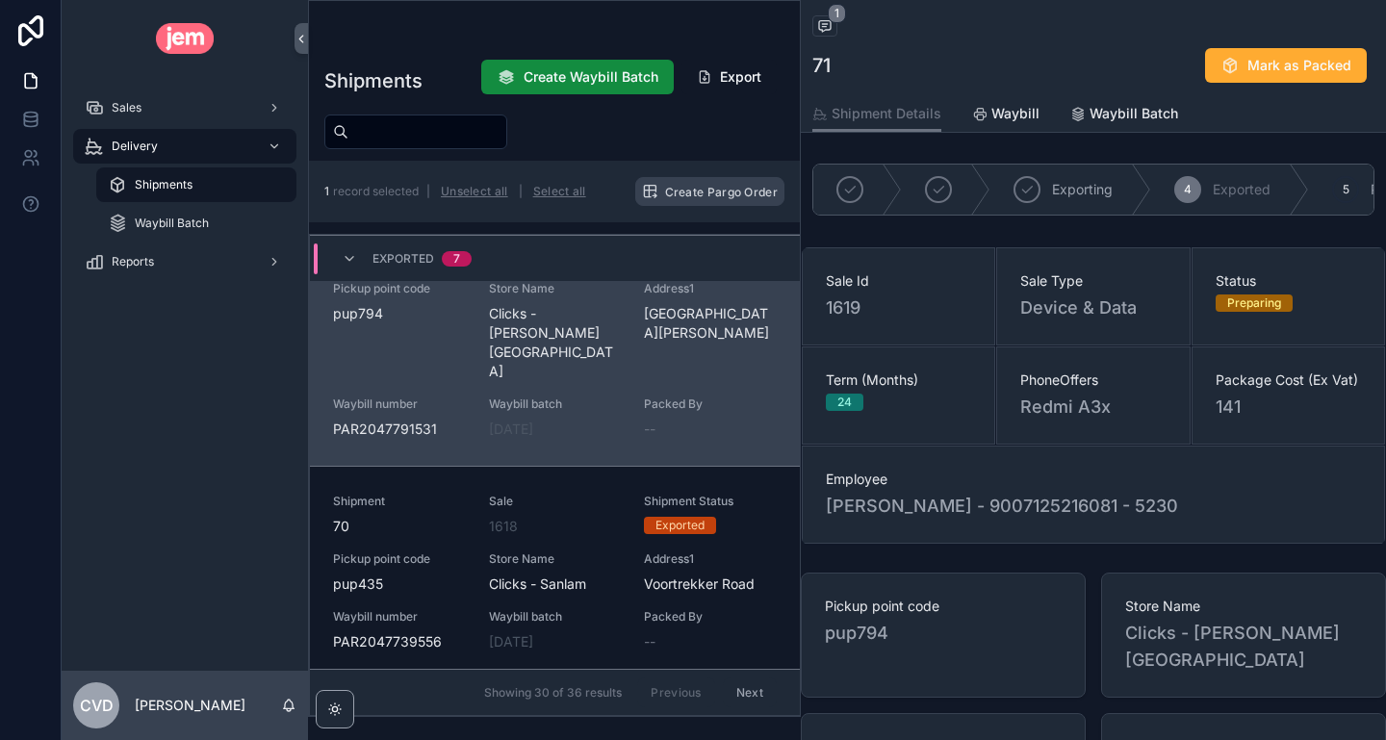
scroll to position [215, 0]
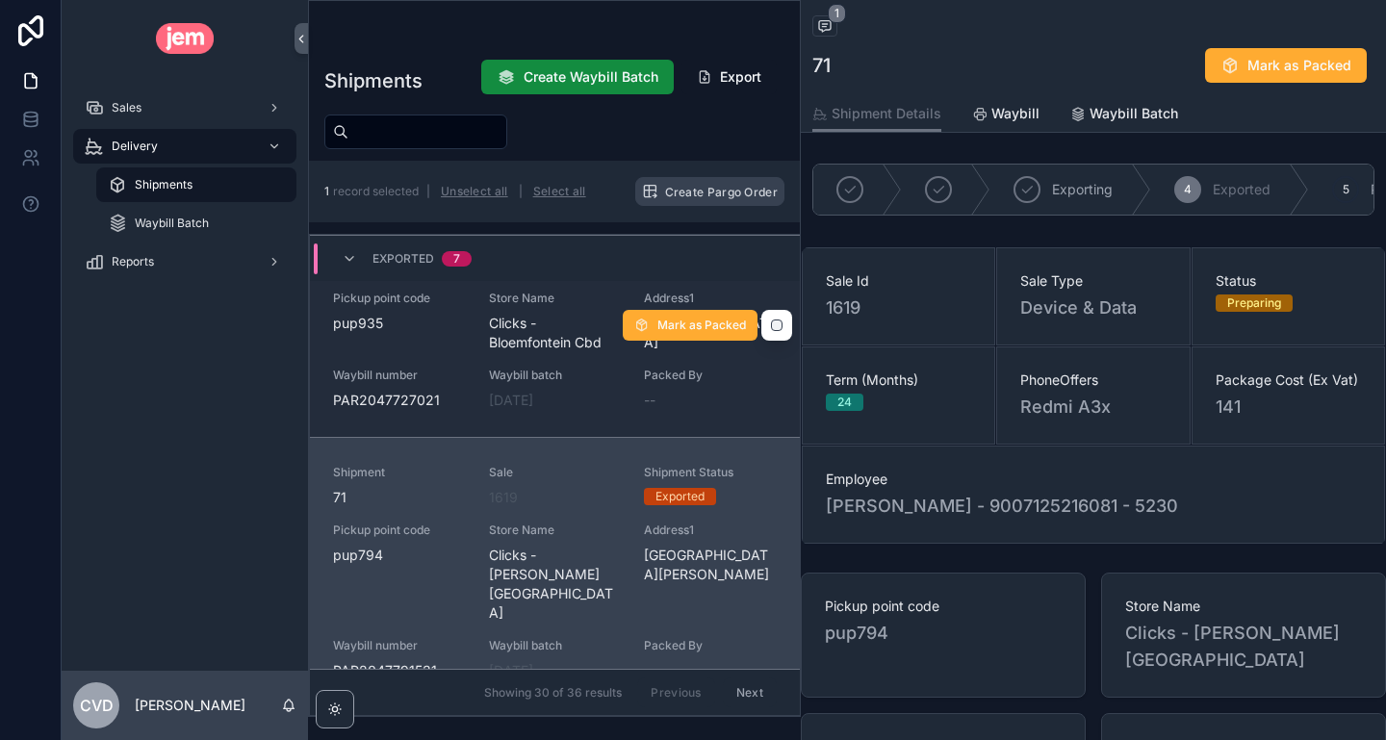
click at [572, 314] on span "Clicks - Bloemfontein Cbd" at bounding box center [555, 333] width 133 height 38
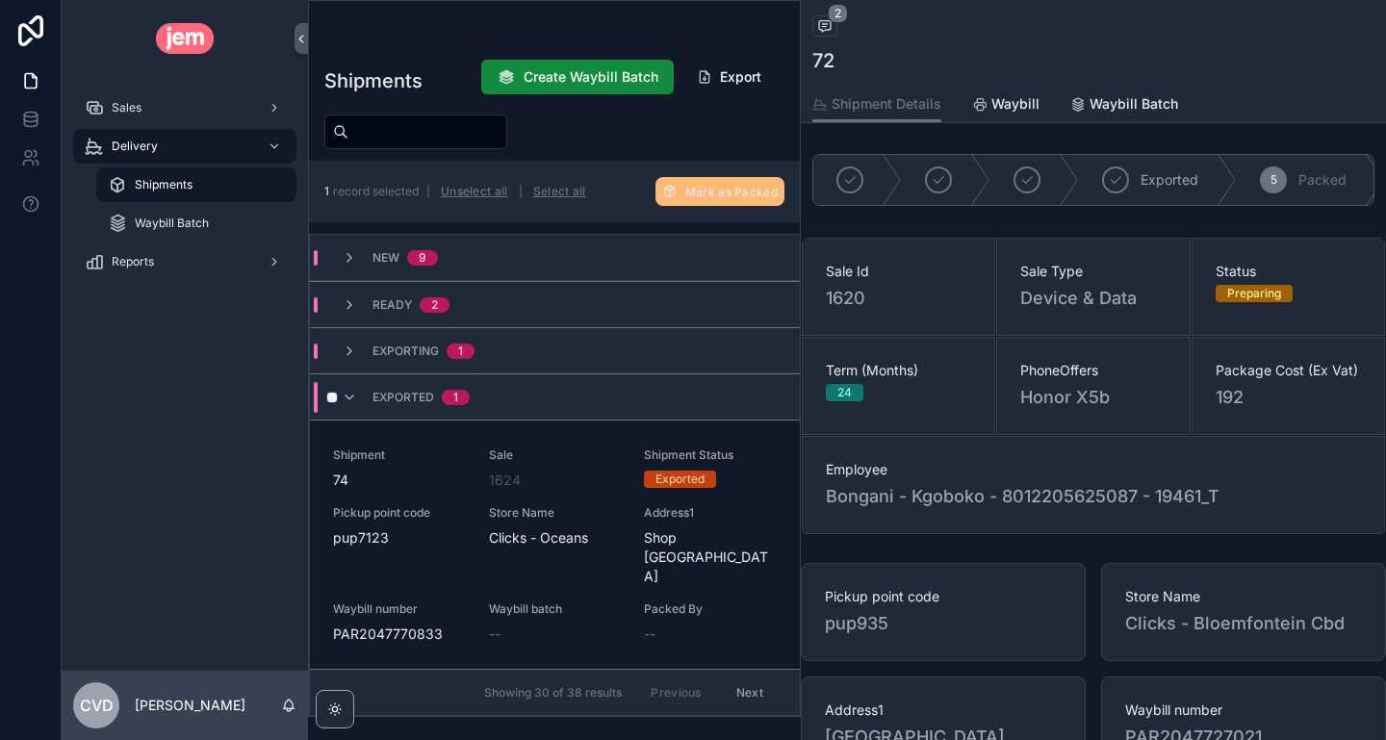
type input "**********"
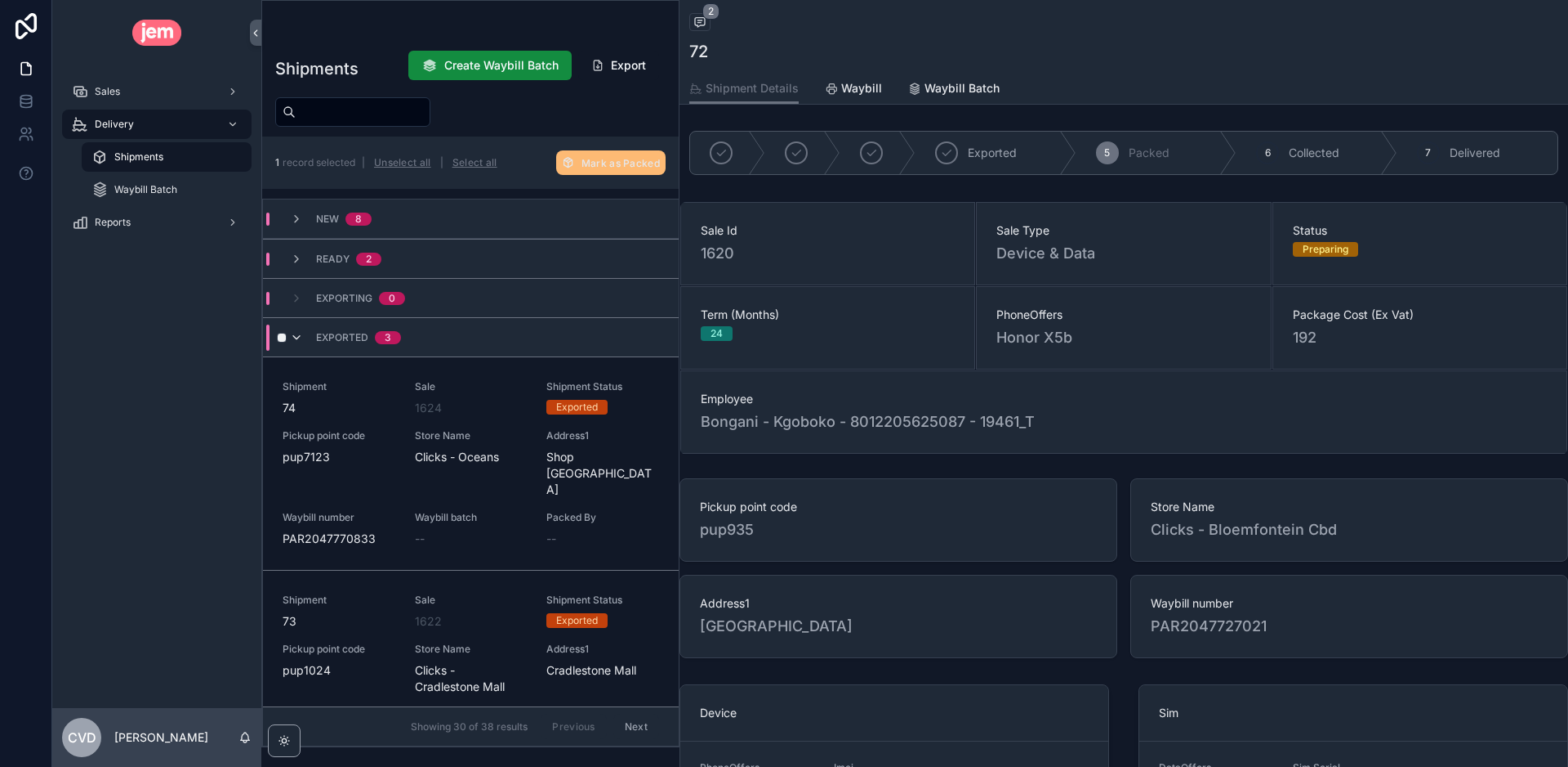
click at [298, 336] on icon "scrollable content" at bounding box center [296, 337] width 13 height 13
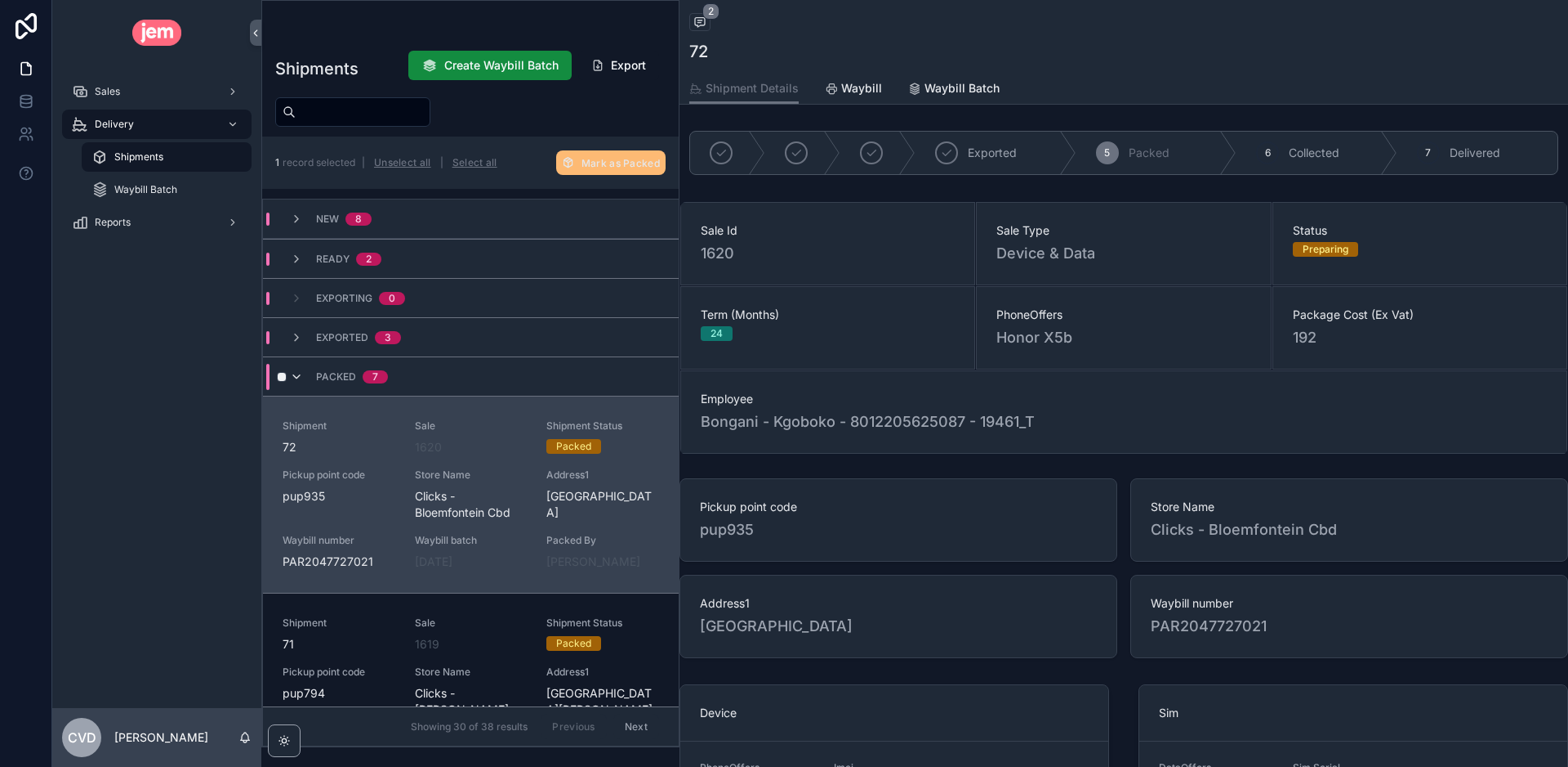
click at [297, 375] on icon "scrollable content" at bounding box center [296, 376] width 13 height 13
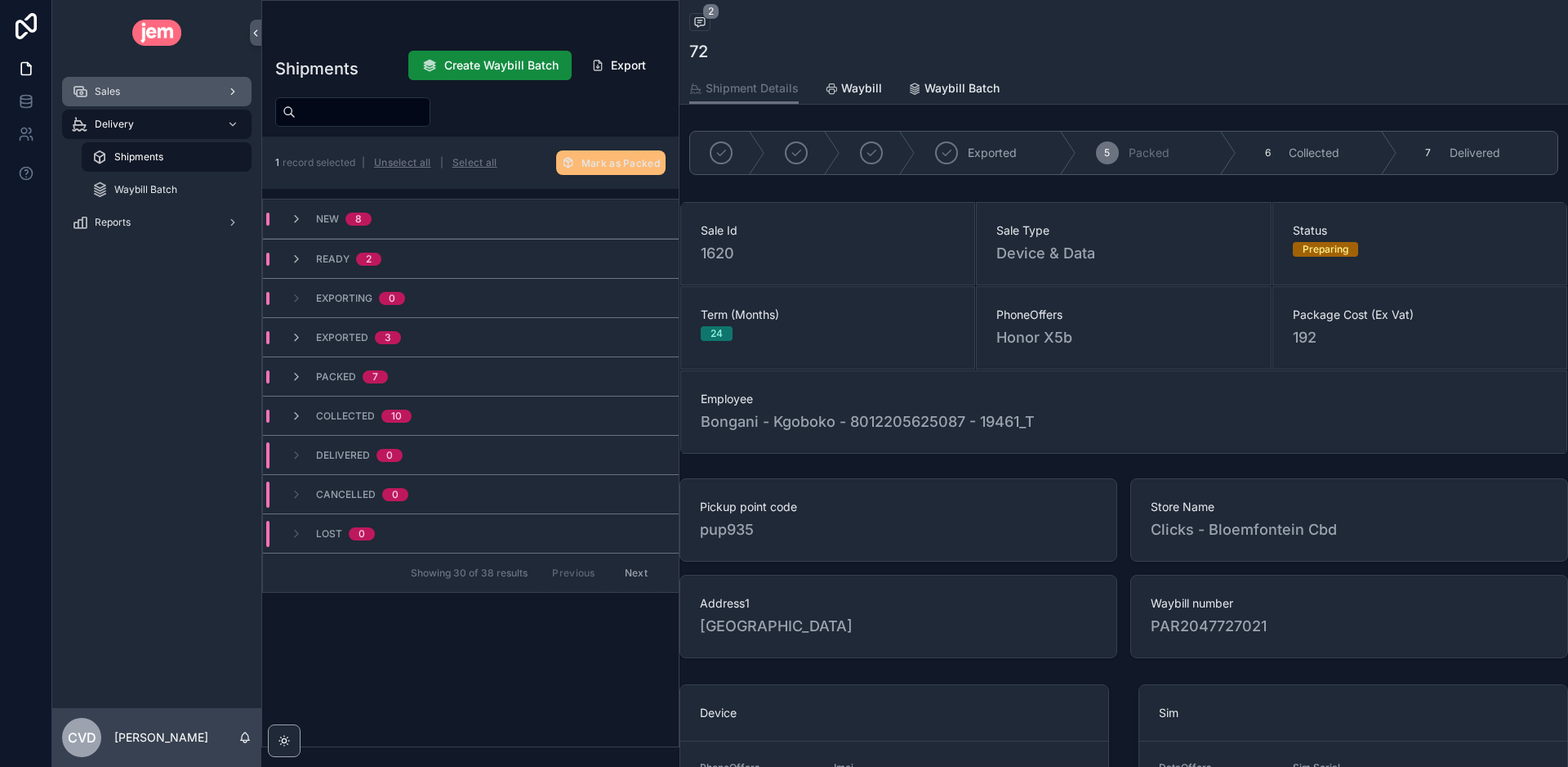
click at [158, 101] on div "Sales" at bounding box center [157, 91] width 170 height 26
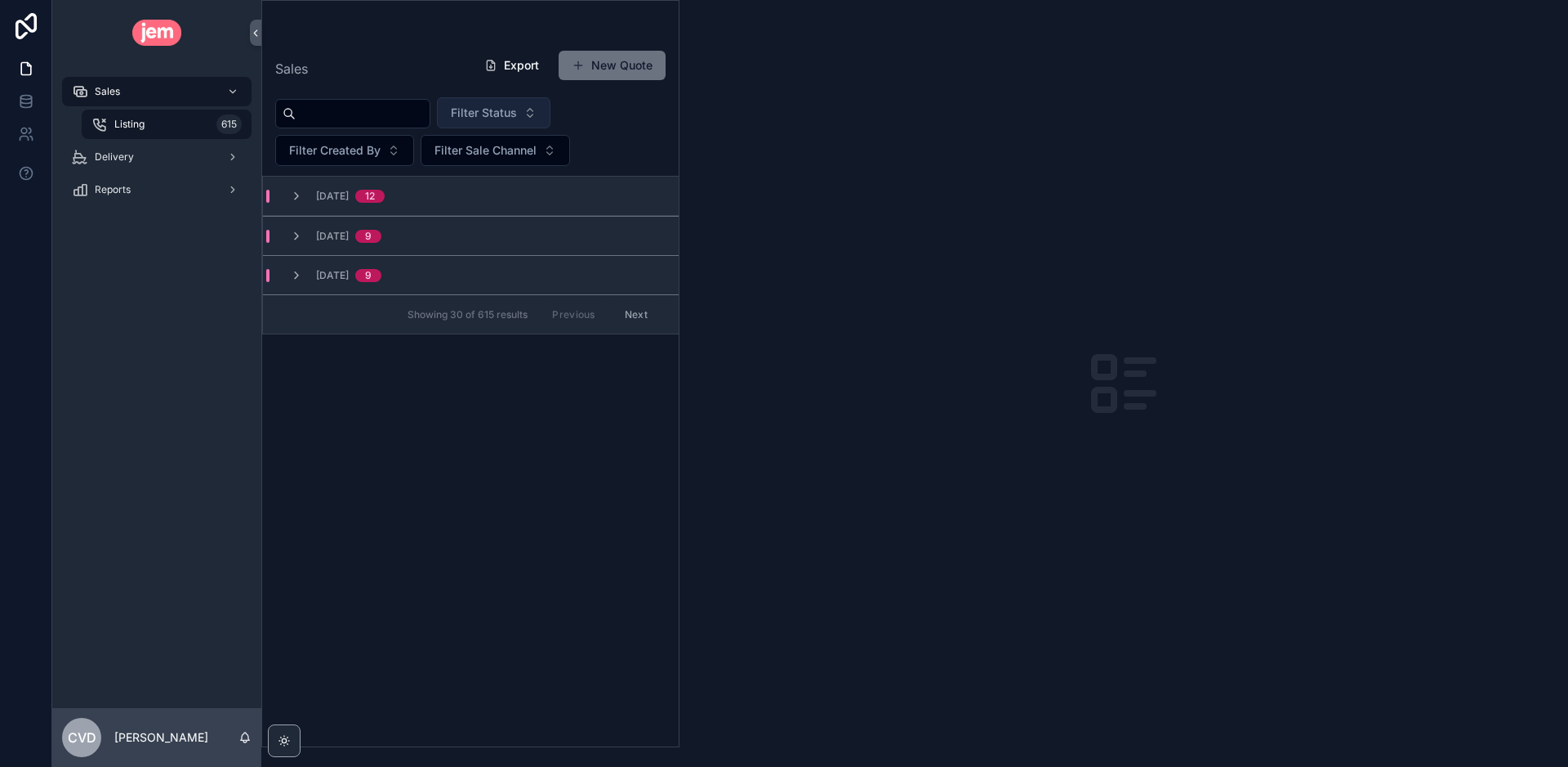
click at [508, 111] on span "Filter Status" at bounding box center [484, 112] width 66 height 16
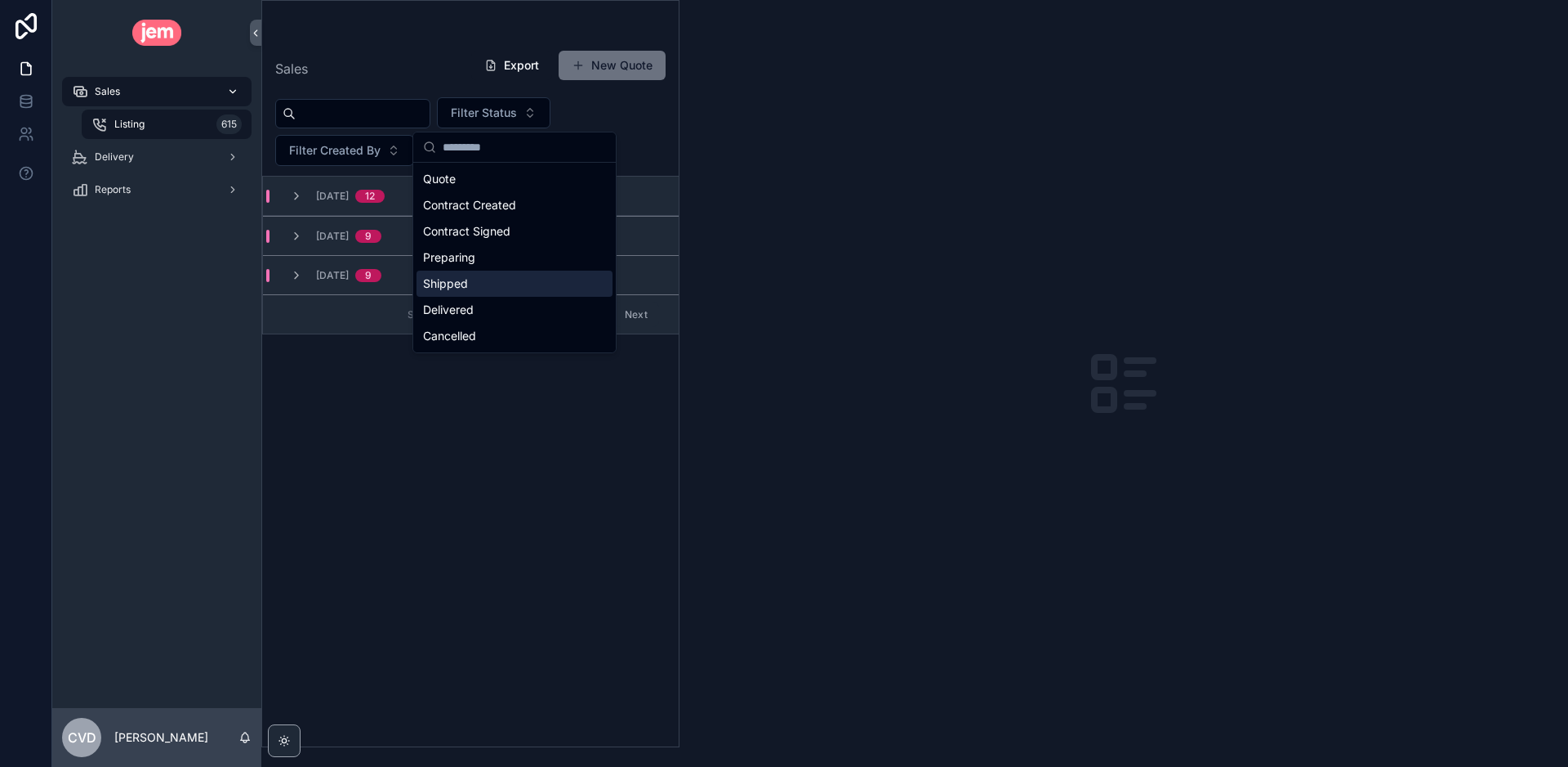
click at [175, 89] on div "Sales" at bounding box center [157, 91] width 170 height 26
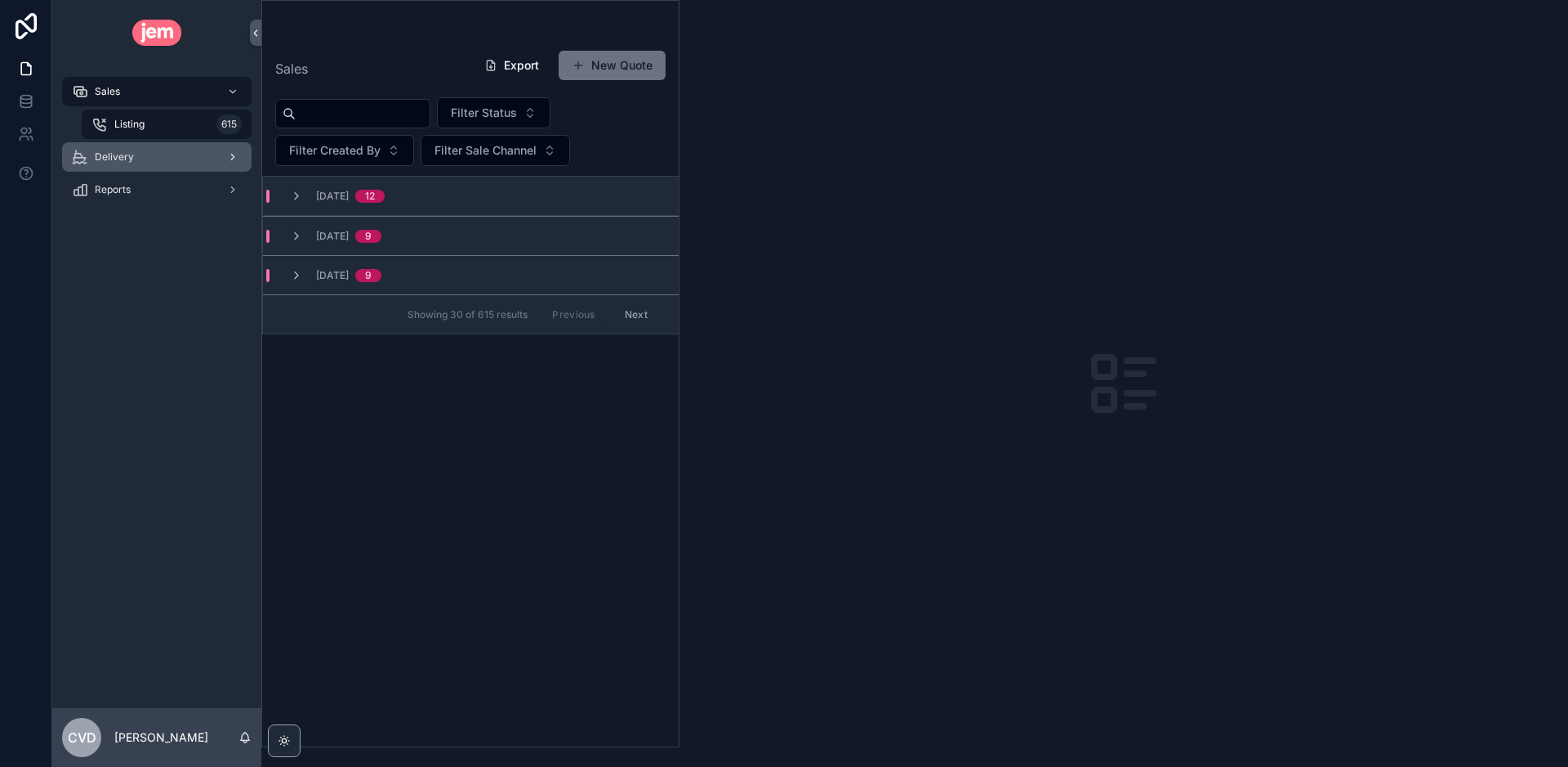
click at [160, 166] on div "Delivery" at bounding box center [157, 156] width 170 height 26
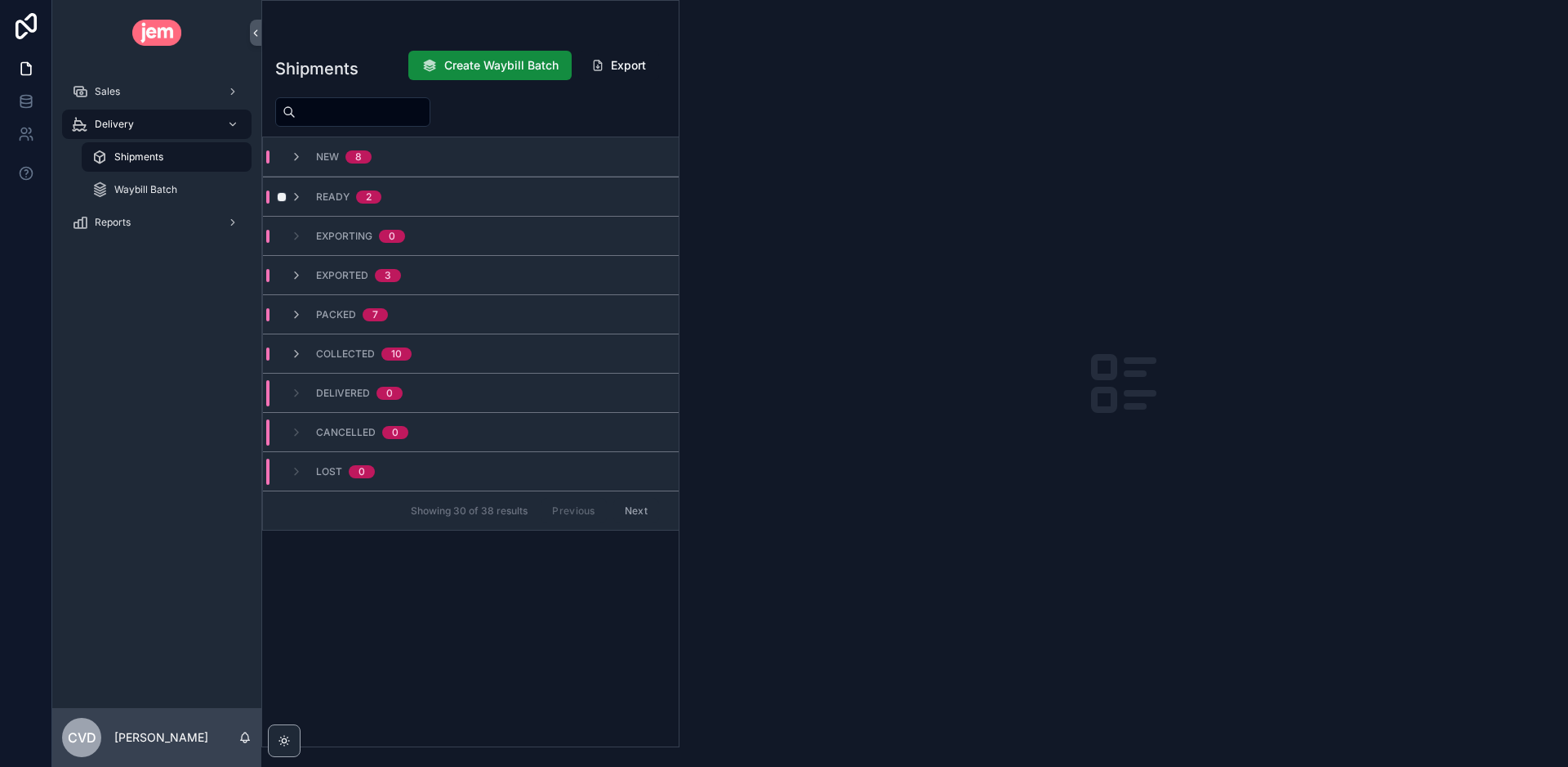
click at [314, 197] on div "Ready 2" at bounding box center [336, 196] width 92 height 13
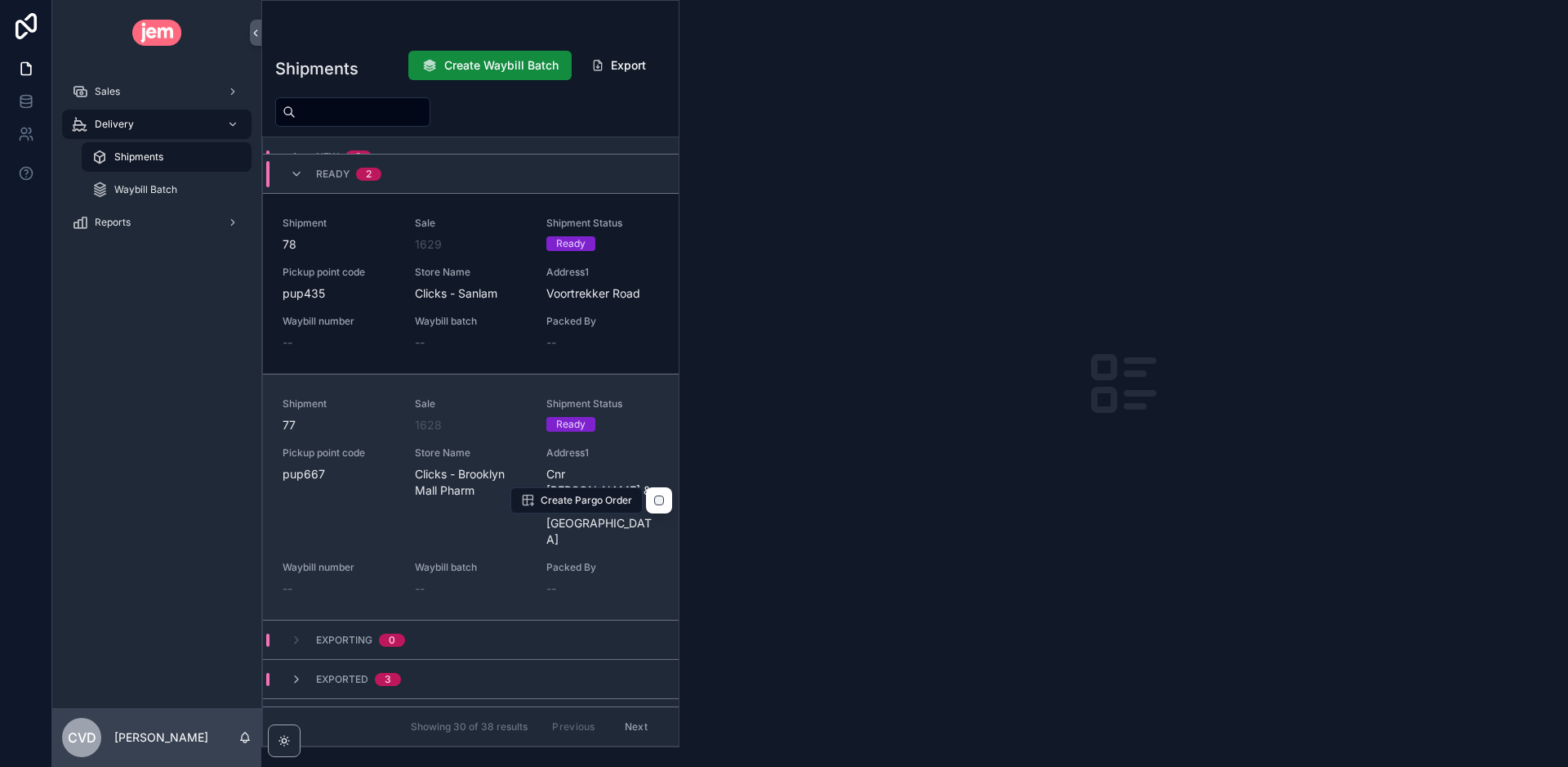
scroll to position [25, 0]
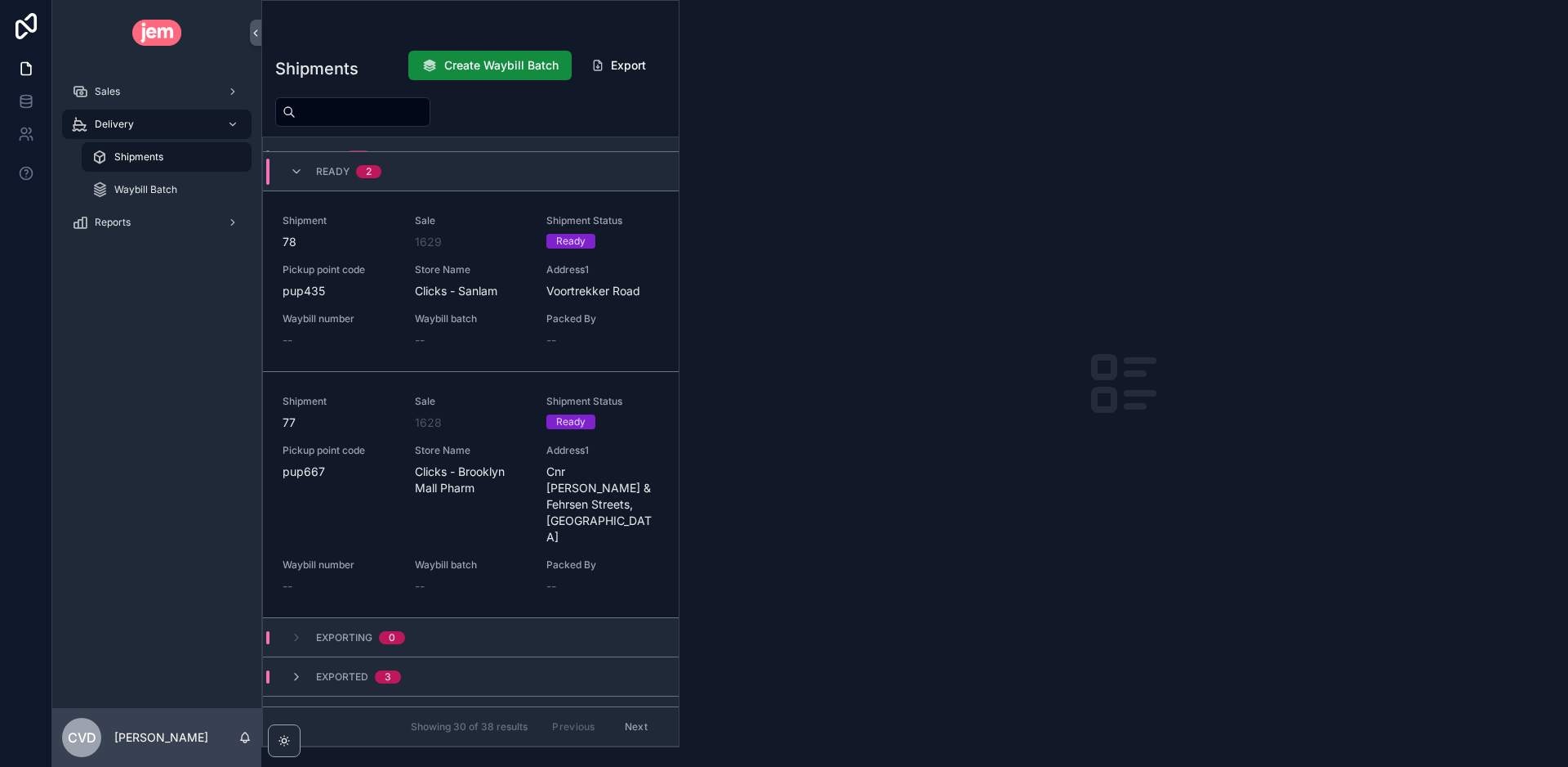
click at [337, 631] on span "Exporting" at bounding box center [344, 637] width 56 height 13
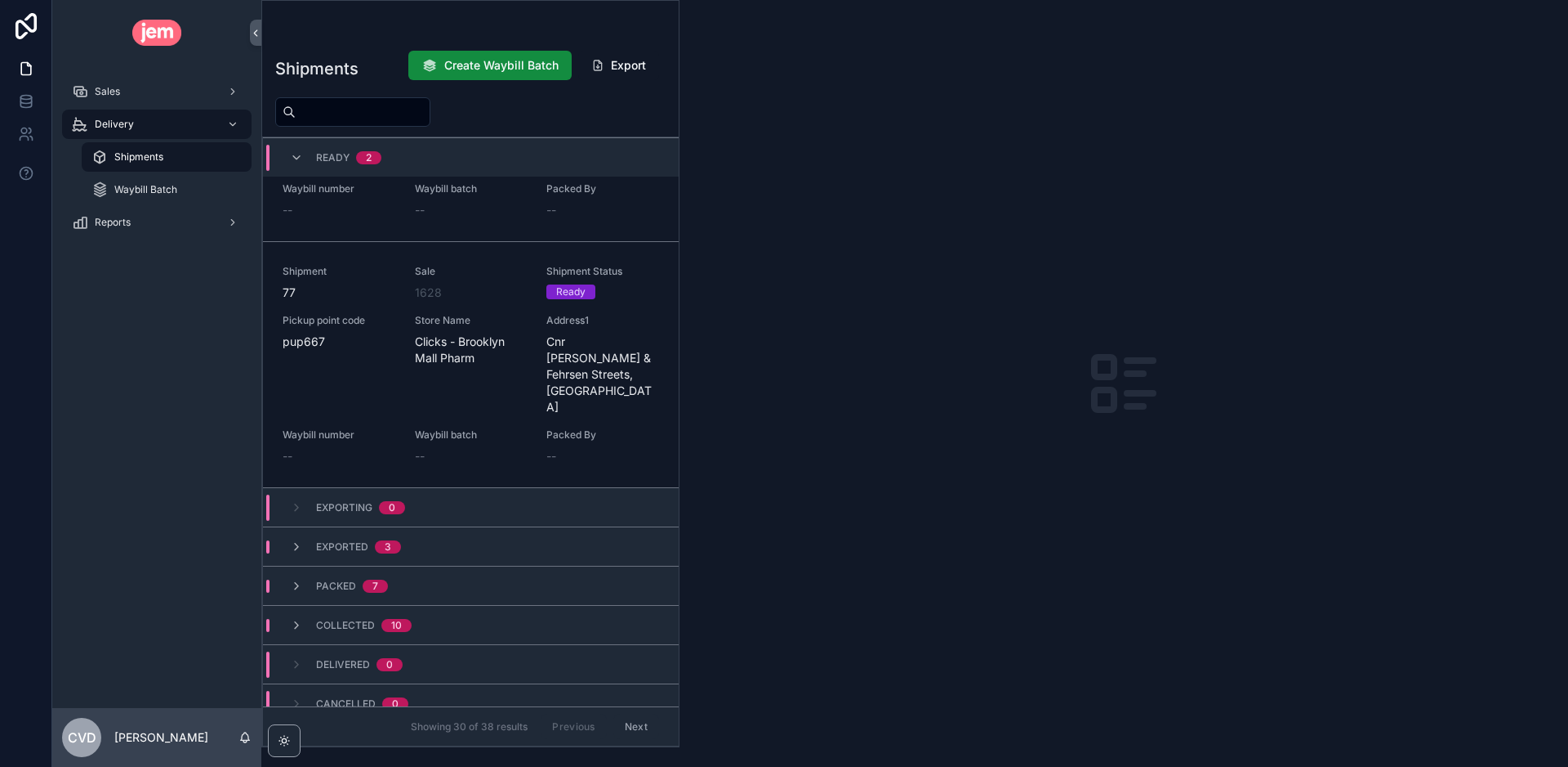
scroll to position [149, 0]
click at [297, 546] on icon "scrollable content" at bounding box center [296, 552] width 13 height 13
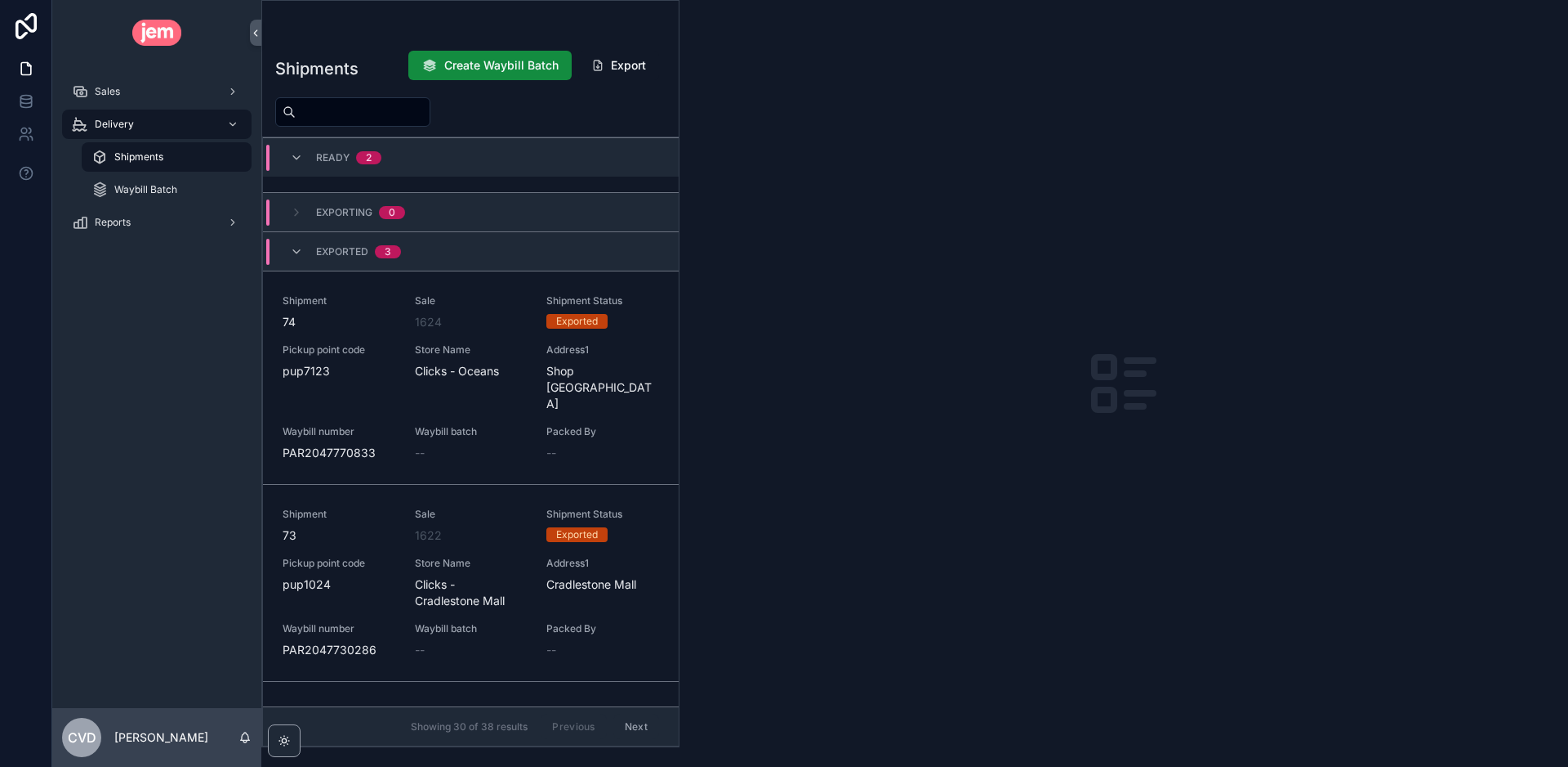
scroll to position [458, 0]
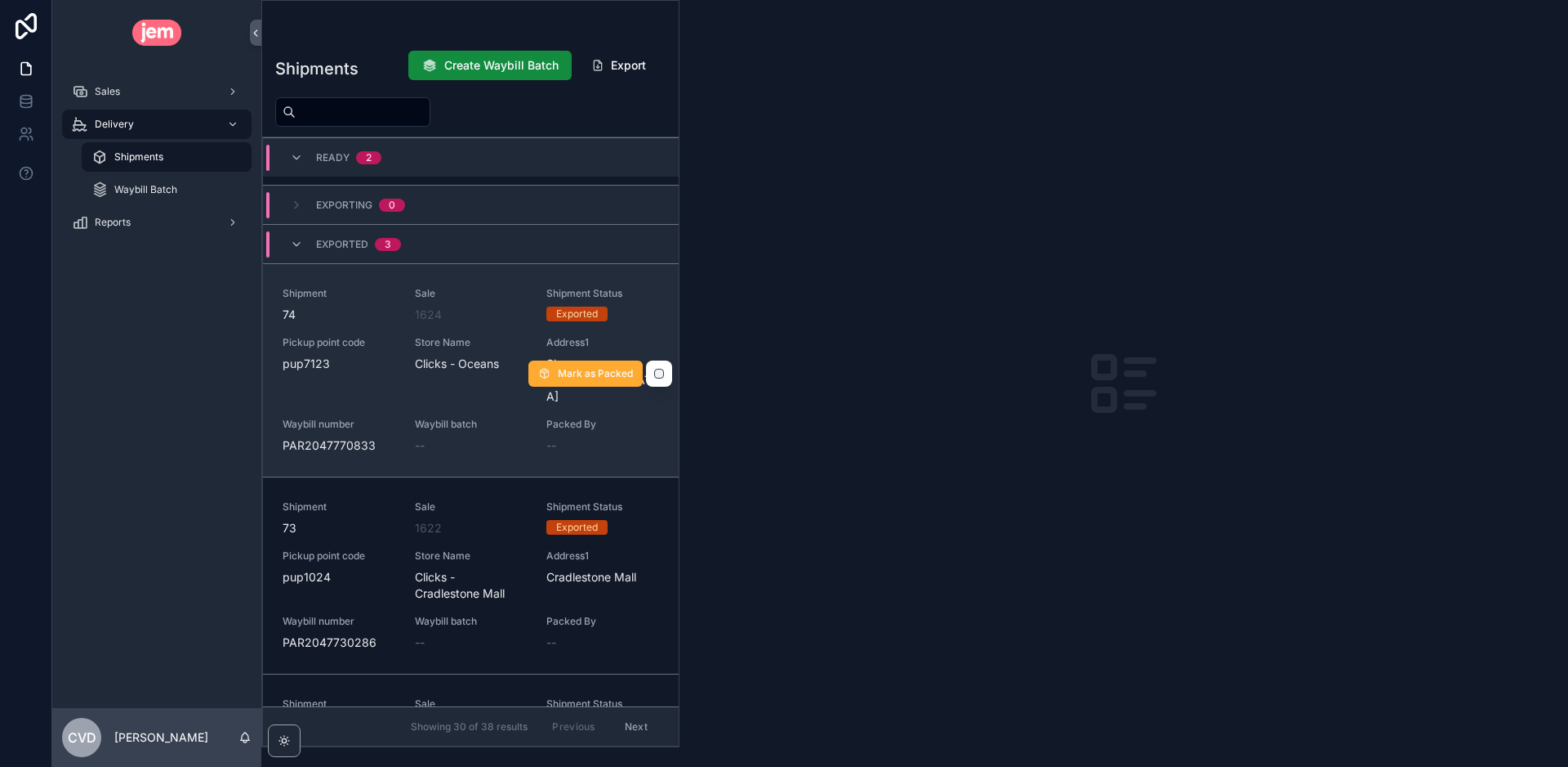
click at [495, 359] on div "Shipment 74 Sale 1624 Shipment Status Exported Pickup point code pup7123 Store …" at bounding box center [471, 370] width 377 height 166
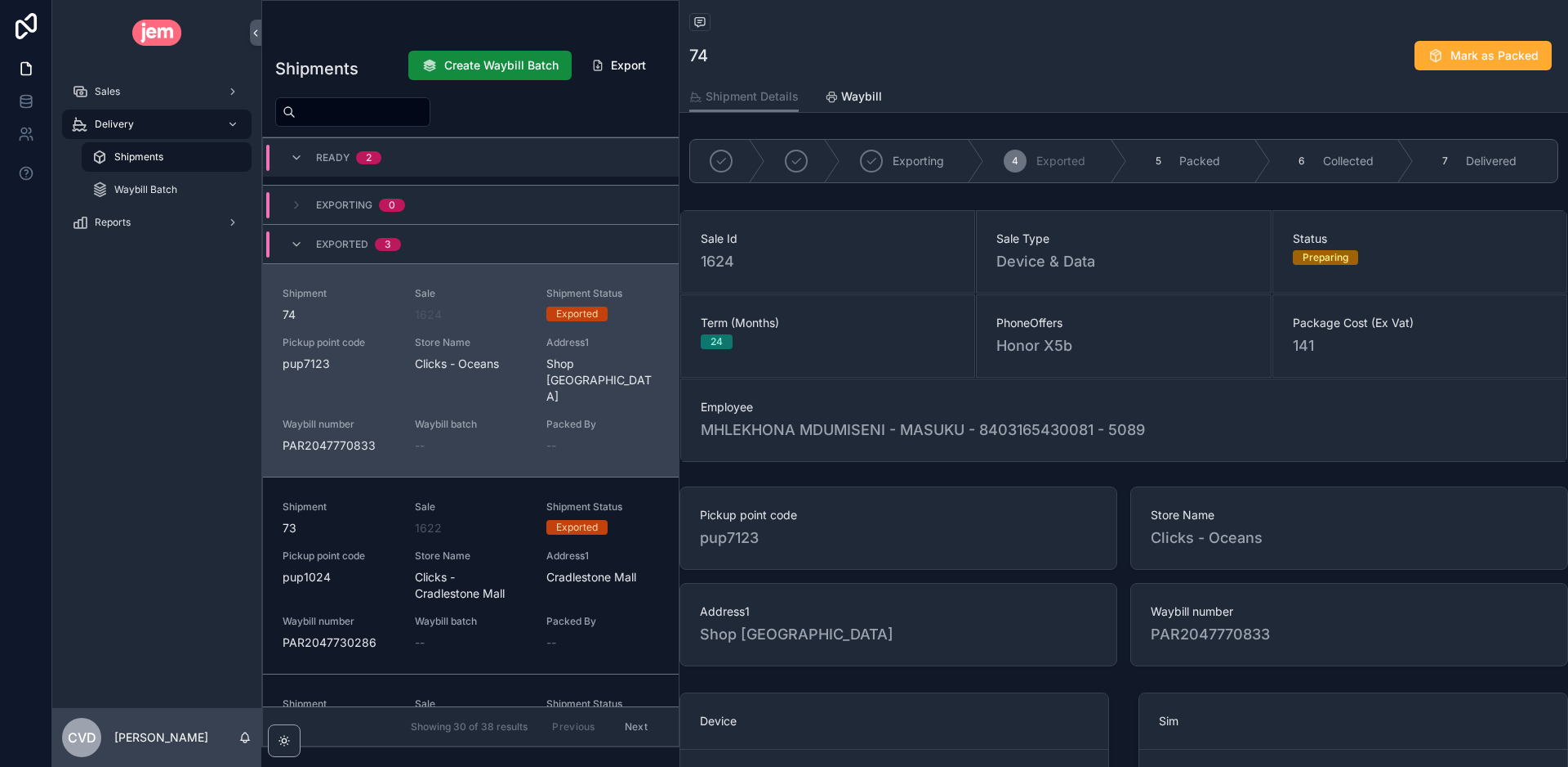
click at [495, 359] on div "Shipment 74 Sale 1624 Shipment Status Exported Pickup point code pup7123 Store …" at bounding box center [471, 370] width 377 height 166
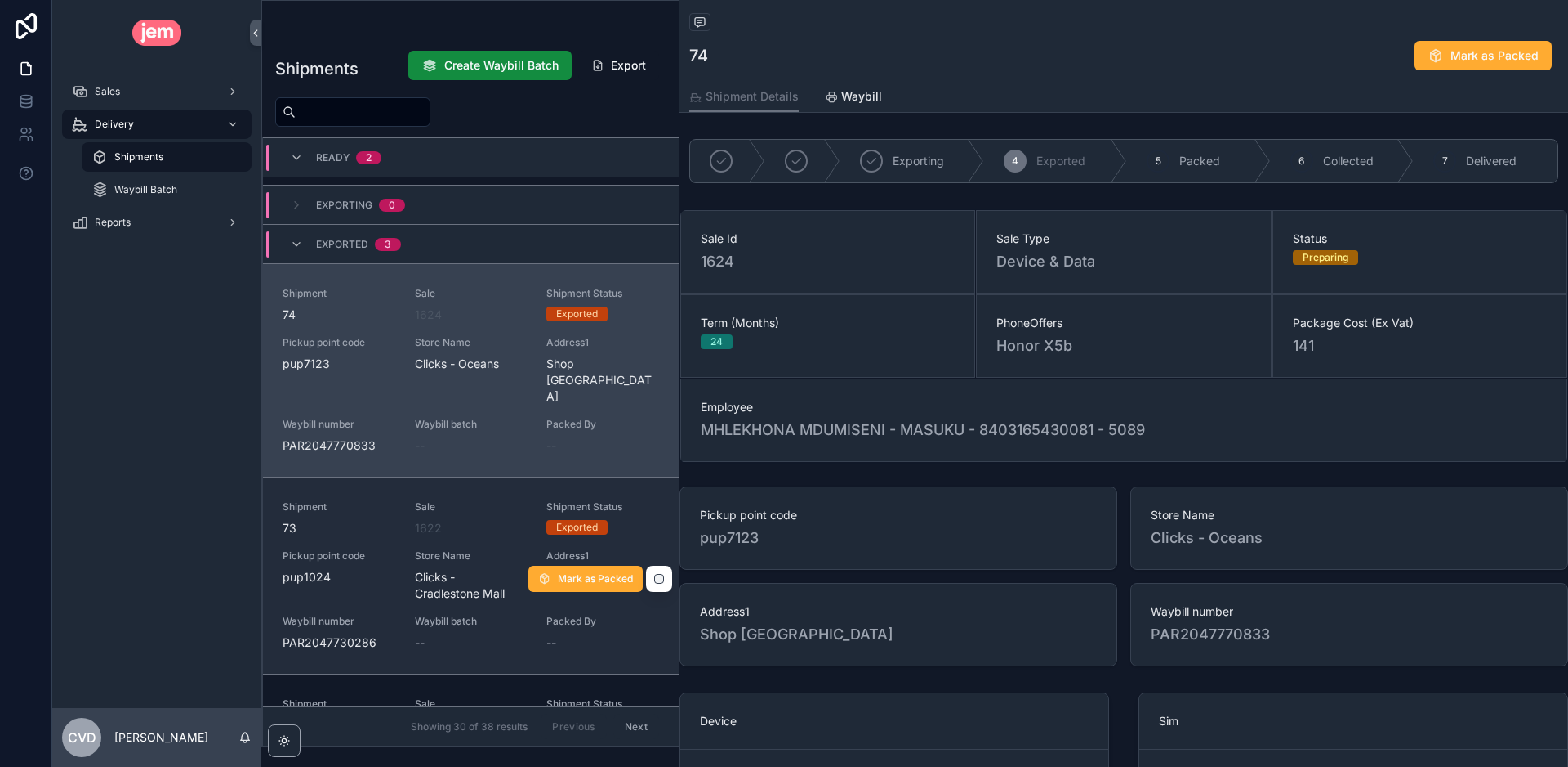
click at [458, 500] on span "Sale" at bounding box center [471, 506] width 113 height 13
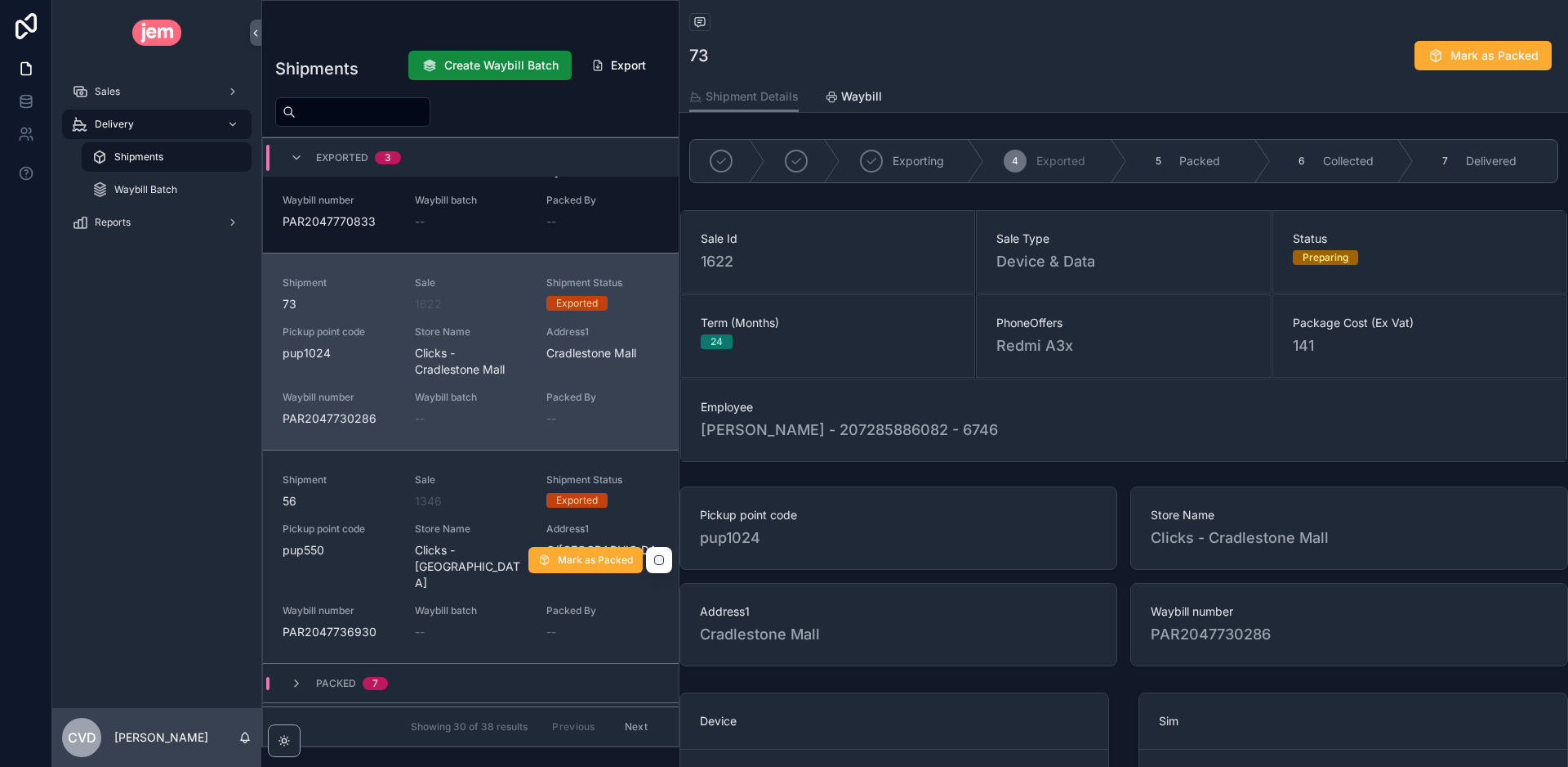
scroll to position [683, 0]
click at [501, 622] on div "--" at bounding box center [471, 629] width 113 height 16
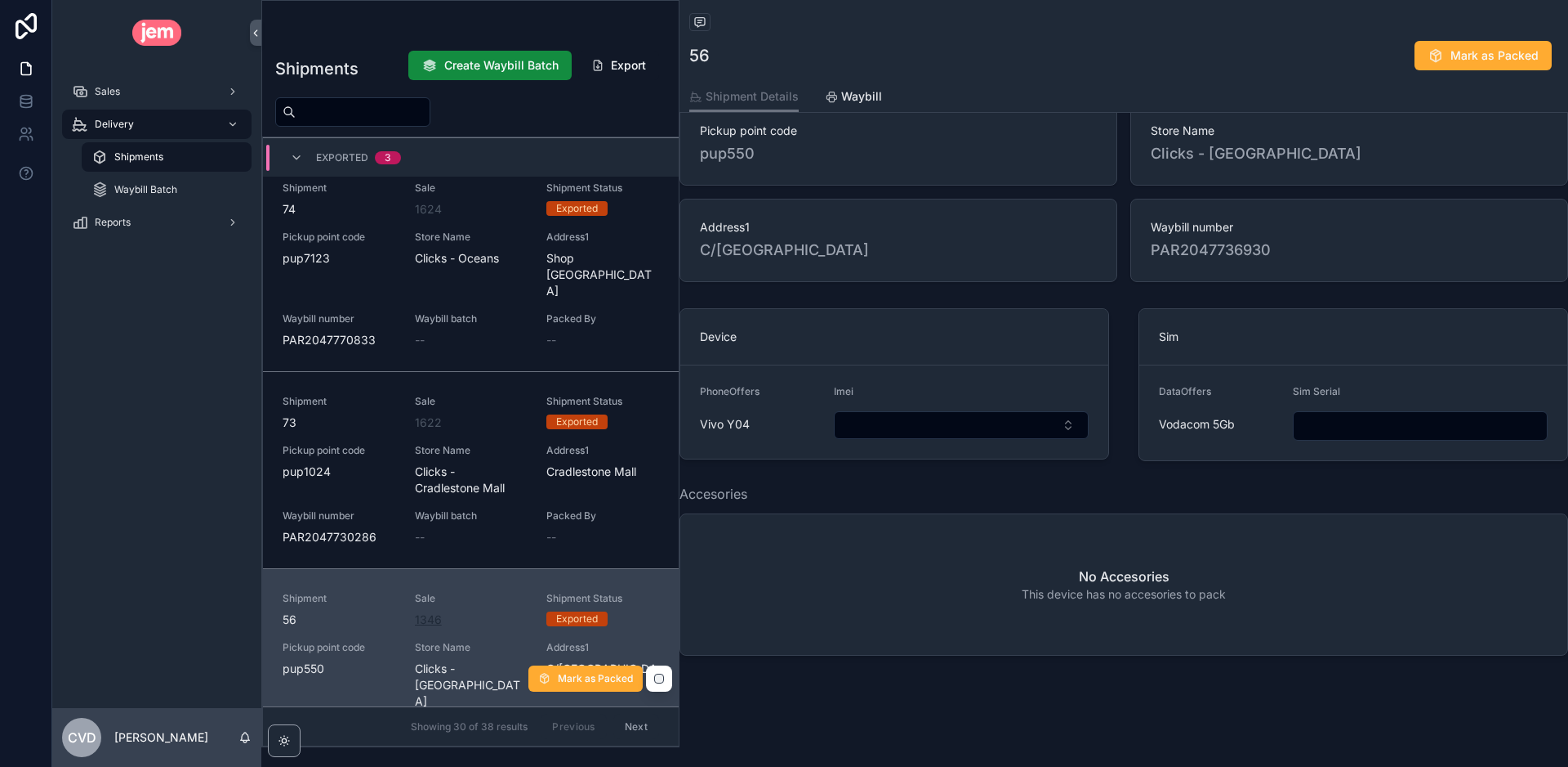
scroll to position [769, 0]
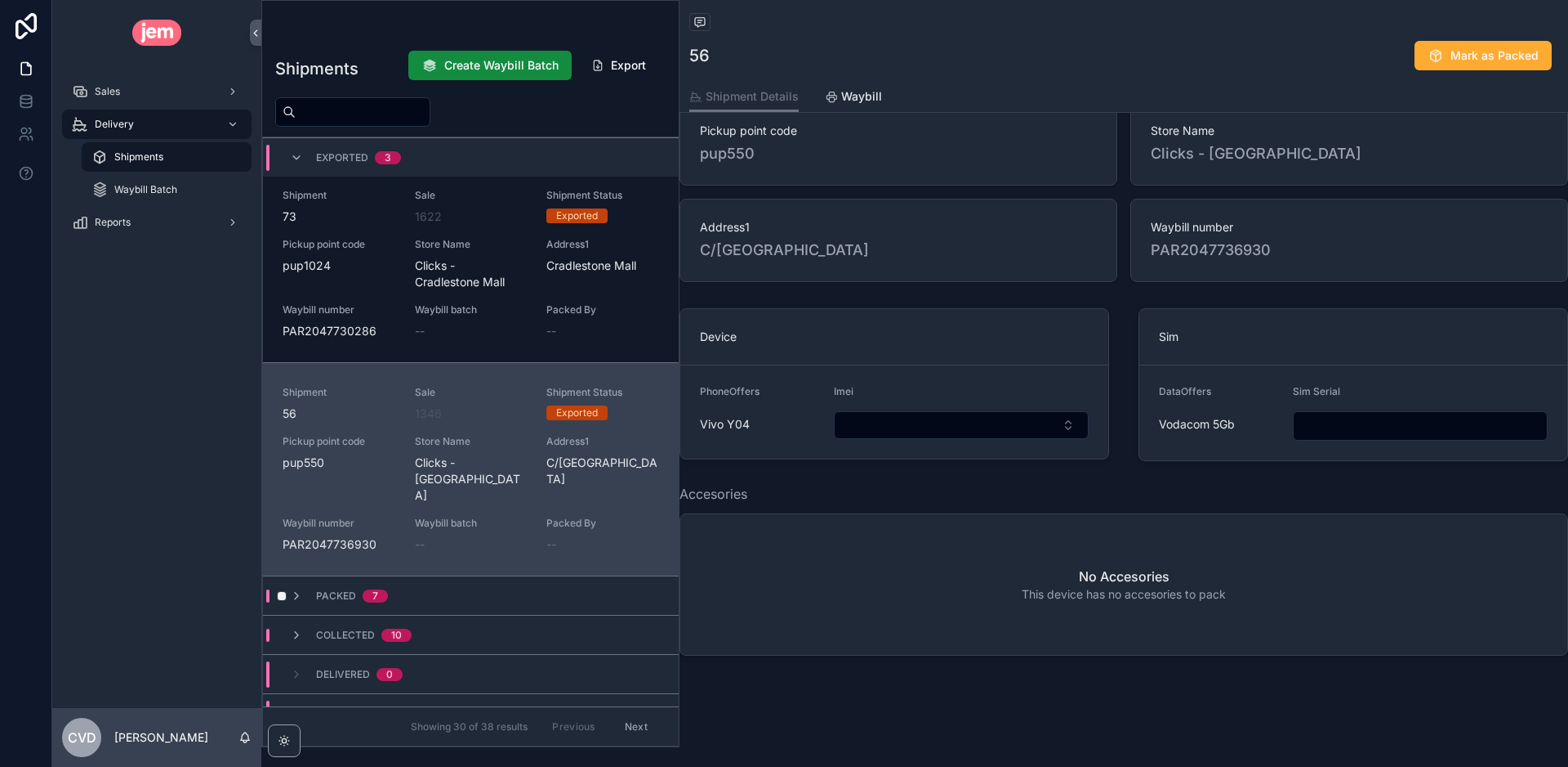
click at [313, 589] on div "Packed 7" at bounding box center [339, 595] width 98 height 13
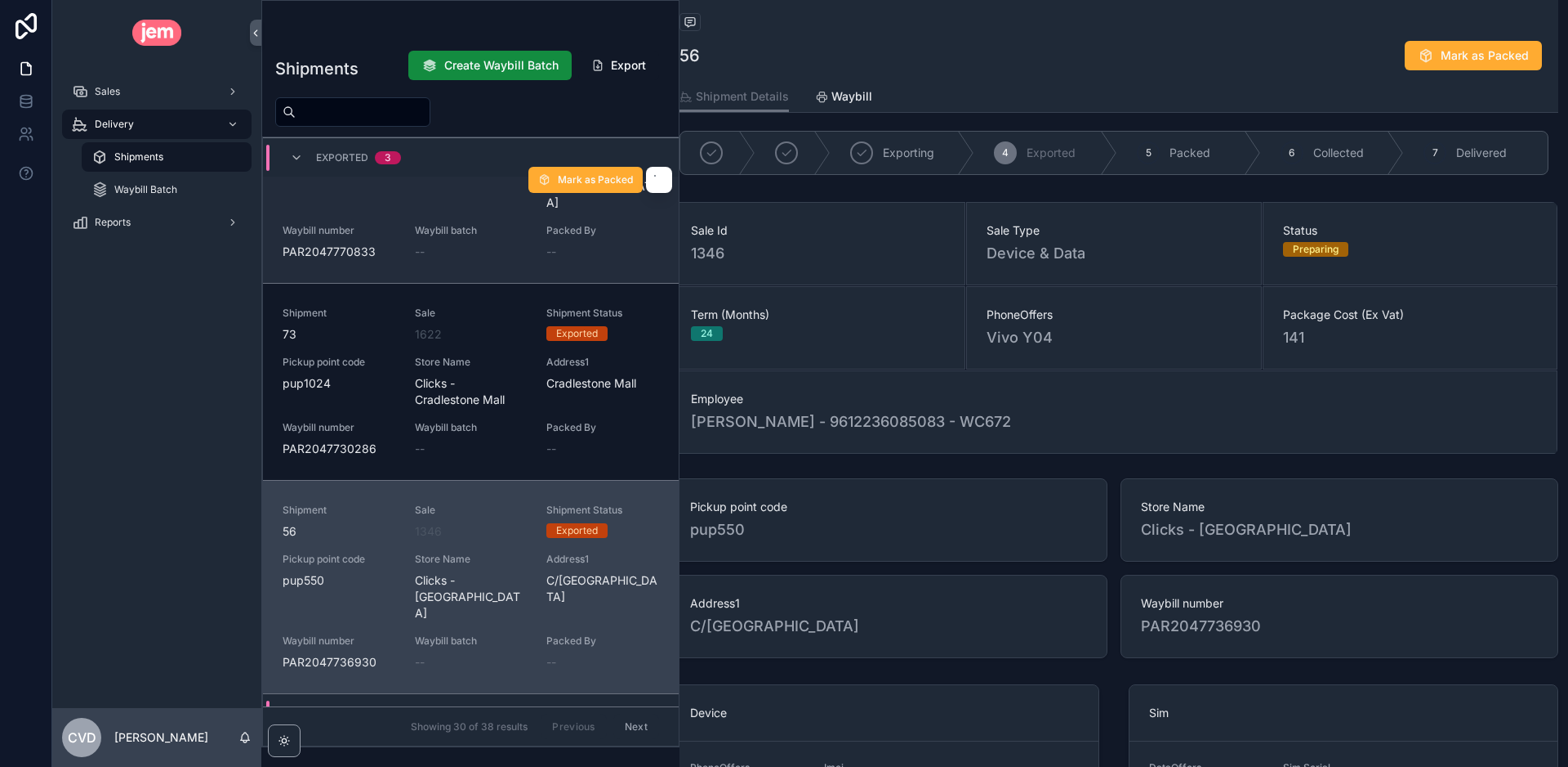
scroll to position [659, 0]
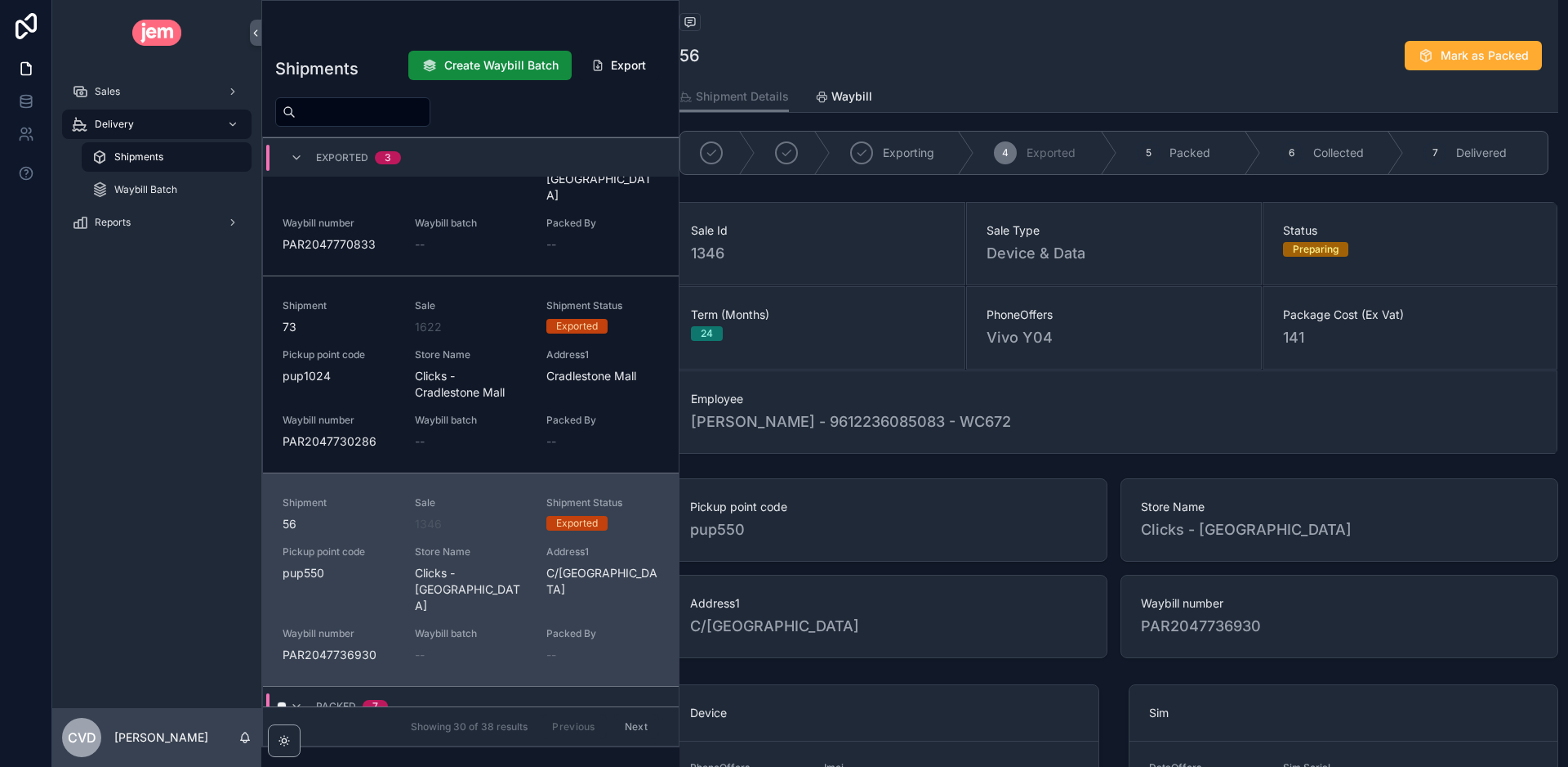
click at [321, 700] on span "Packed" at bounding box center [335, 706] width 40 height 13
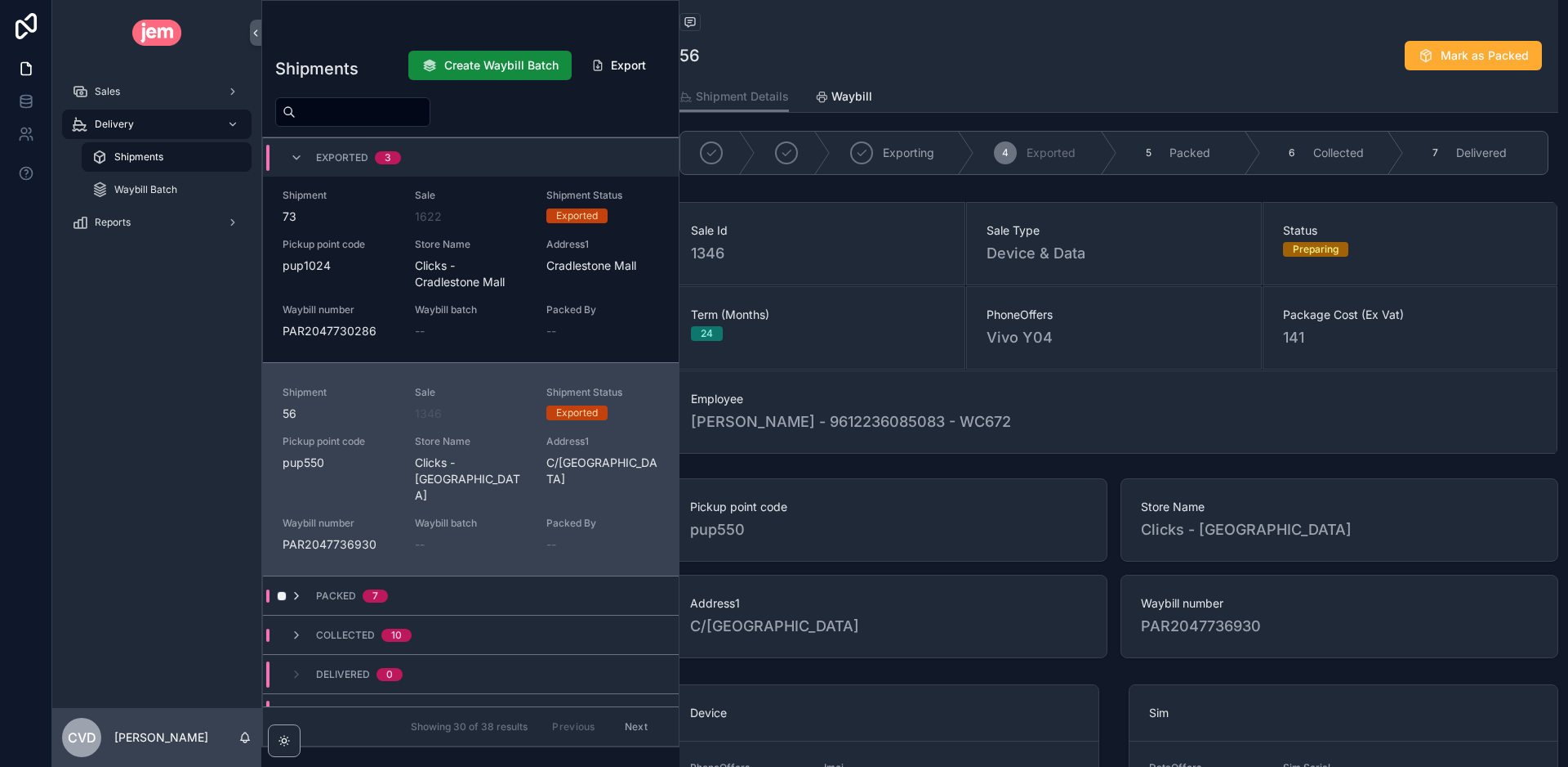
click at [301, 589] on icon "scrollable content" at bounding box center [296, 595] width 13 height 13
click at [334, 638] on div "Shipment 72" at bounding box center [339, 656] width 113 height 36
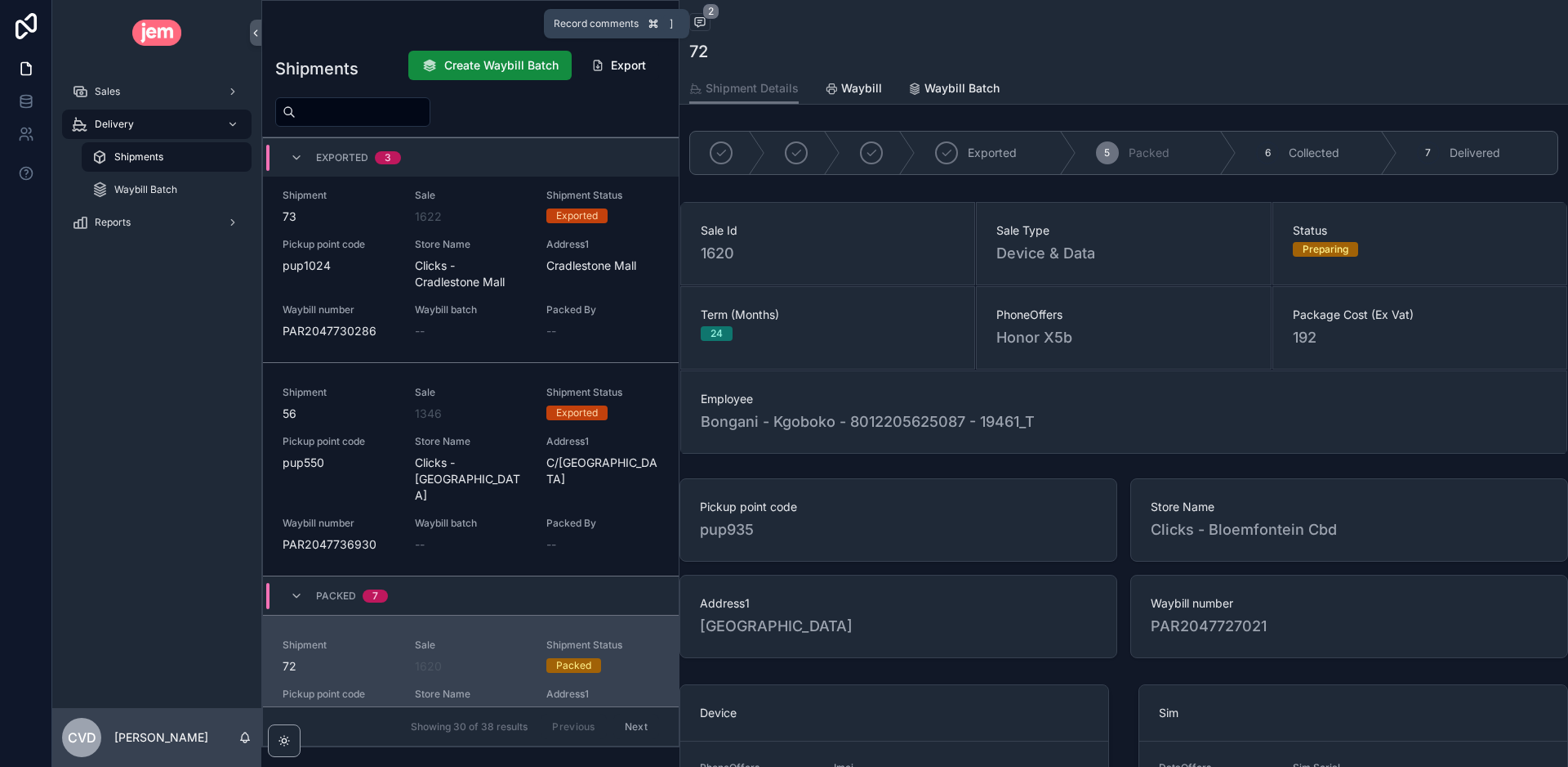
click at [702, 20] on icon "scrollable content" at bounding box center [700, 20] width 4 height 0
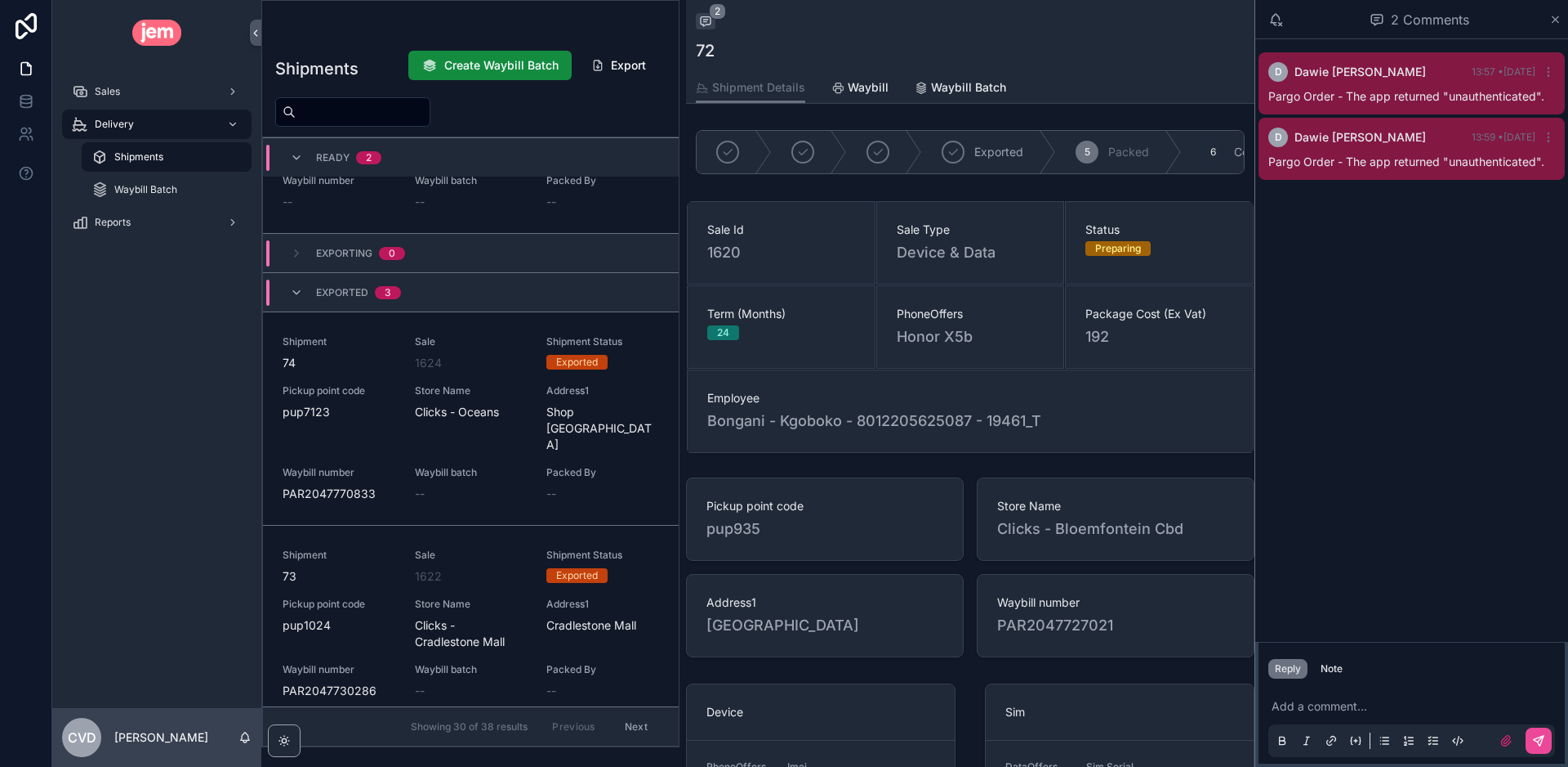
scroll to position [413, 0]
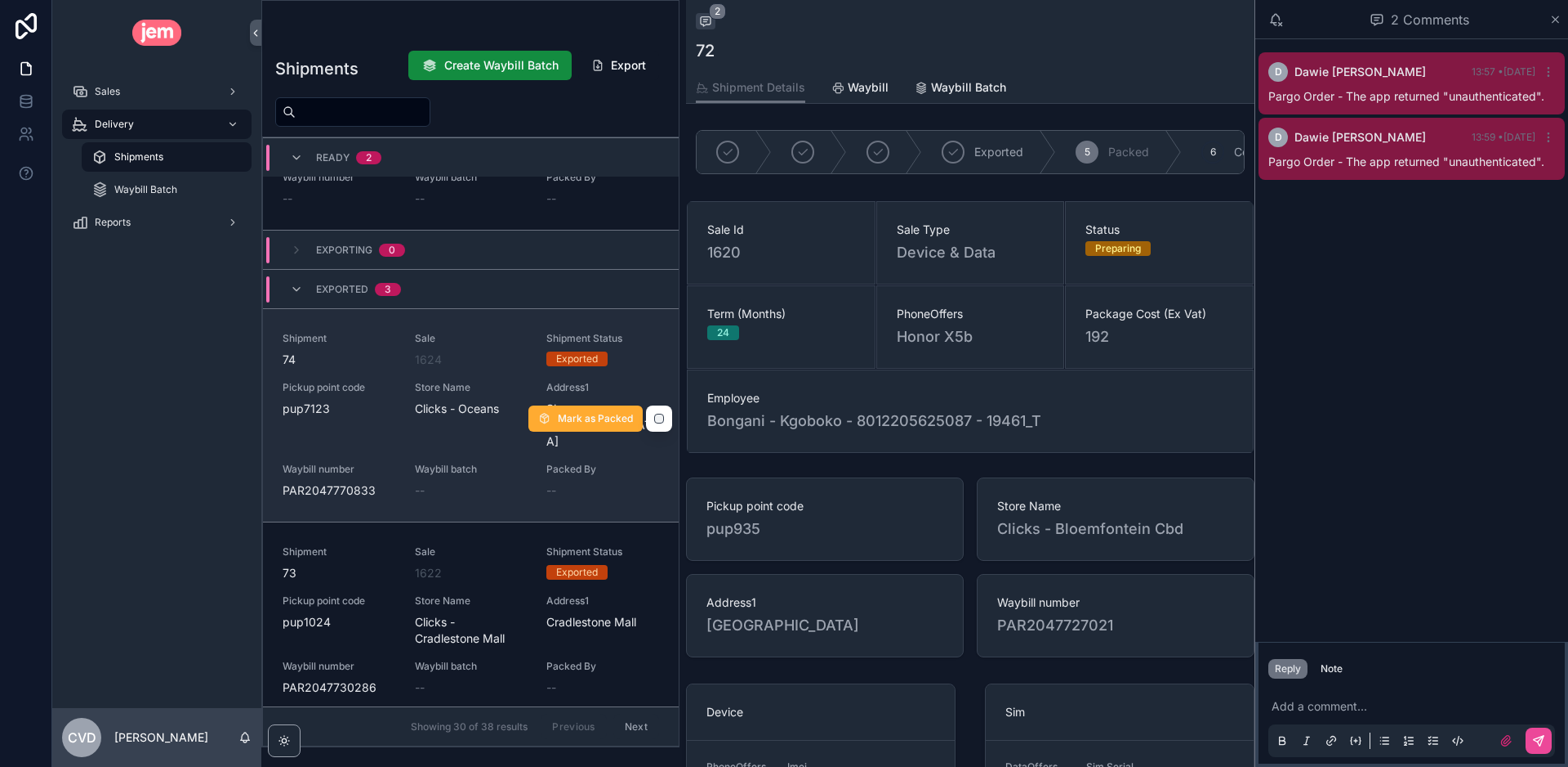
click at [487, 332] on div "Sale 1624" at bounding box center [471, 350] width 113 height 36
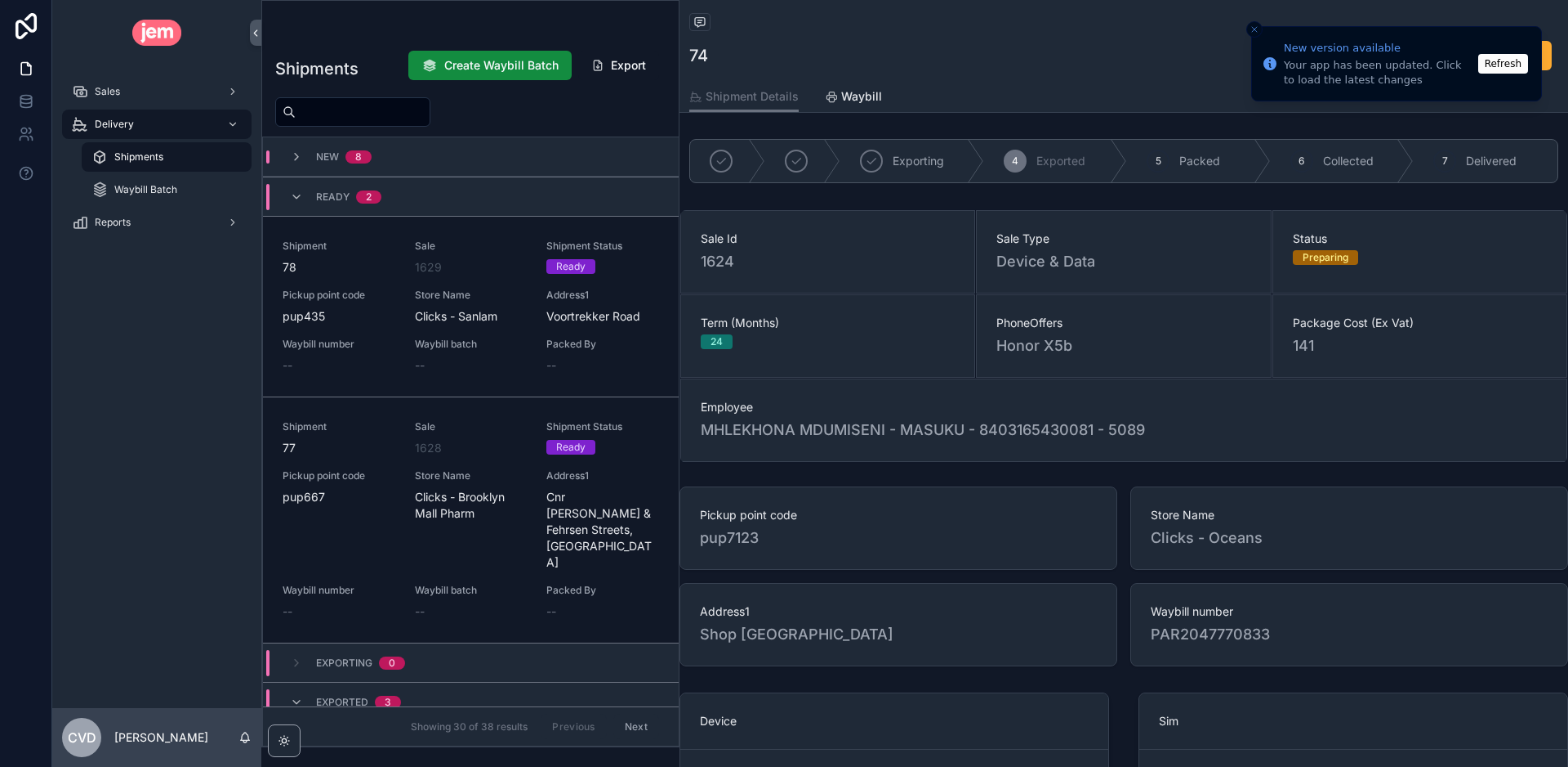
scroll to position [551, 0]
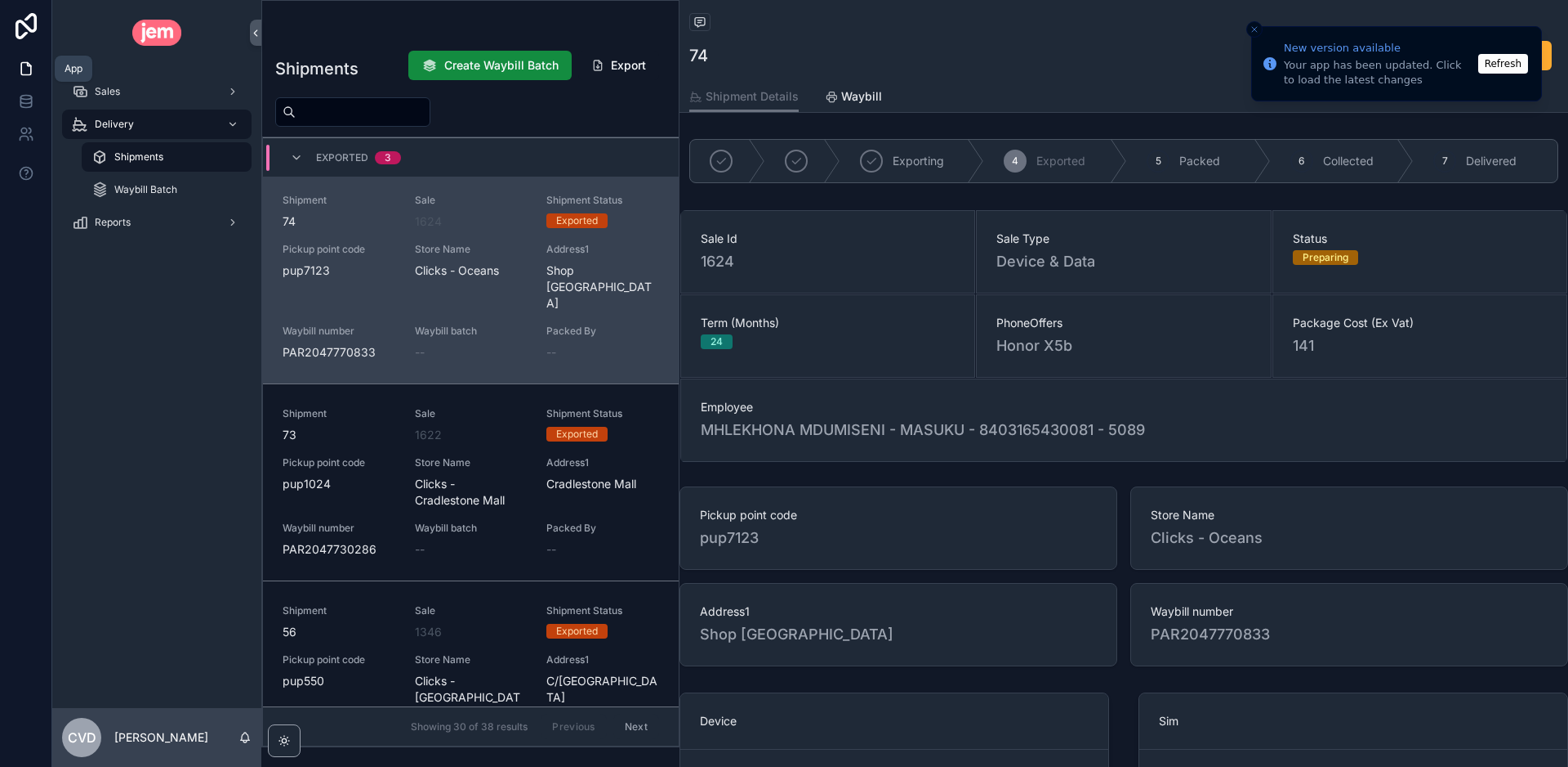
click at [23, 72] on icon at bounding box center [25, 68] width 16 height 16
click at [134, 95] on div "Sales" at bounding box center [157, 91] width 170 height 26
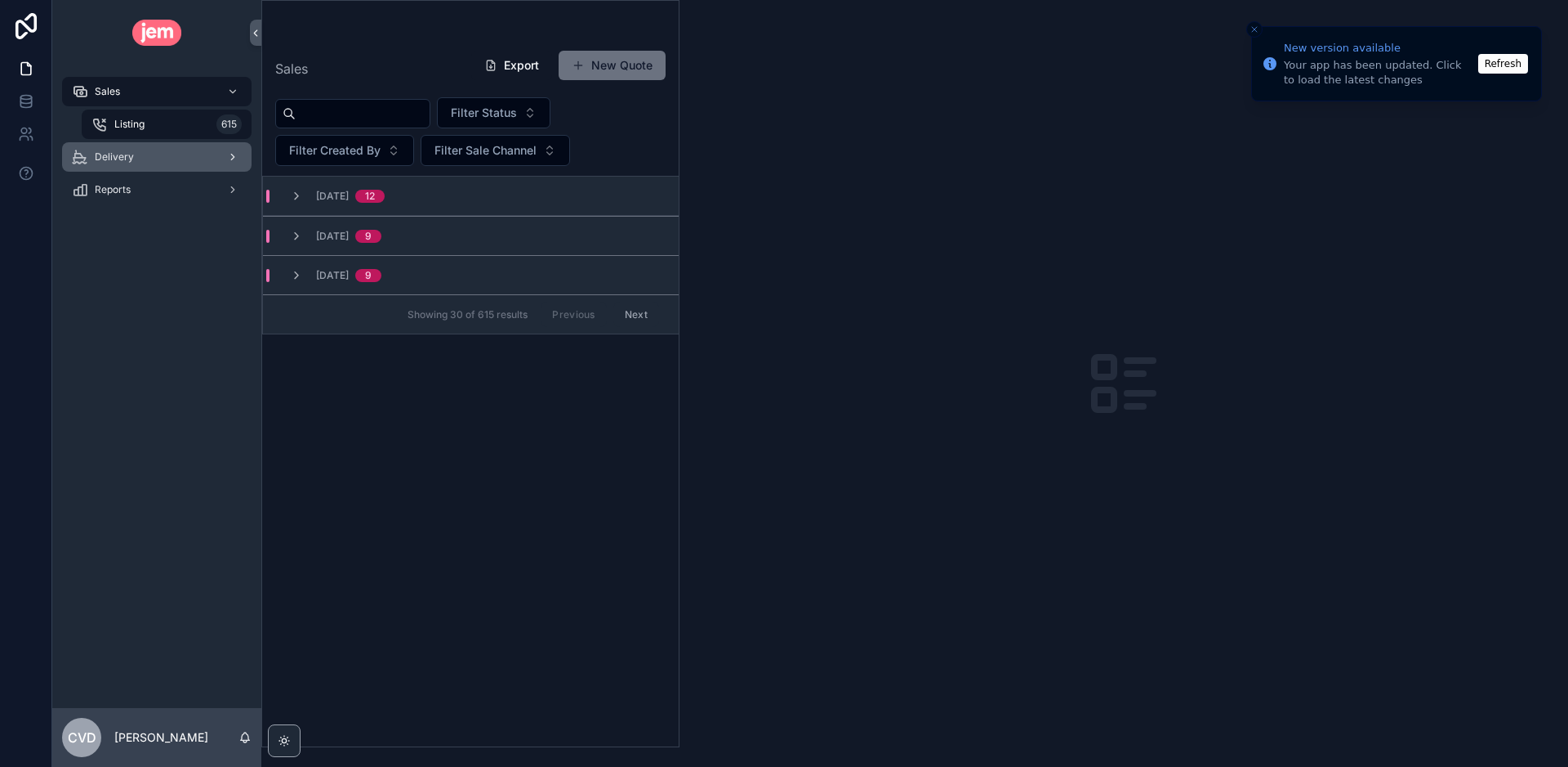
click at [134, 155] on div "Delivery" at bounding box center [157, 156] width 170 height 26
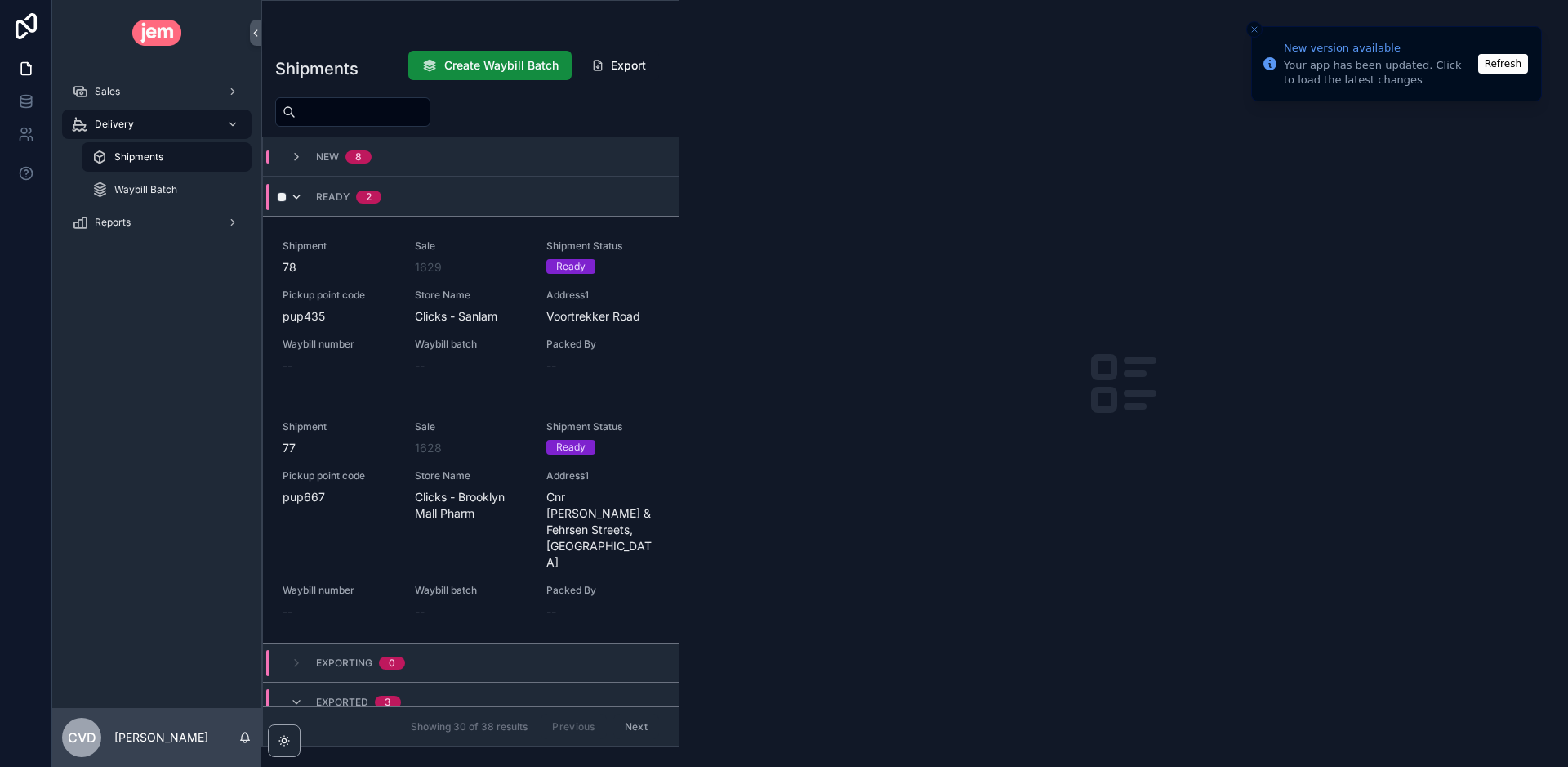
click at [302, 193] on icon "scrollable content" at bounding box center [296, 196] width 13 height 13
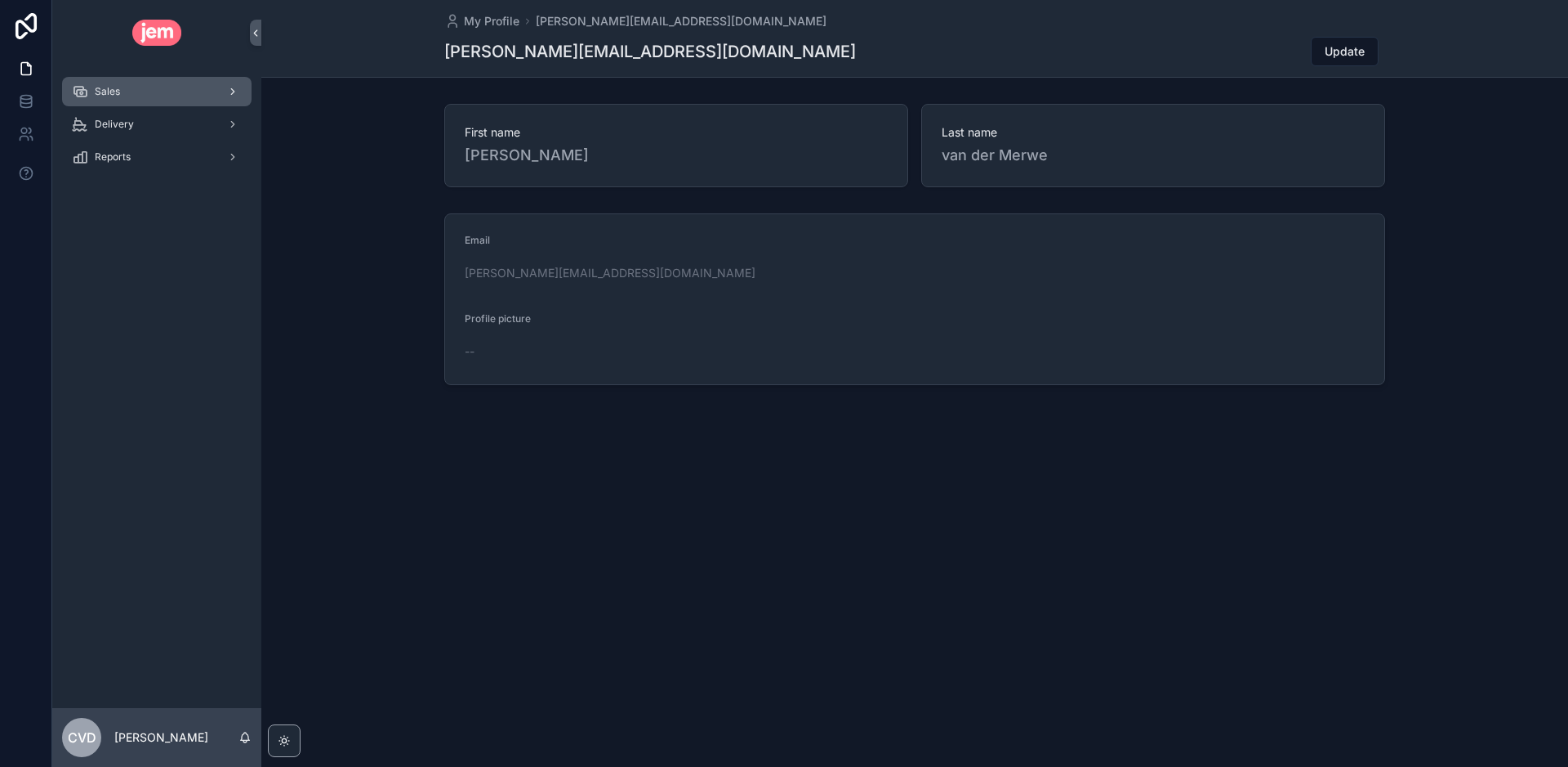
click at [107, 99] on div "Sales" at bounding box center [157, 91] width 170 height 26
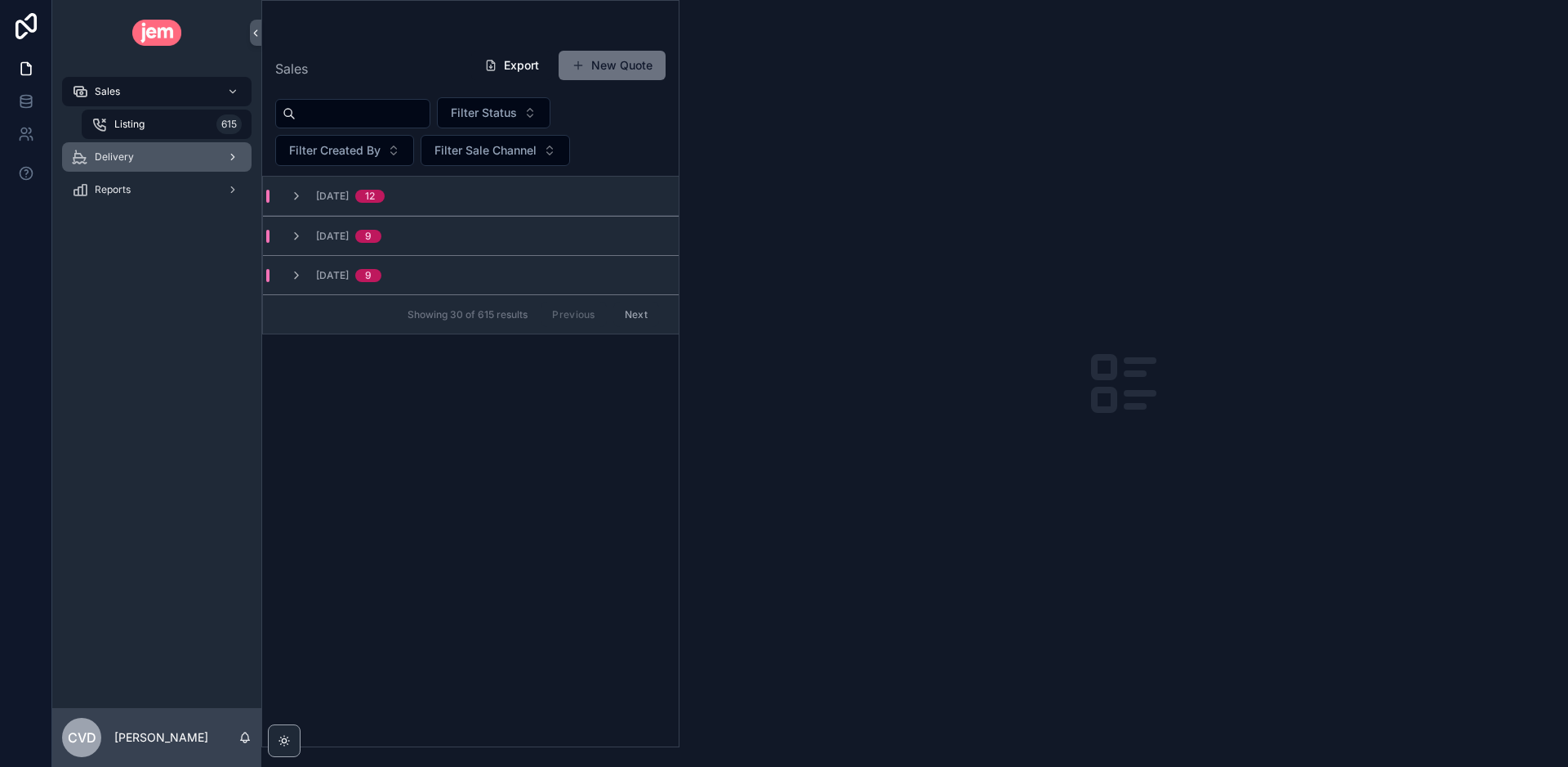
click at [177, 162] on div "Delivery" at bounding box center [157, 156] width 170 height 26
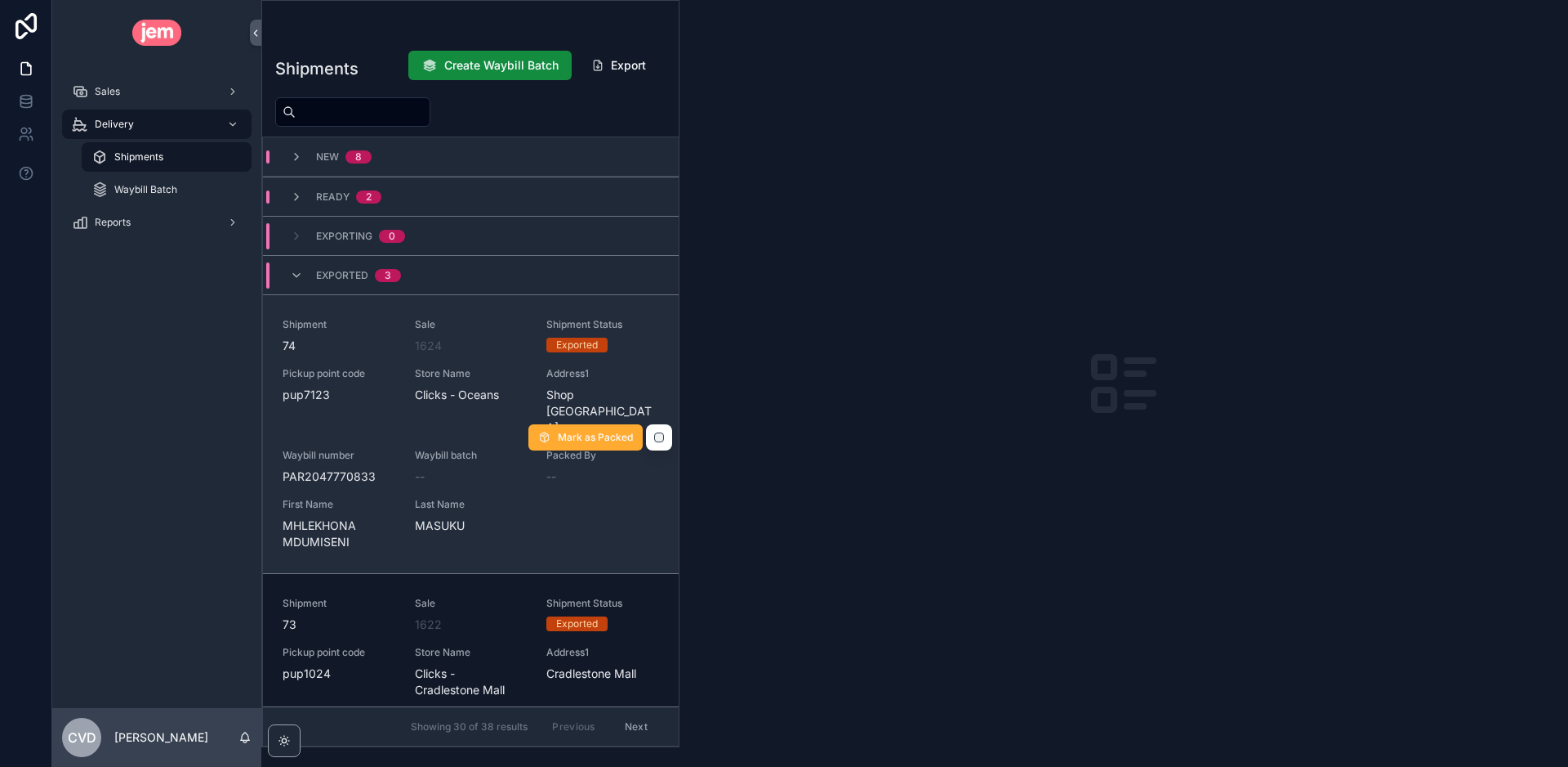
scroll to position [8, 0]
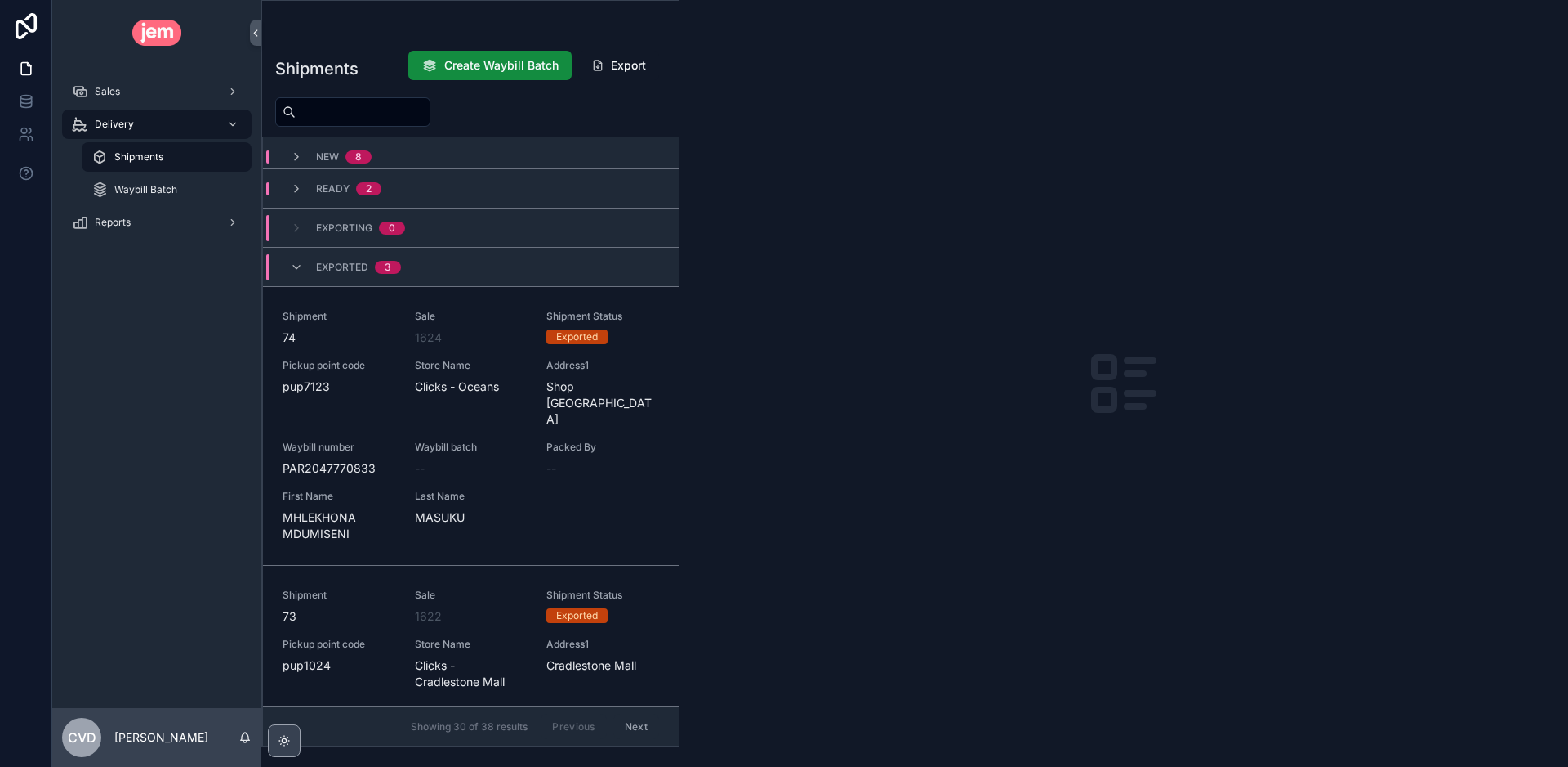
click at [284, 744] on icon "scrollable content" at bounding box center [284, 740] width 13 height 13
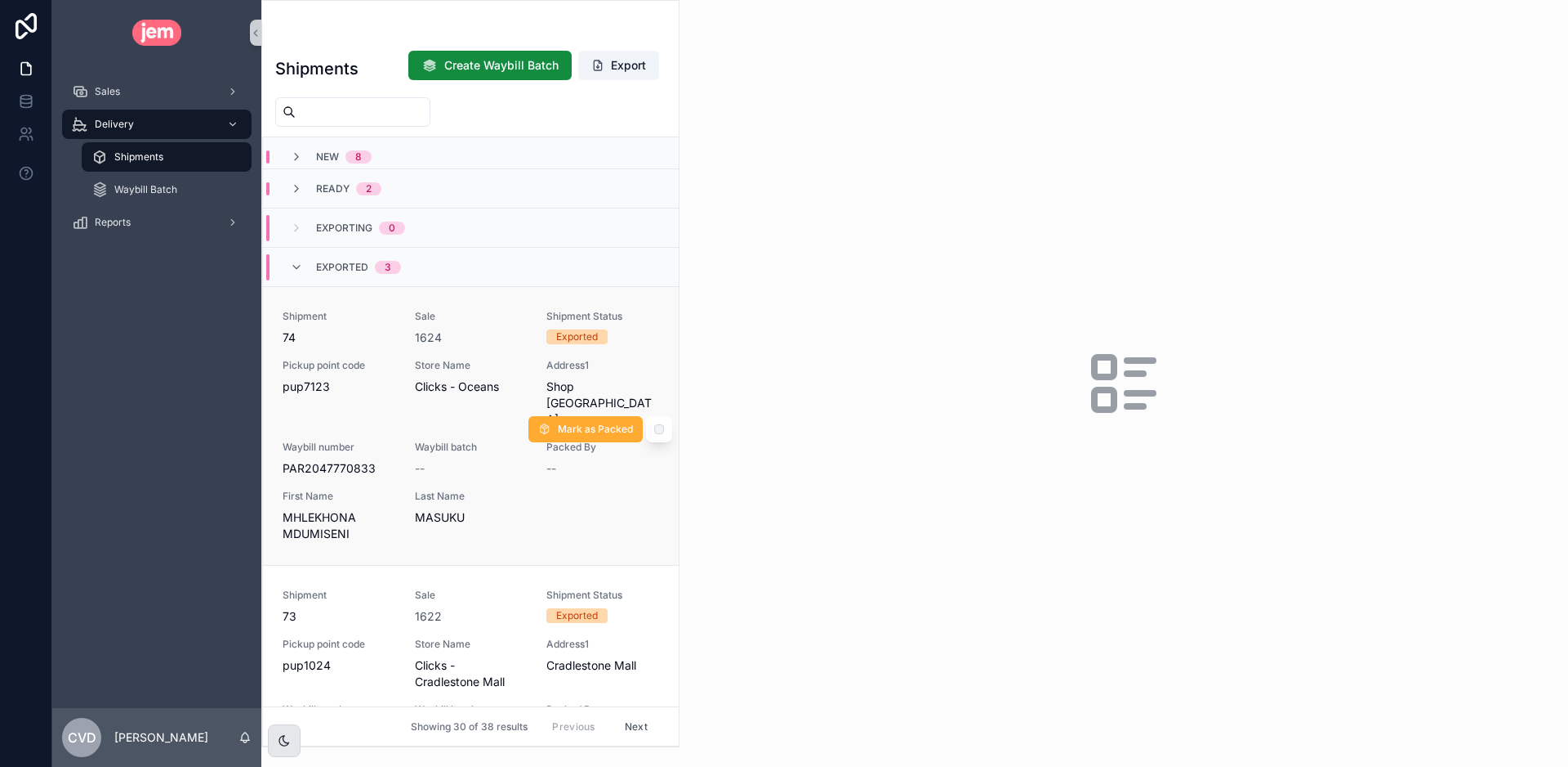
scroll to position [0, 0]
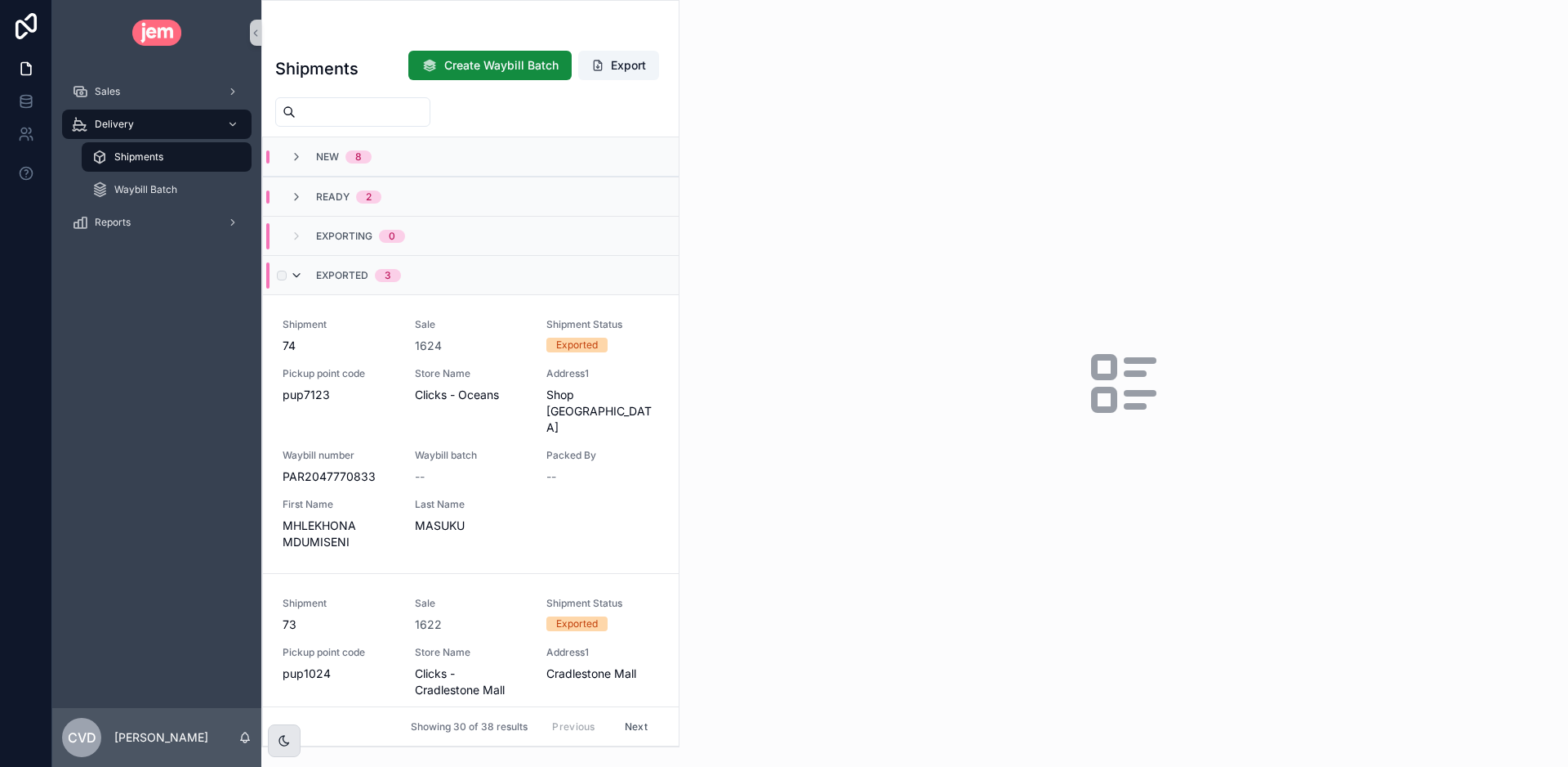
click at [295, 274] on icon "scrollable content" at bounding box center [296, 275] width 13 height 13
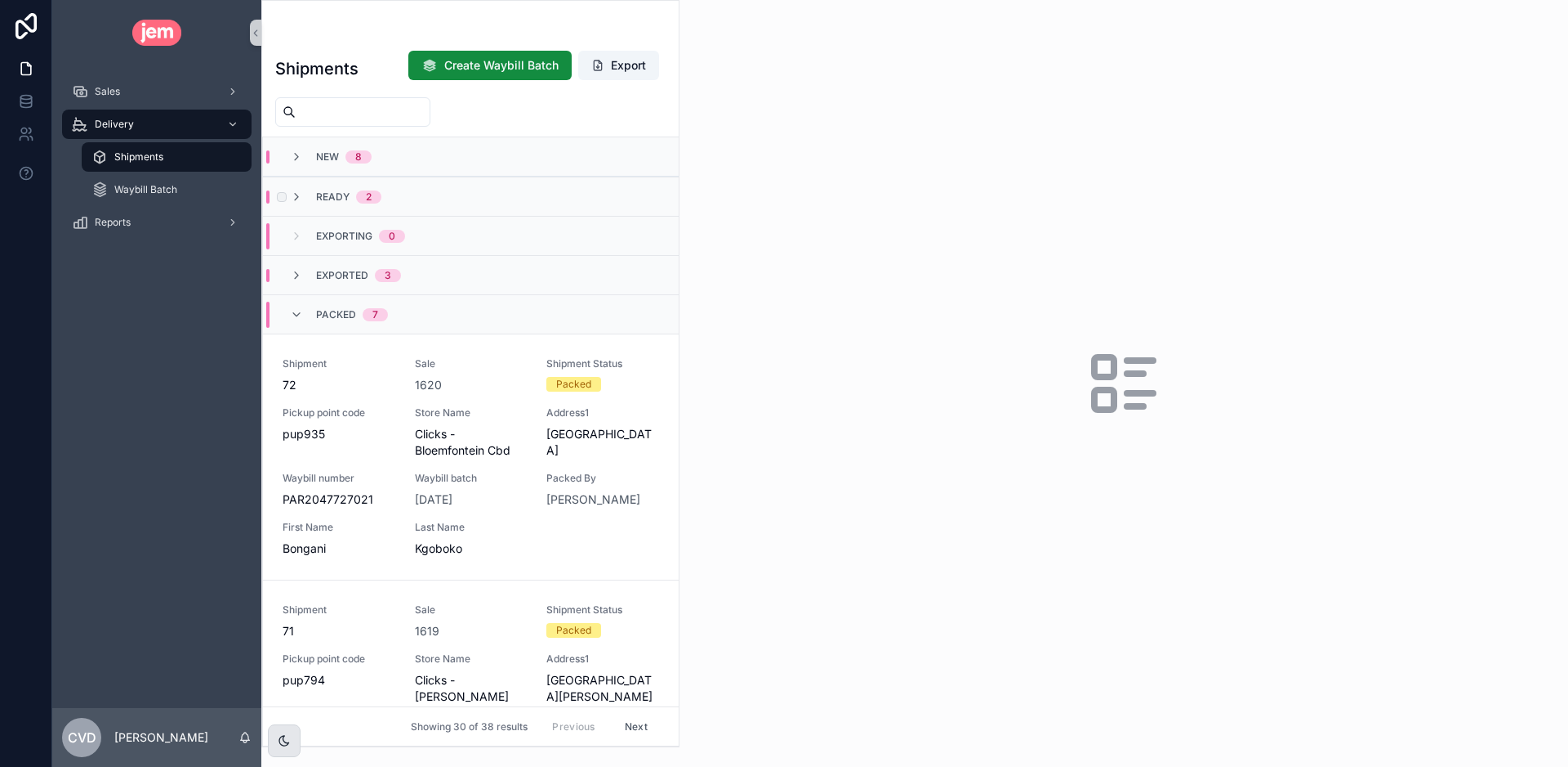
click at [294, 188] on div "Ready 2" at bounding box center [471, 196] width 416 height 39
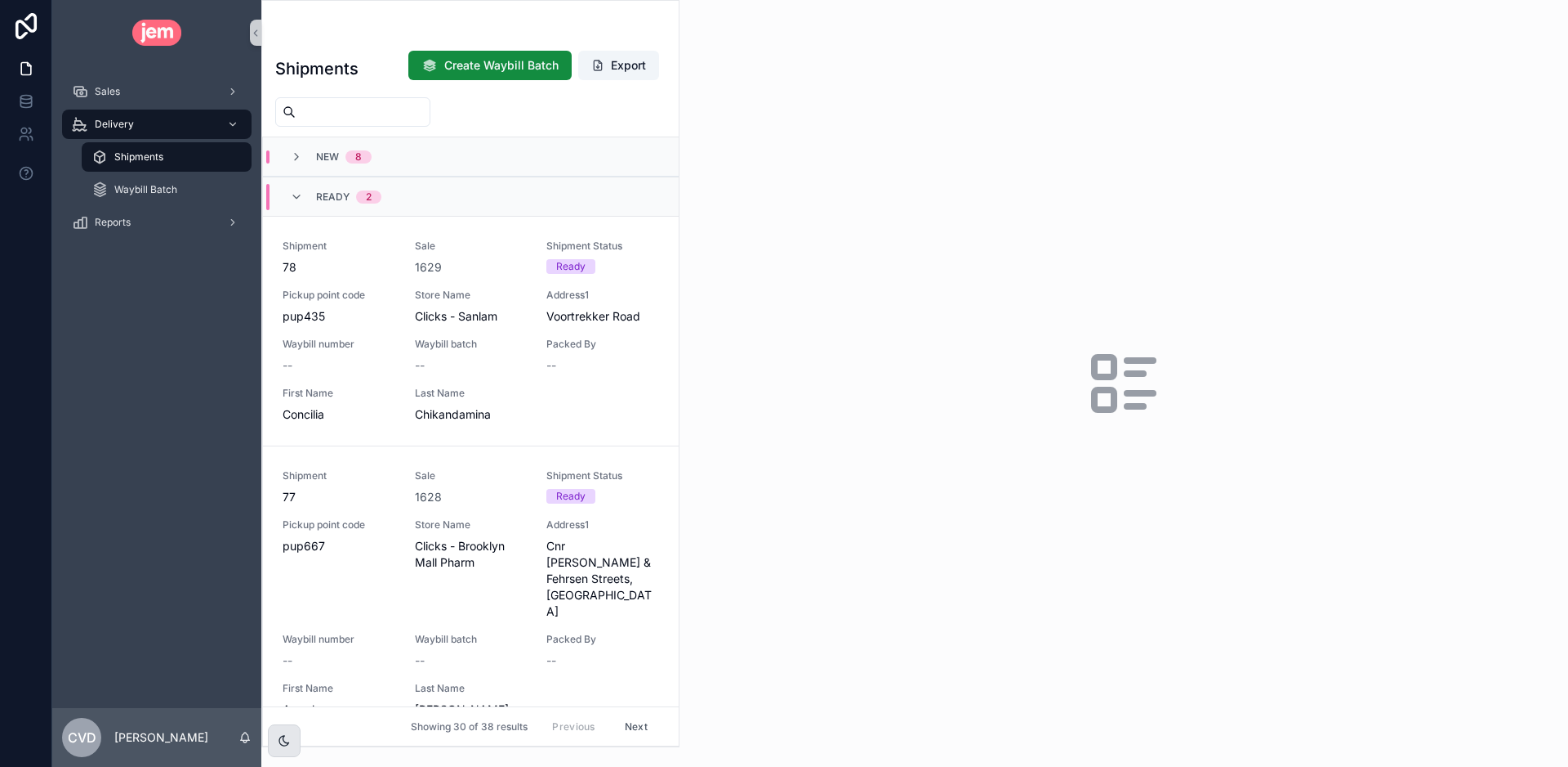
click at [294, 188] on div "Ready 2" at bounding box center [336, 196] width 92 height 26
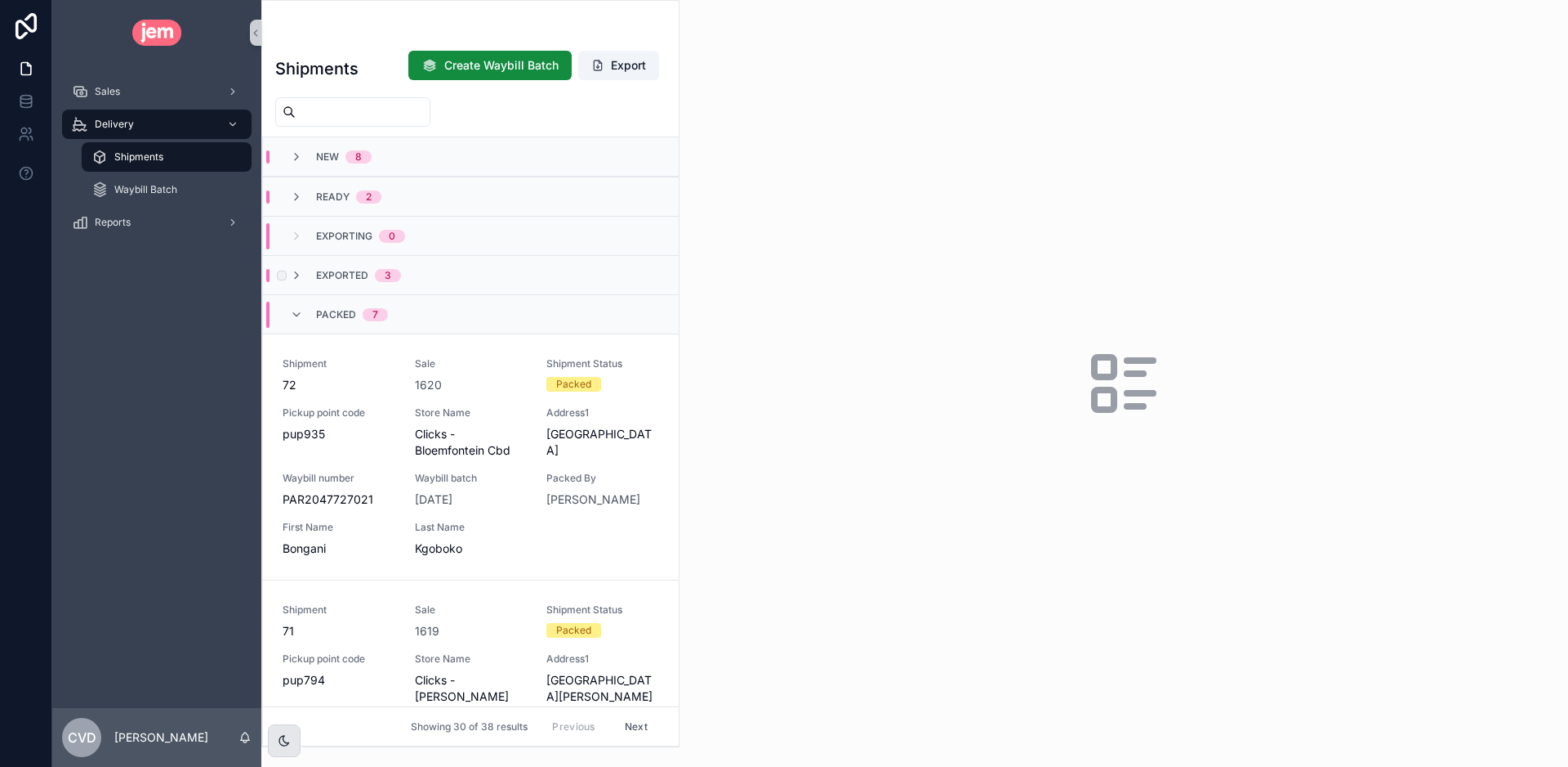
click at [348, 279] on span "Exported" at bounding box center [342, 275] width 53 height 13
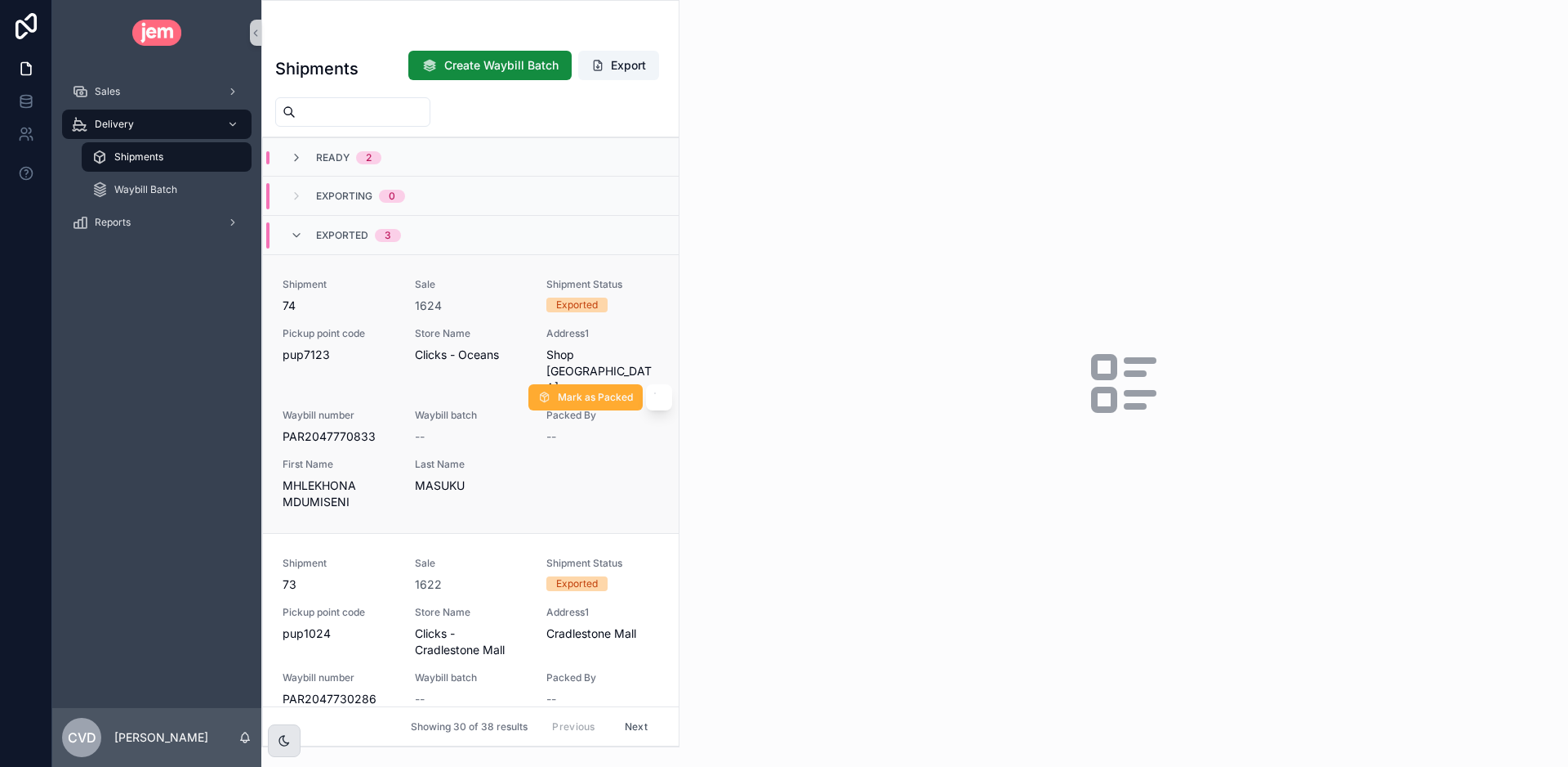
scroll to position [39, 0]
click at [485, 269] on link "Shipment 74 Sale 1624 Shipment Status Exported Pickup point code pup7123 Store …" at bounding box center [471, 394] width 416 height 279
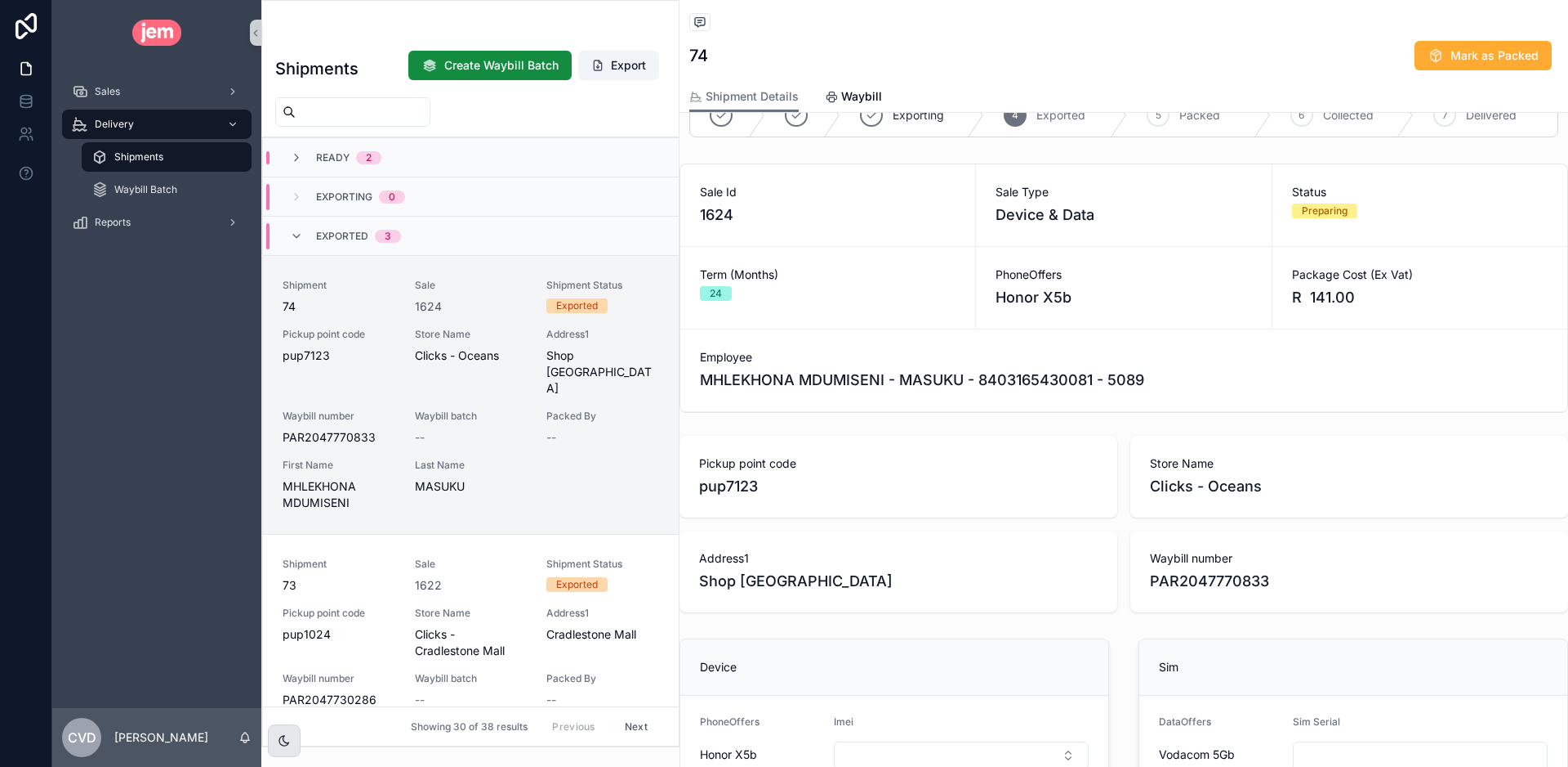
scroll to position [49, 0]
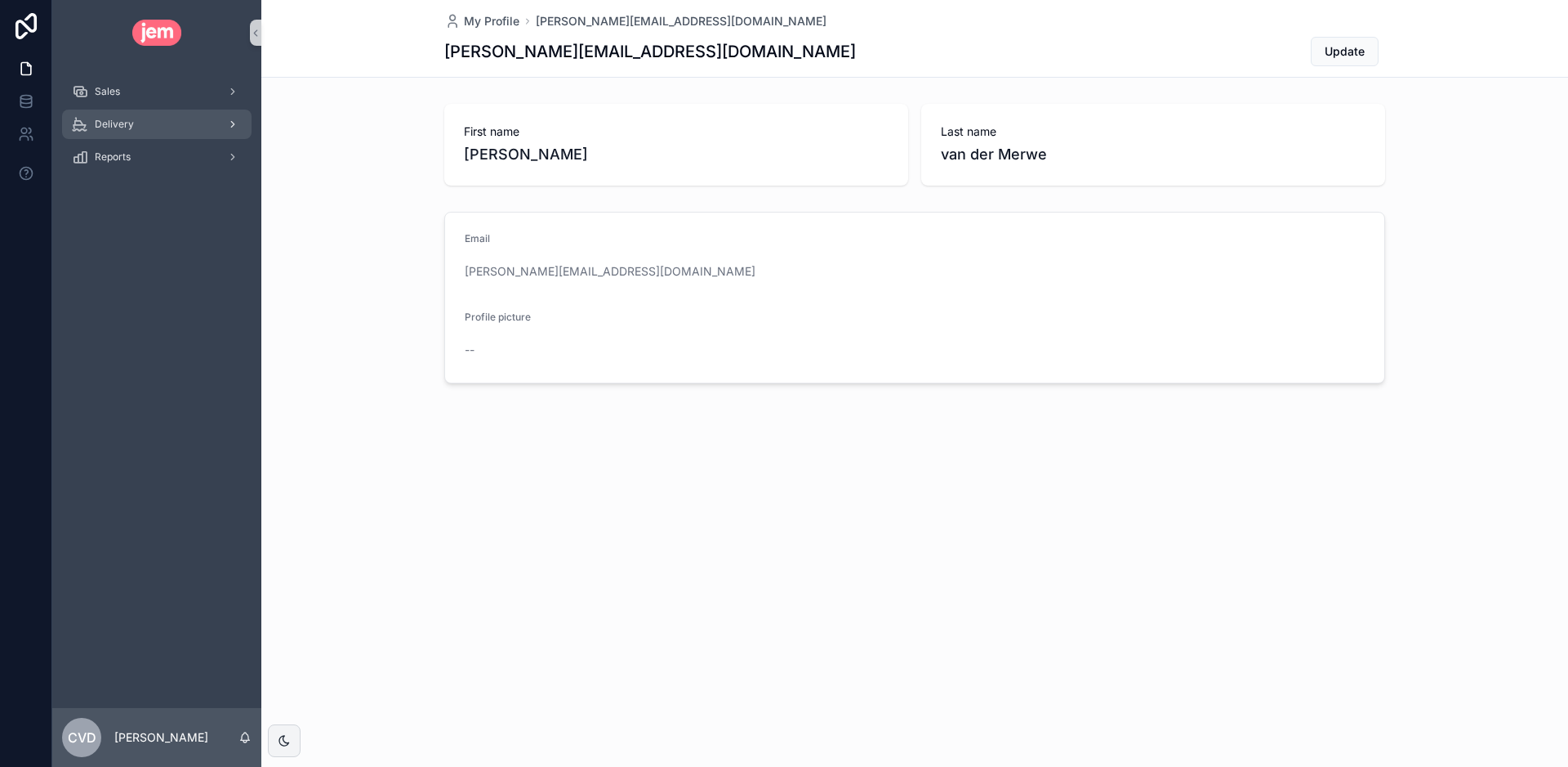
click at [137, 133] on div "Delivery" at bounding box center [157, 124] width 170 height 26
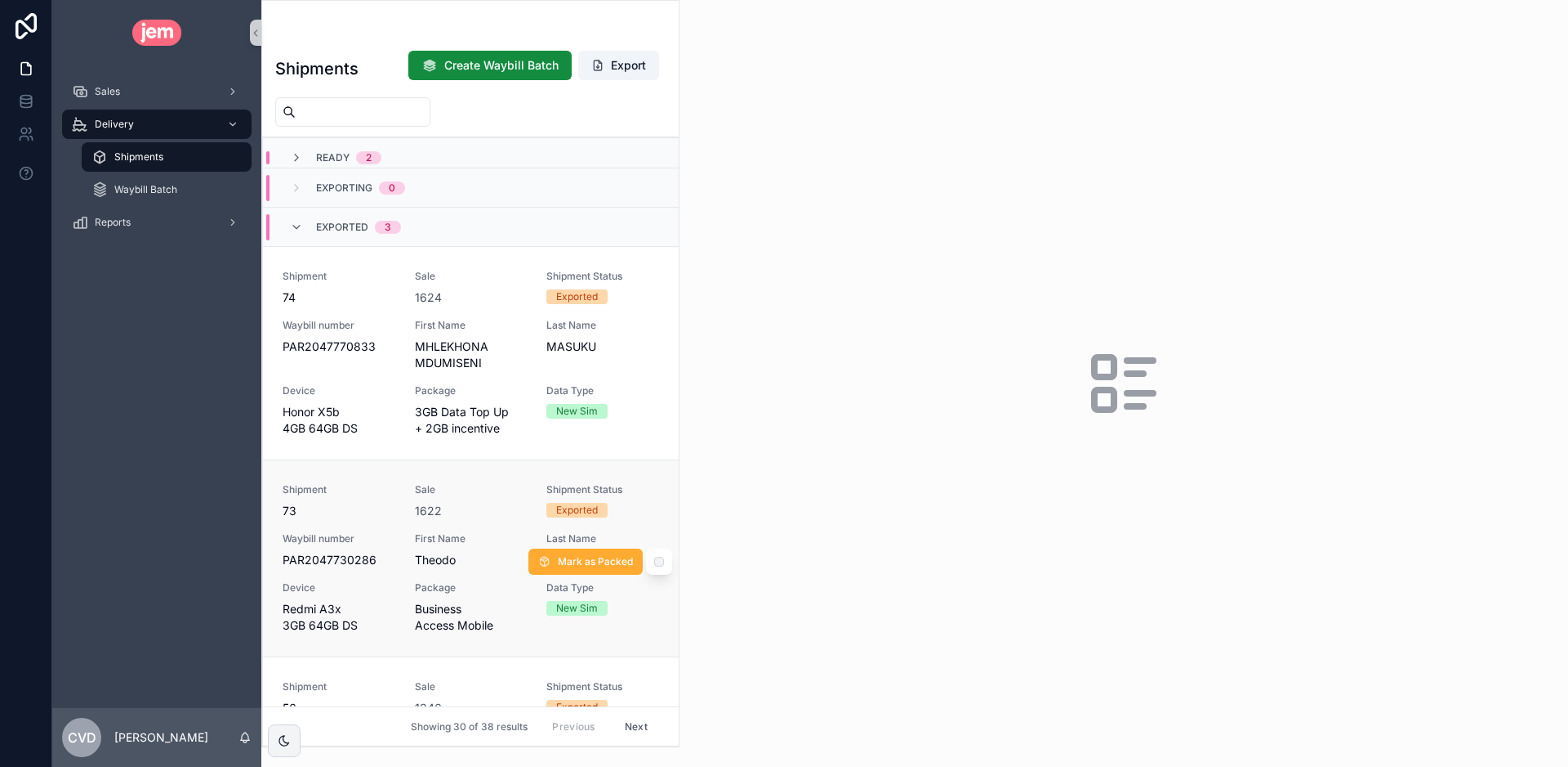
scroll to position [52, 0]
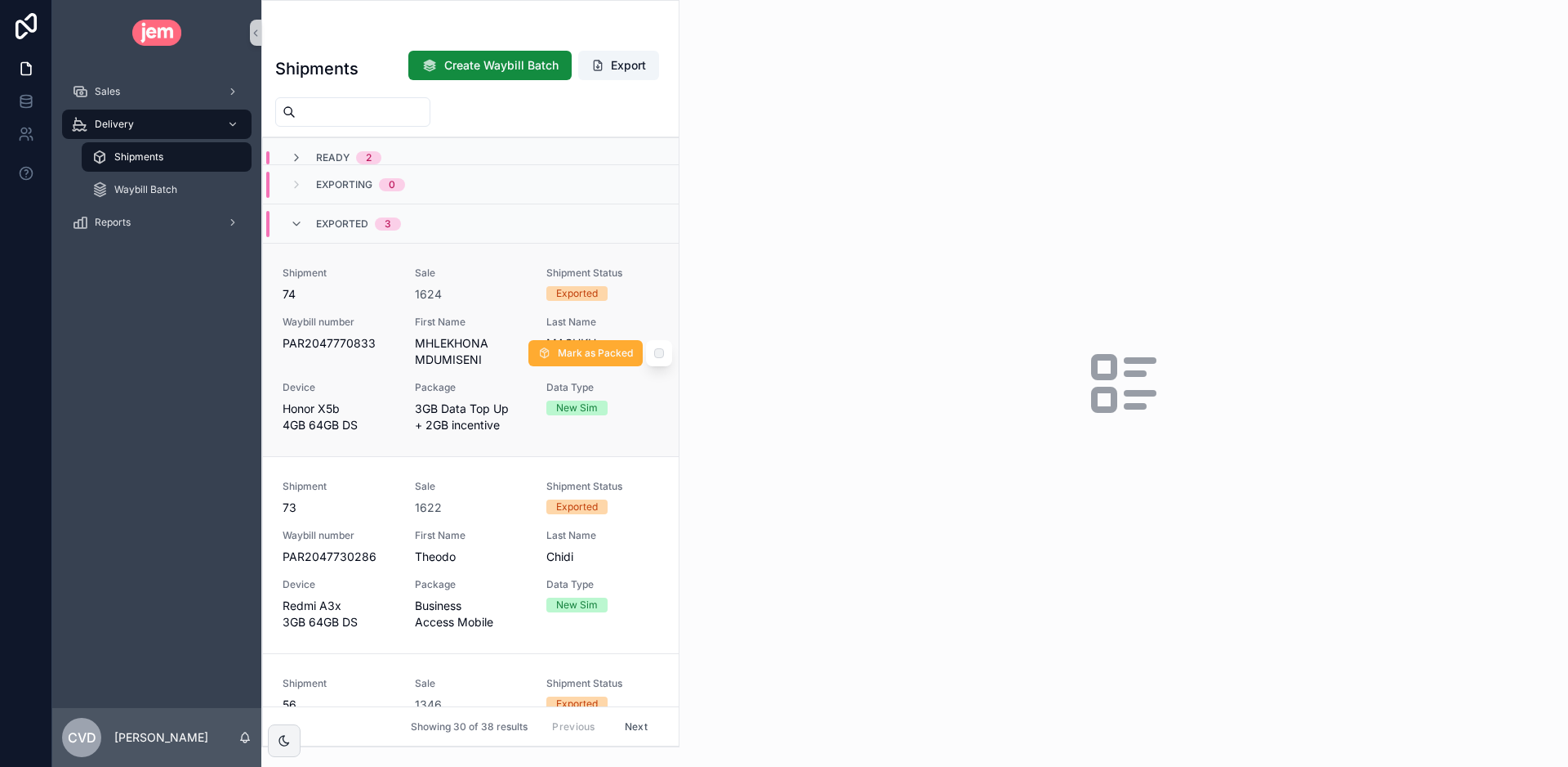
click at [357, 279] on div "Shipment 74" at bounding box center [339, 285] width 113 height 36
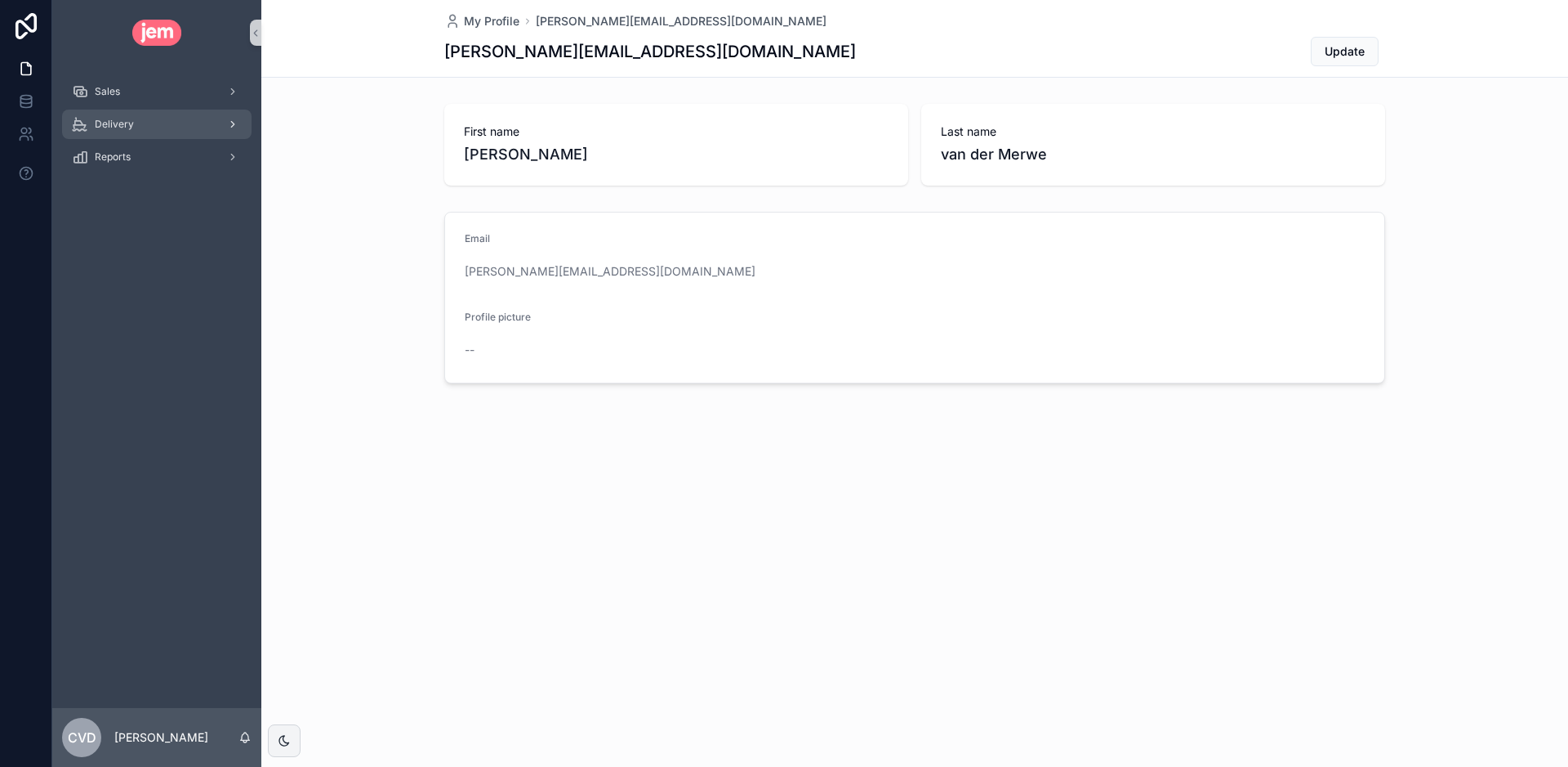
click at [110, 130] on span "Delivery" at bounding box center [115, 124] width 39 height 13
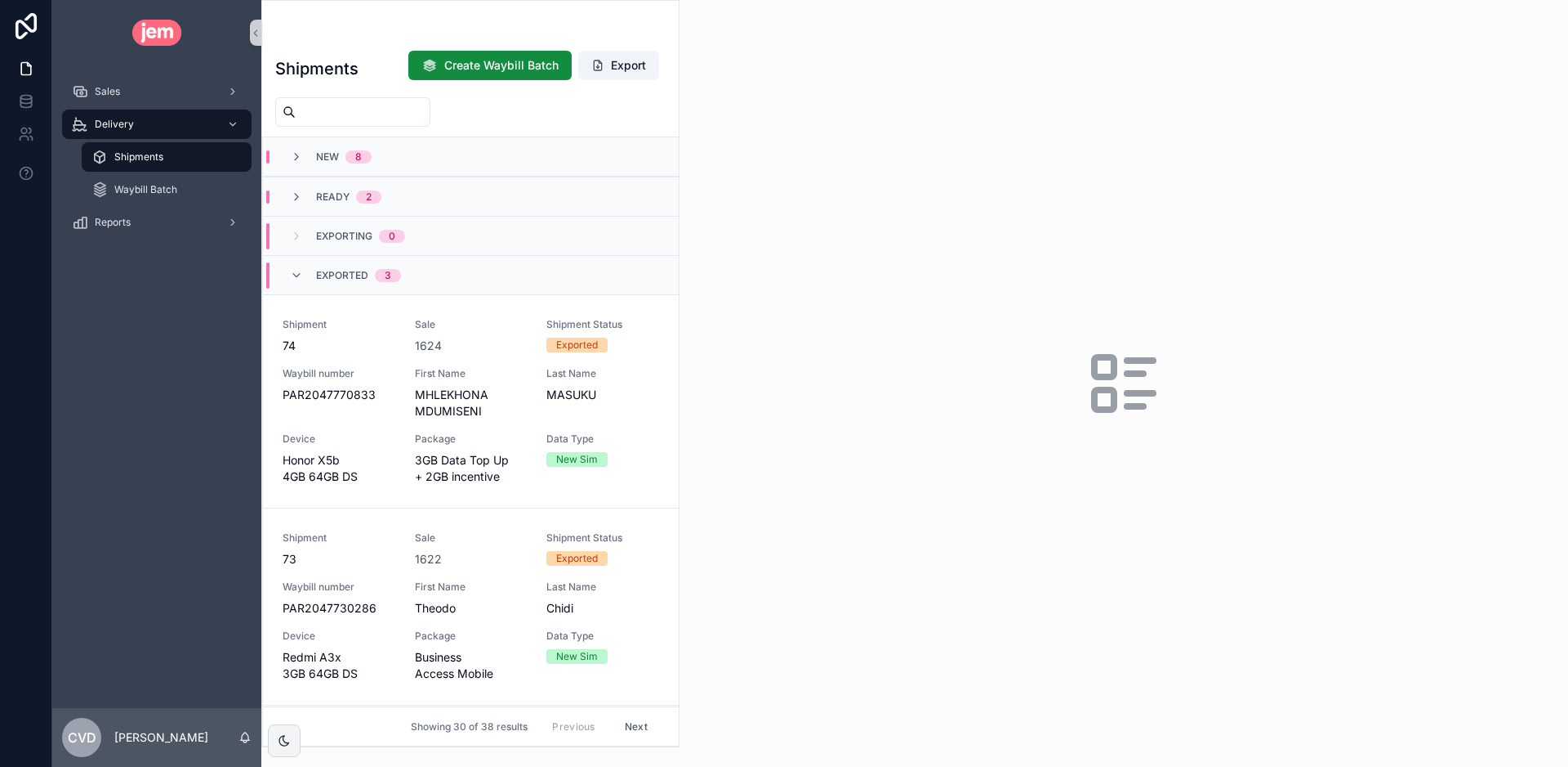
click at [161, 168] on div "Shipments" at bounding box center [166, 156] width 150 height 26
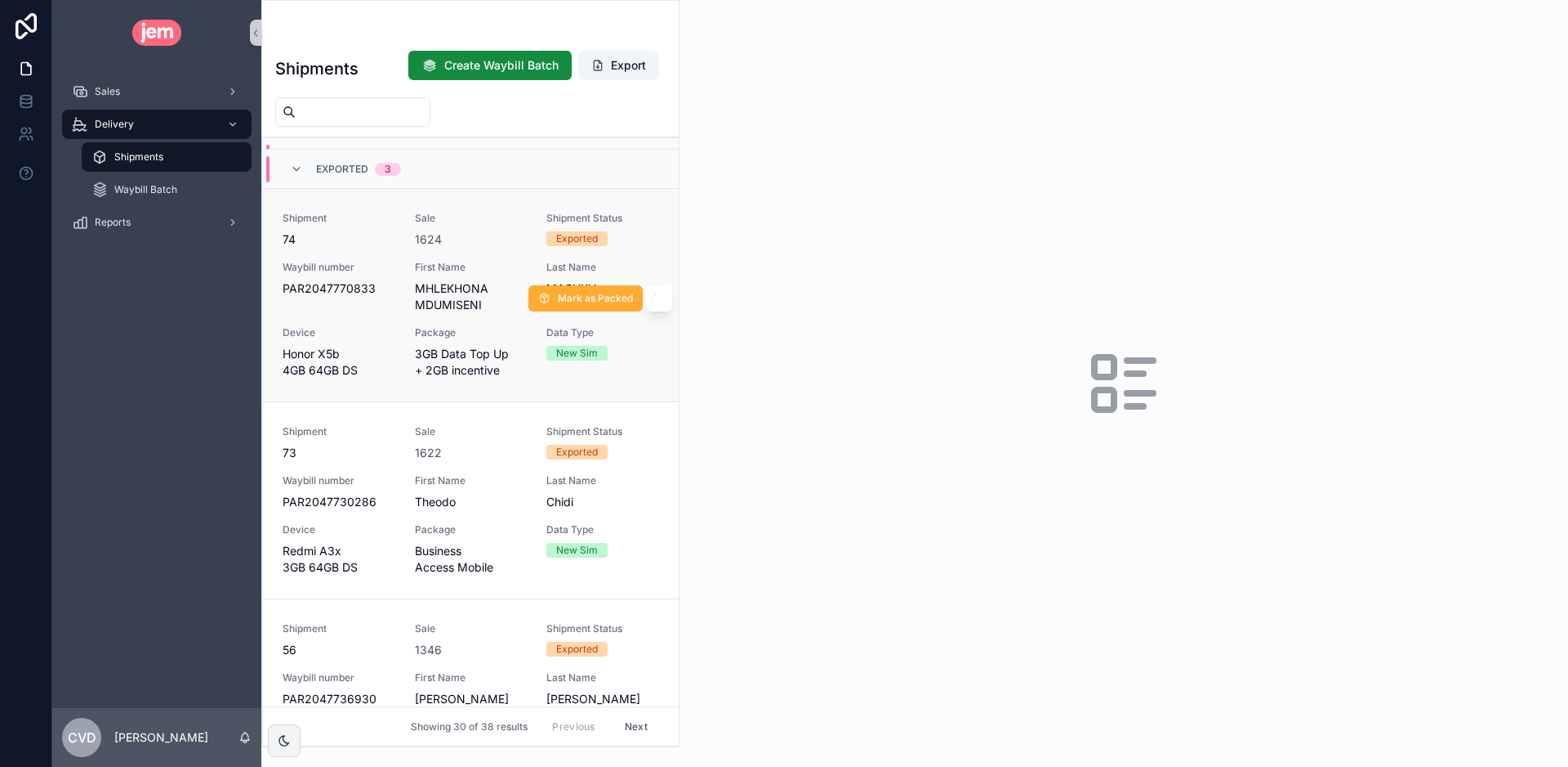
scroll to position [103, 0]
click at [509, 351] on span "3GB Data Top Up + 2GB incentive" at bounding box center [471, 365] width 113 height 32
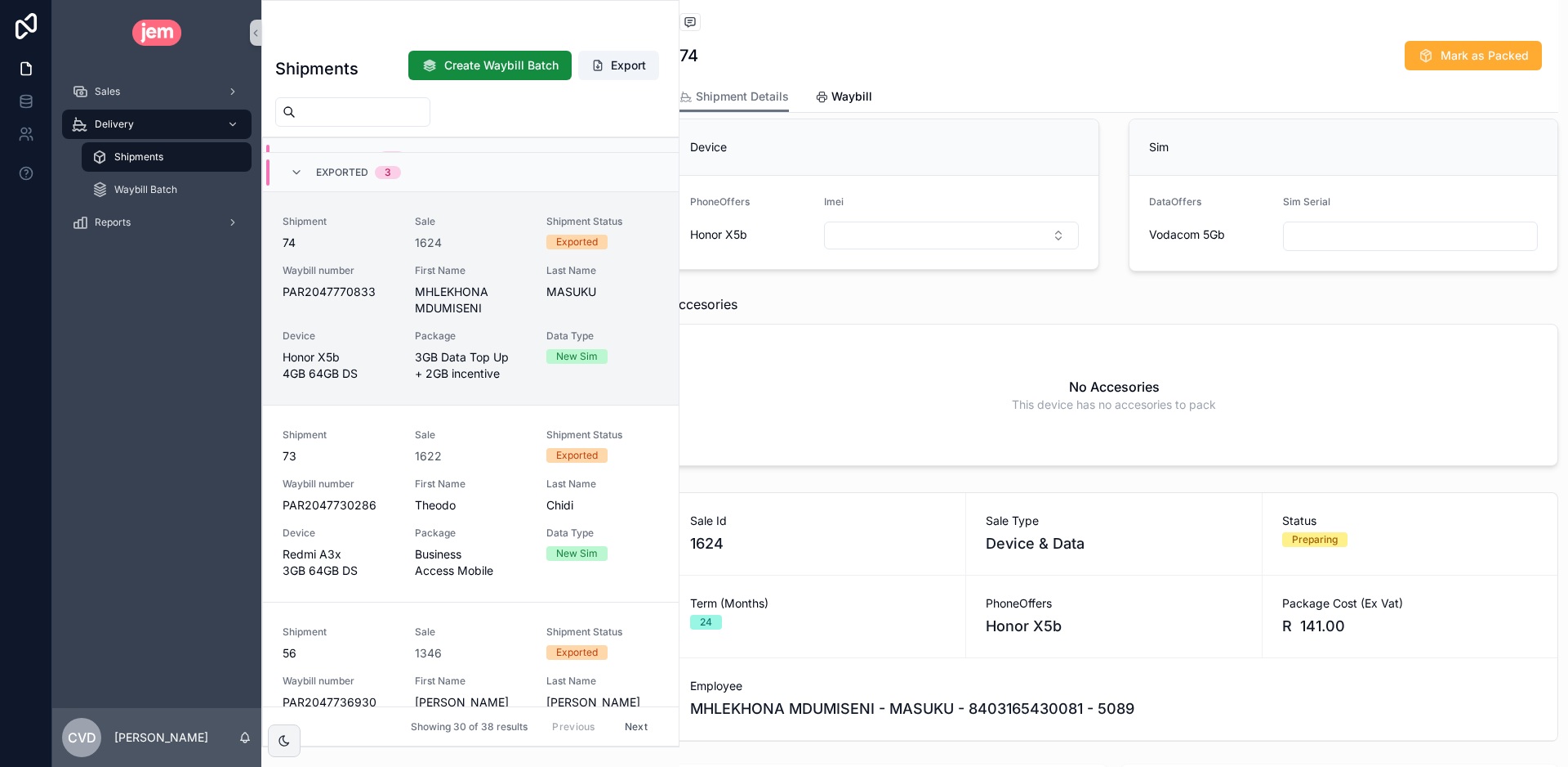
scroll to position [0, 10]
